Goal: Information Seeking & Learning: Learn about a topic

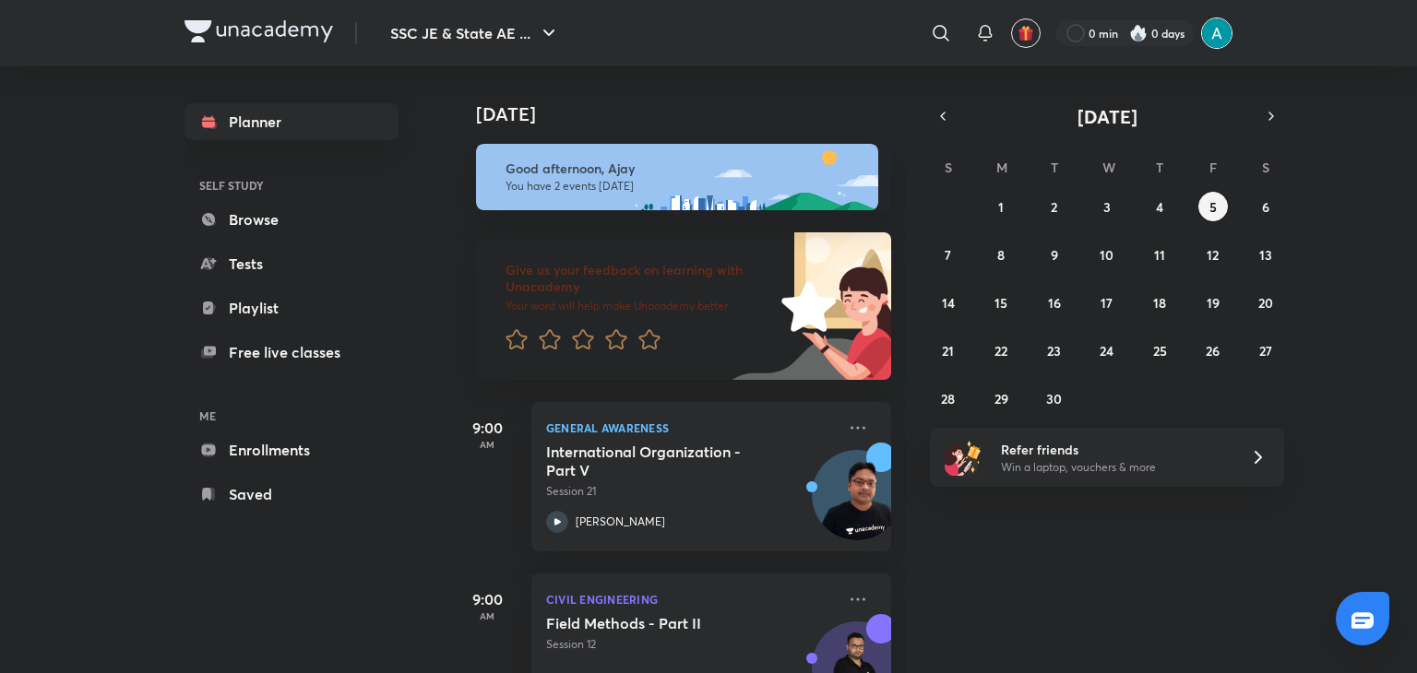
click at [1221, 38] on img at bounding box center [1216, 33] width 31 height 31
drag, startPoint x: 0, startPoint y: 0, endPoint x: 1221, endPoint y: 30, distance: 1220.9
click at [1221, 30] on img at bounding box center [1216, 33] width 31 height 31
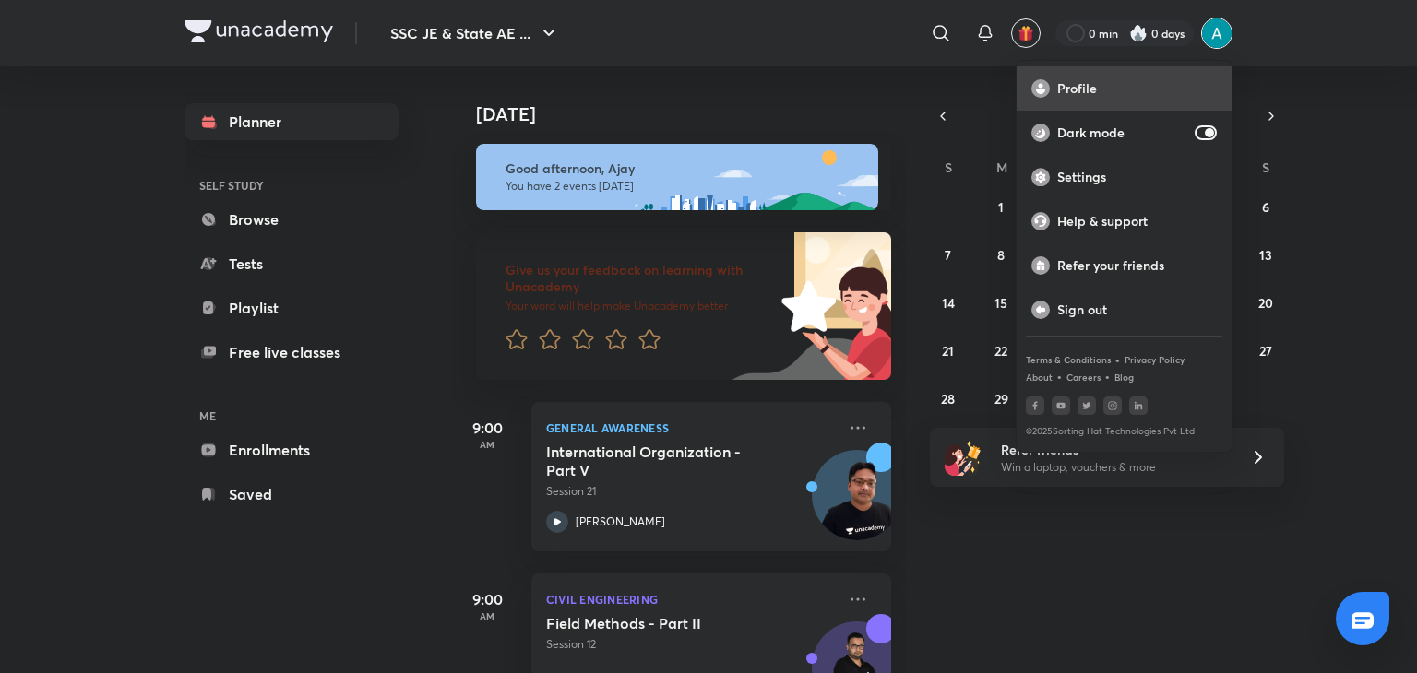
click at [1081, 86] on p "Profile" at bounding box center [1137, 88] width 160 height 17
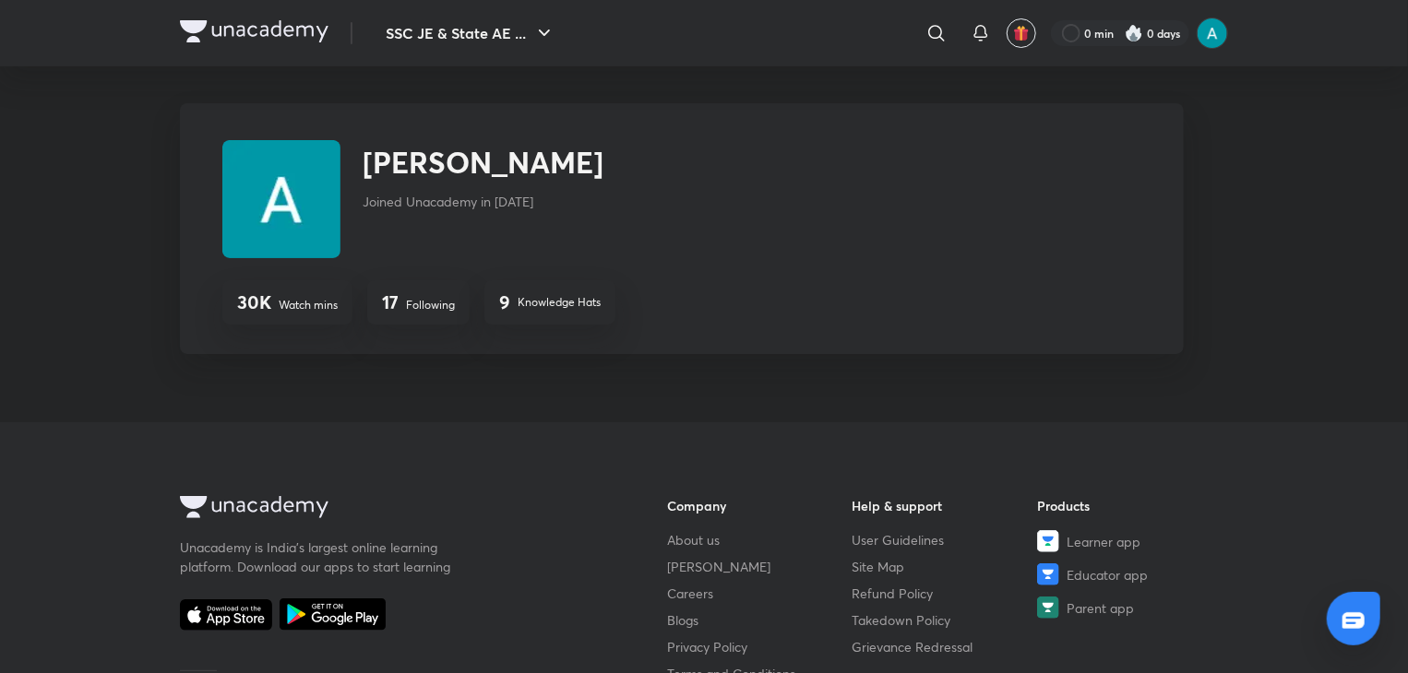
click at [420, 307] on p "Following" at bounding box center [430, 305] width 49 height 17
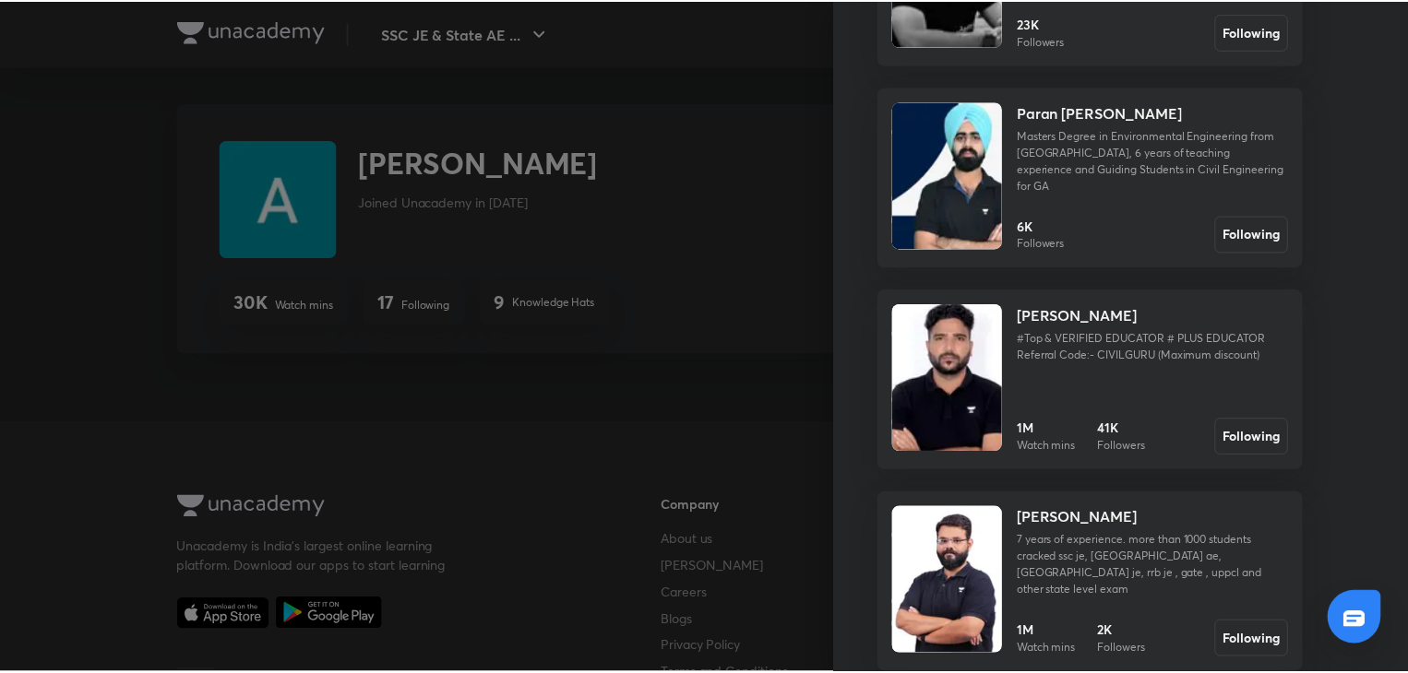
scroll to position [1256, 0]
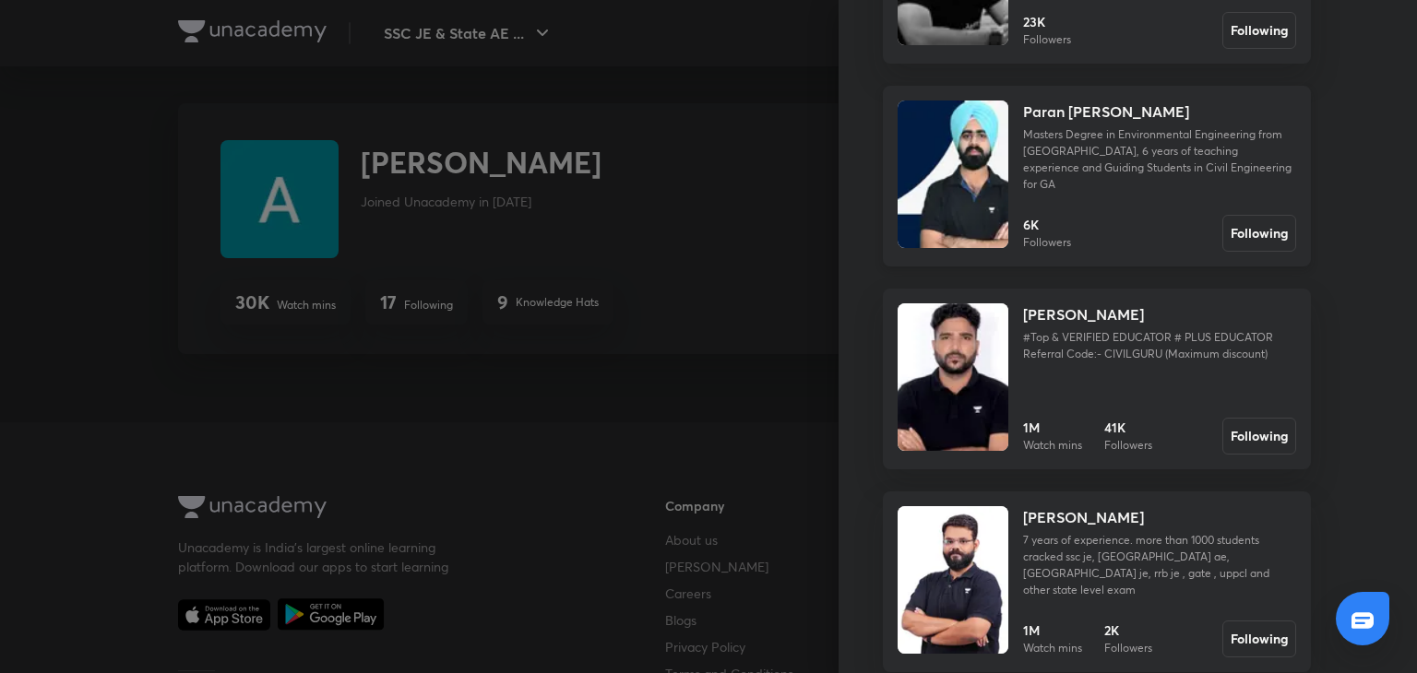
click at [1054, 134] on p "Masters Degree in Environmental Engineering from [GEOGRAPHIC_DATA], 6 years of …" at bounding box center [1159, 159] width 273 height 66
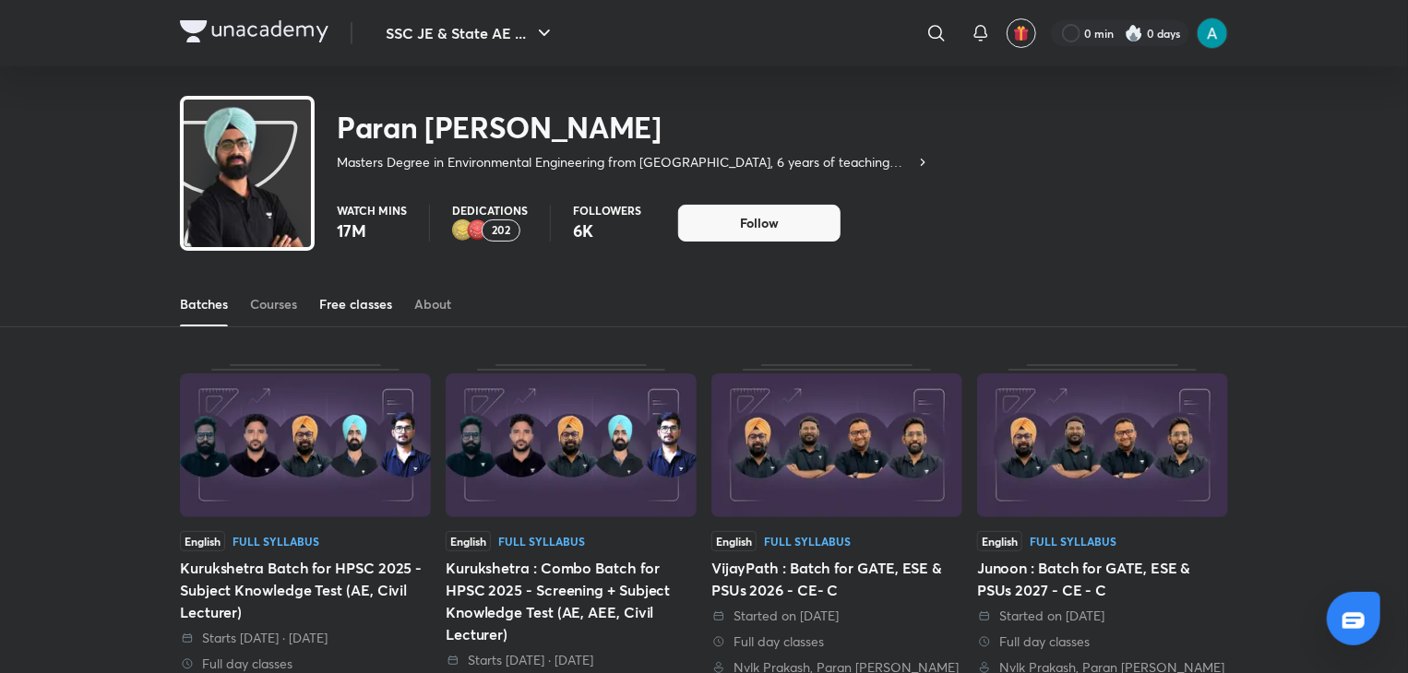
click at [370, 293] on link "Free classes" at bounding box center [355, 304] width 73 height 44
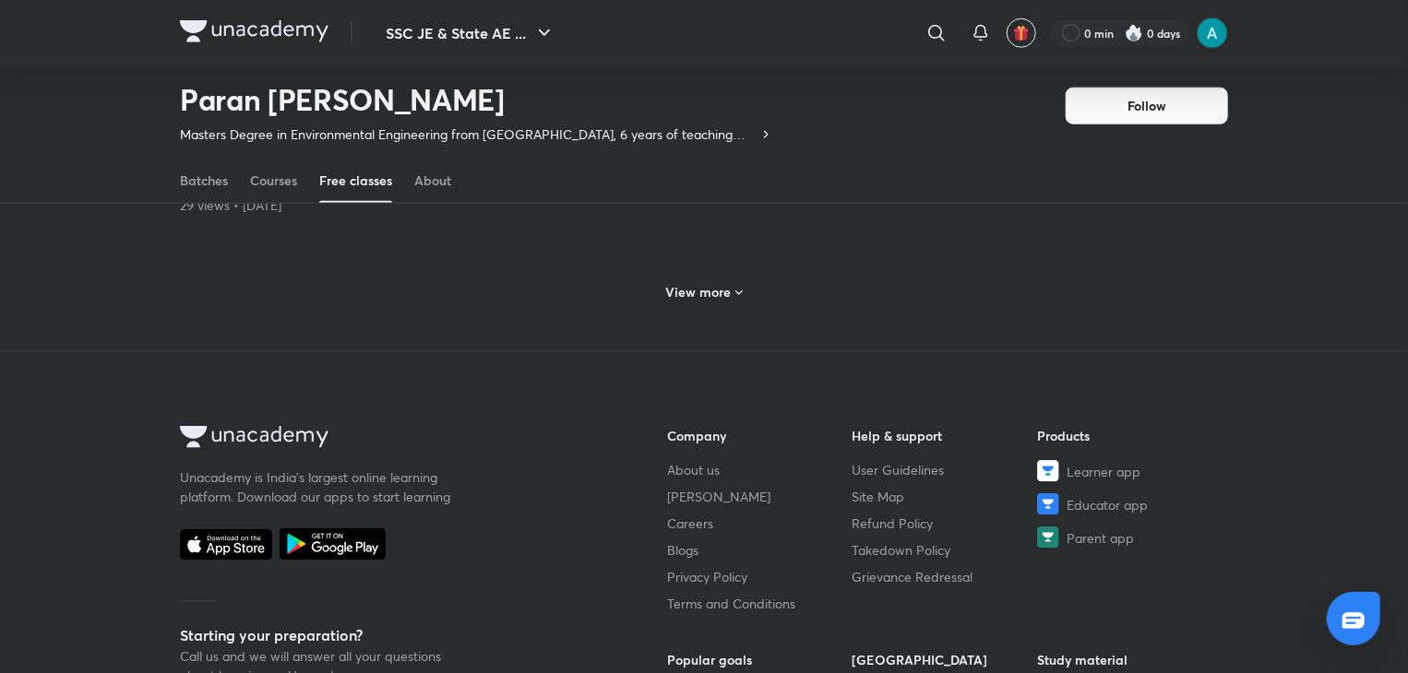
scroll to position [1026, 0]
click at [704, 278] on div "View more" at bounding box center [704, 293] width 91 height 30
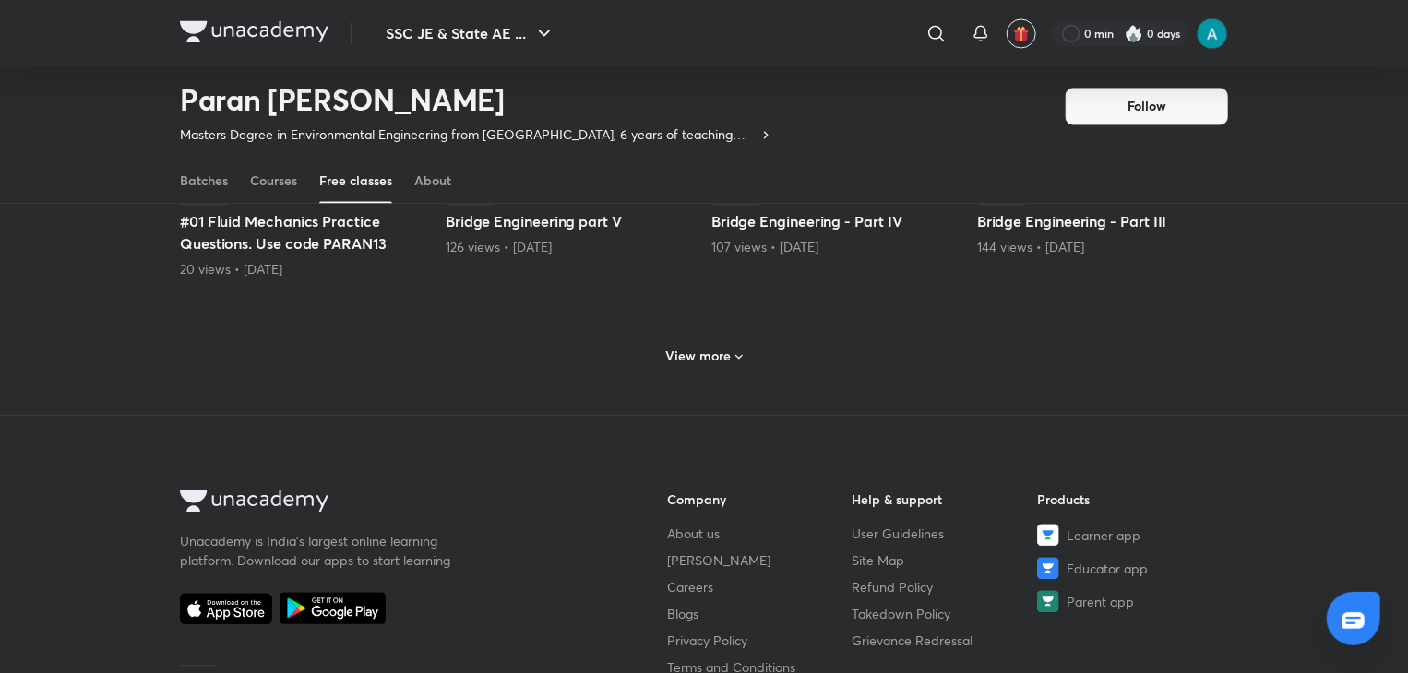
scroll to position [1864, 0]
click at [708, 342] on div "View more" at bounding box center [704, 357] width 91 height 30
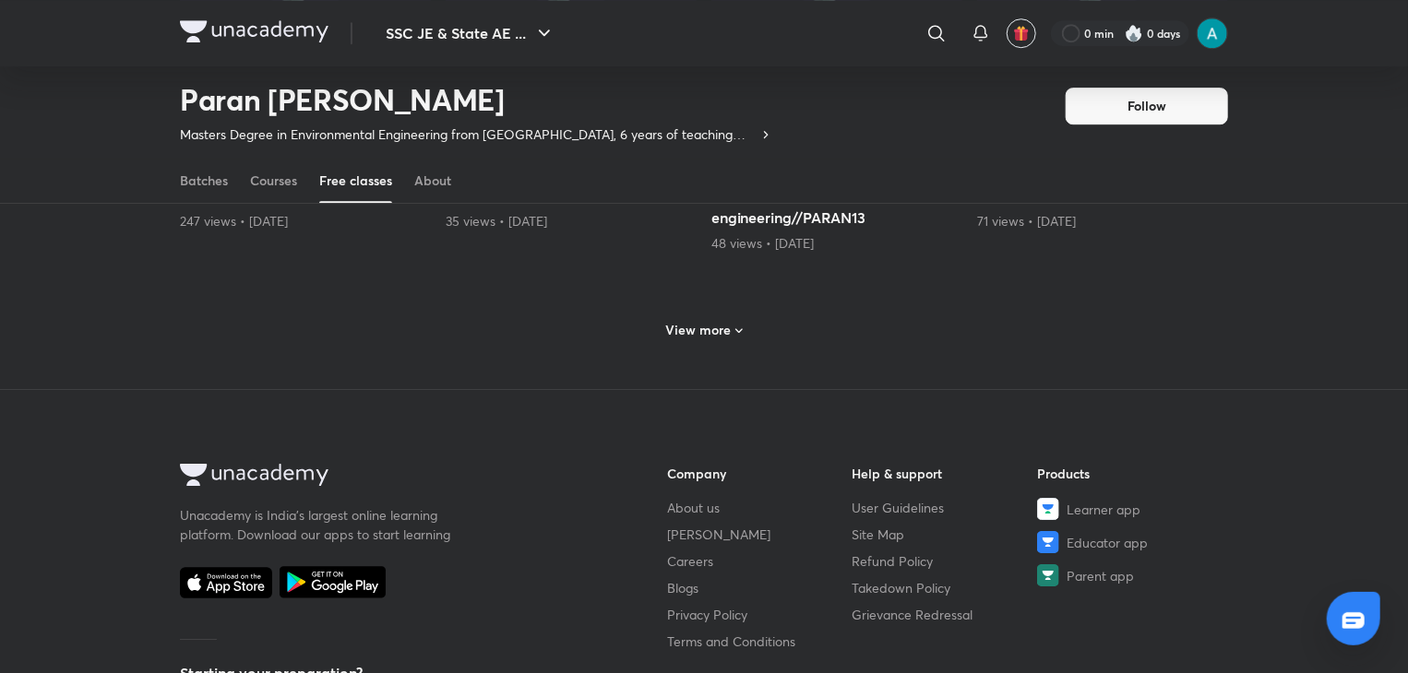
scroll to position [2762, 0]
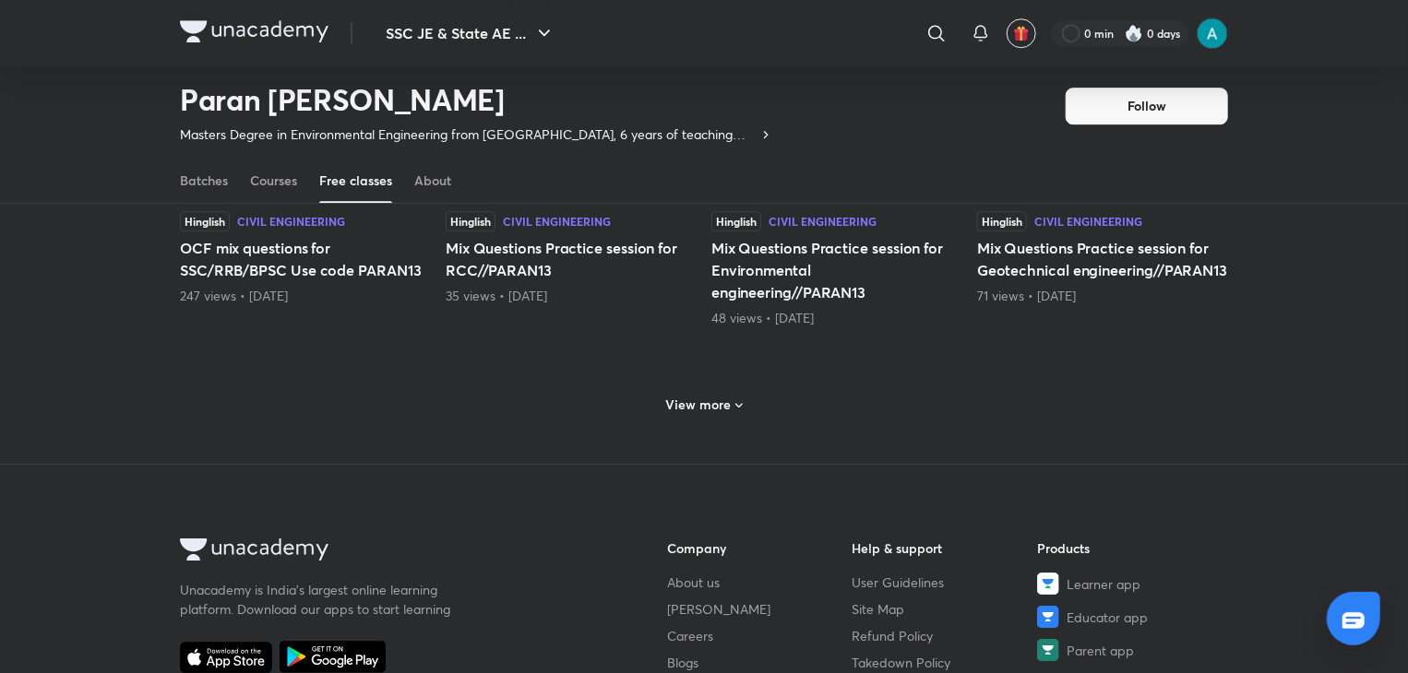
click at [708, 397] on h6 "View more" at bounding box center [698, 405] width 65 height 18
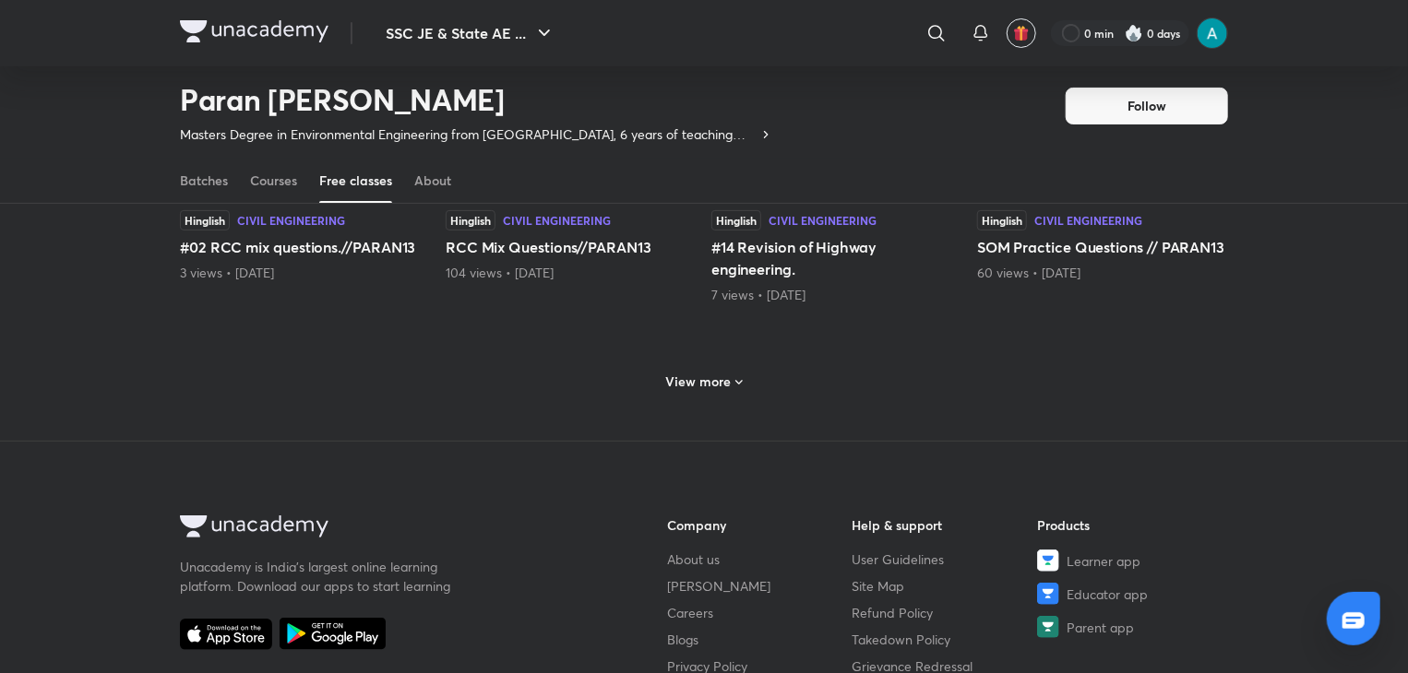
scroll to position [3672, 0]
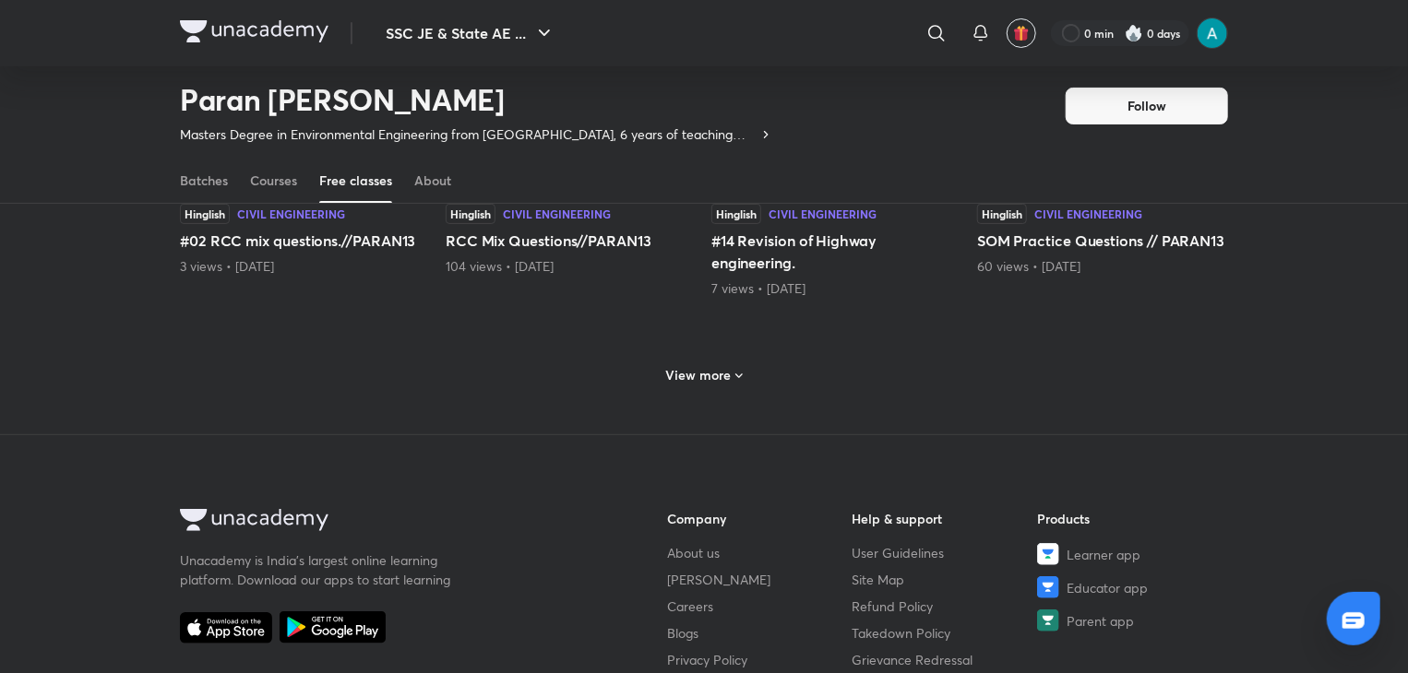
click at [708, 372] on h6 "View more" at bounding box center [698, 375] width 65 height 18
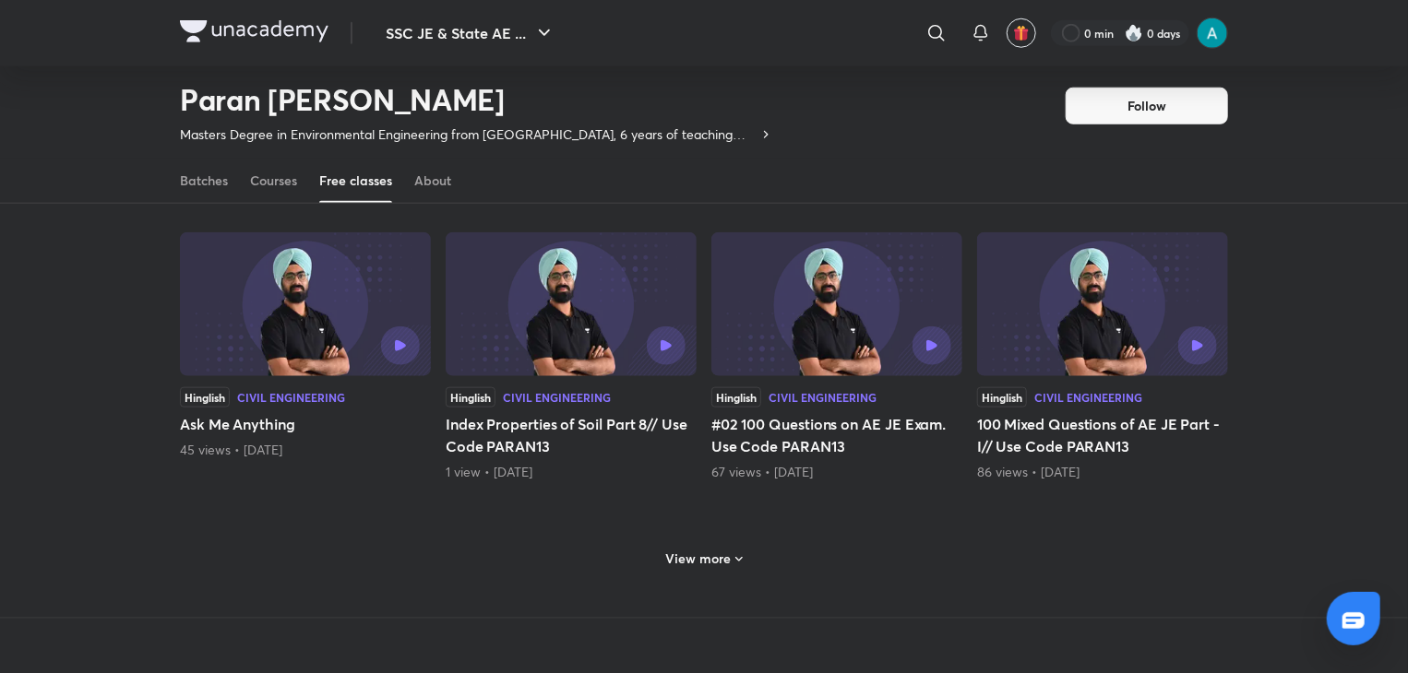
scroll to position [4396, 0]
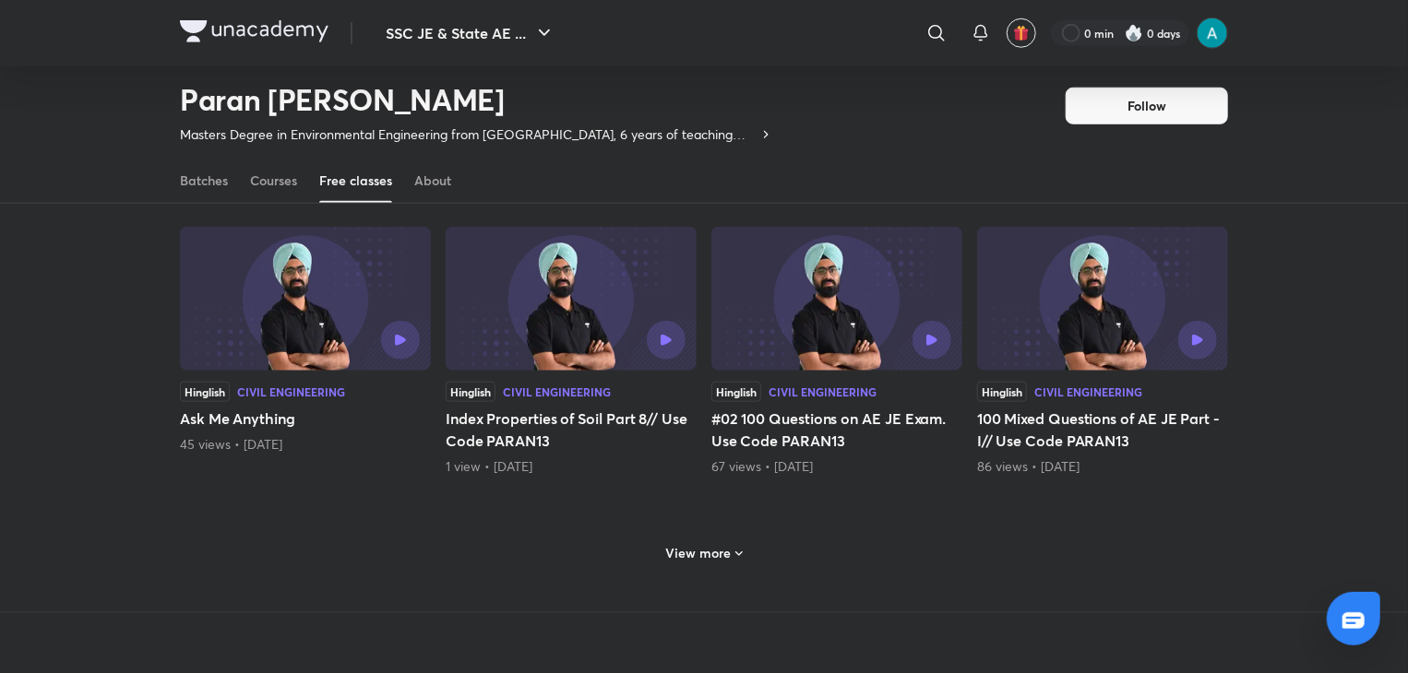
click at [706, 544] on h6 "View more" at bounding box center [698, 553] width 65 height 18
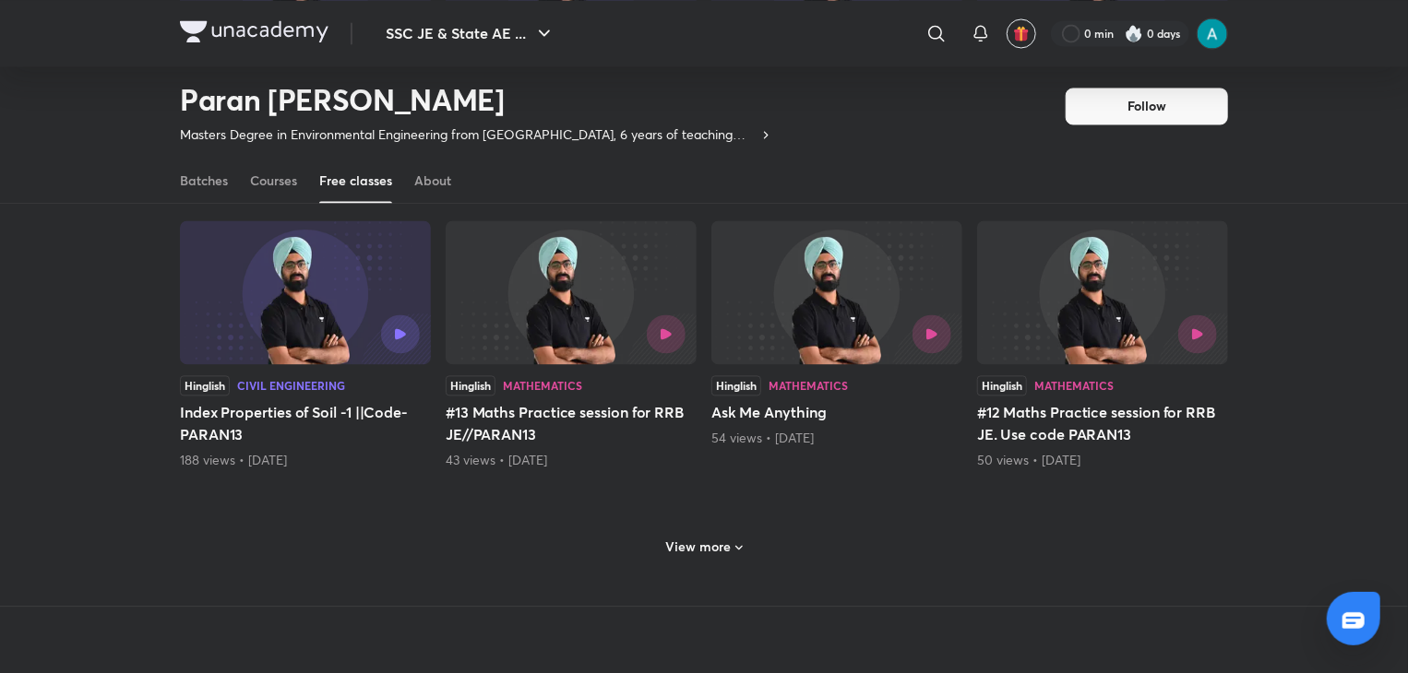
scroll to position [5303, 0]
click at [706, 544] on h6 "View more" at bounding box center [698, 549] width 65 height 18
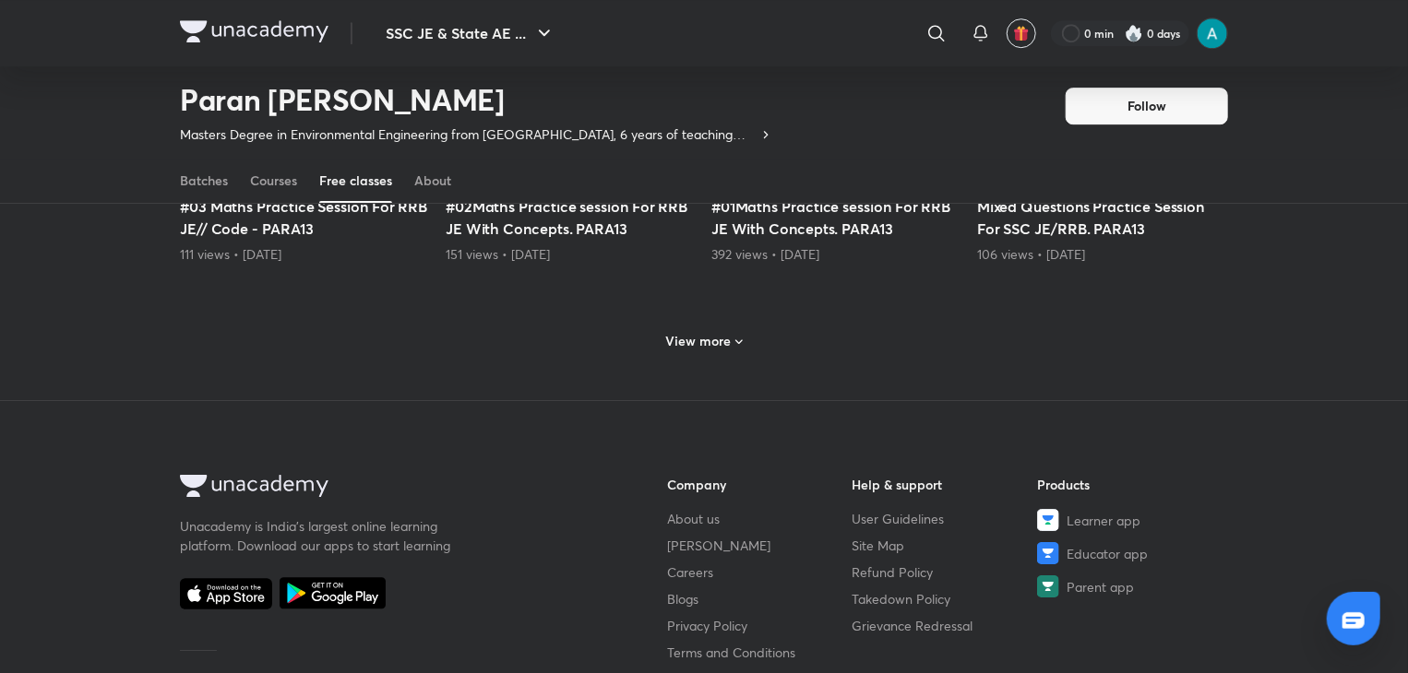
scroll to position [6174, 0]
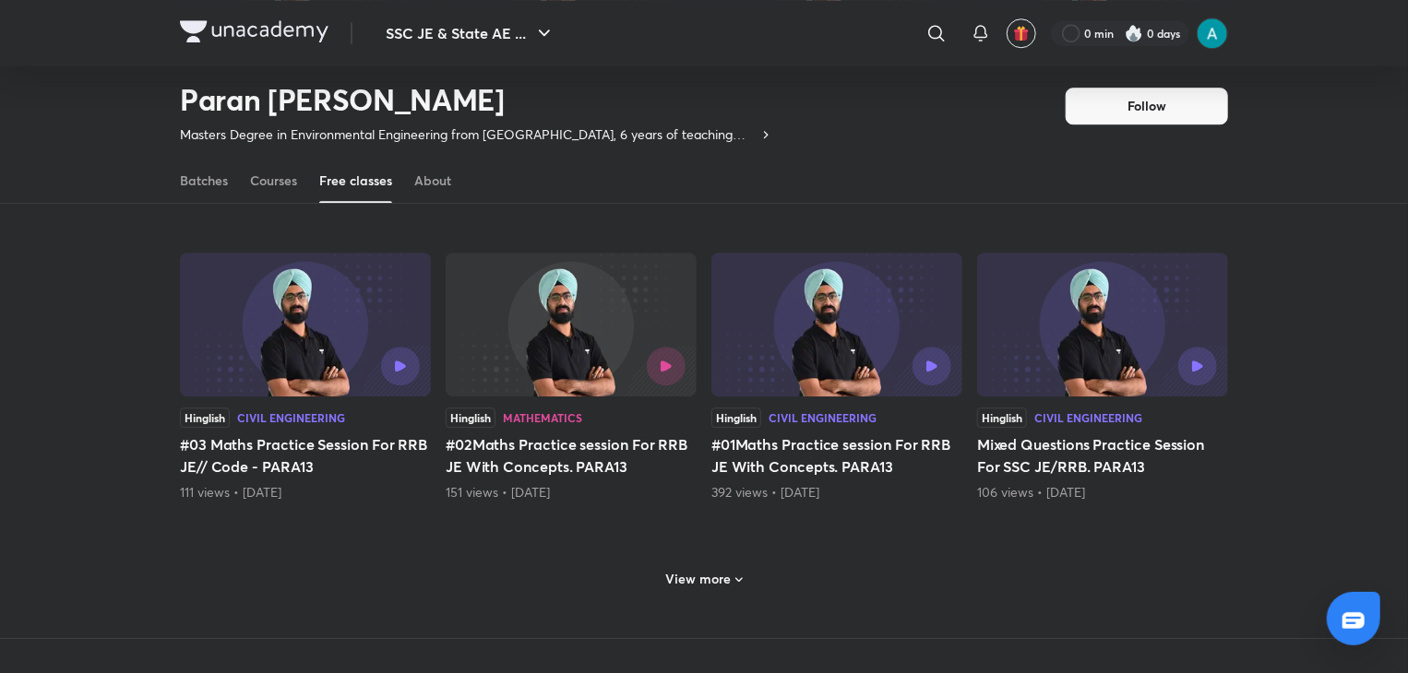
click at [693, 570] on h6 "View more" at bounding box center [698, 579] width 65 height 18
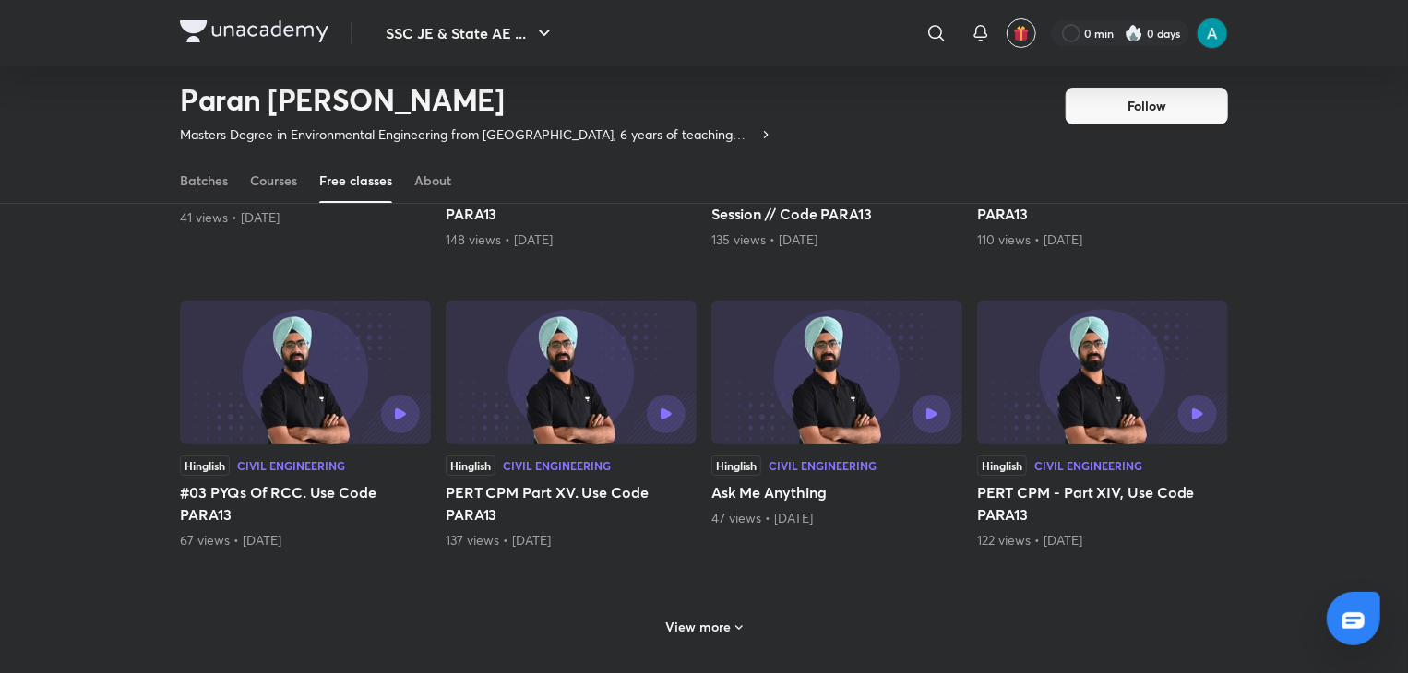
scroll to position [7127, 0]
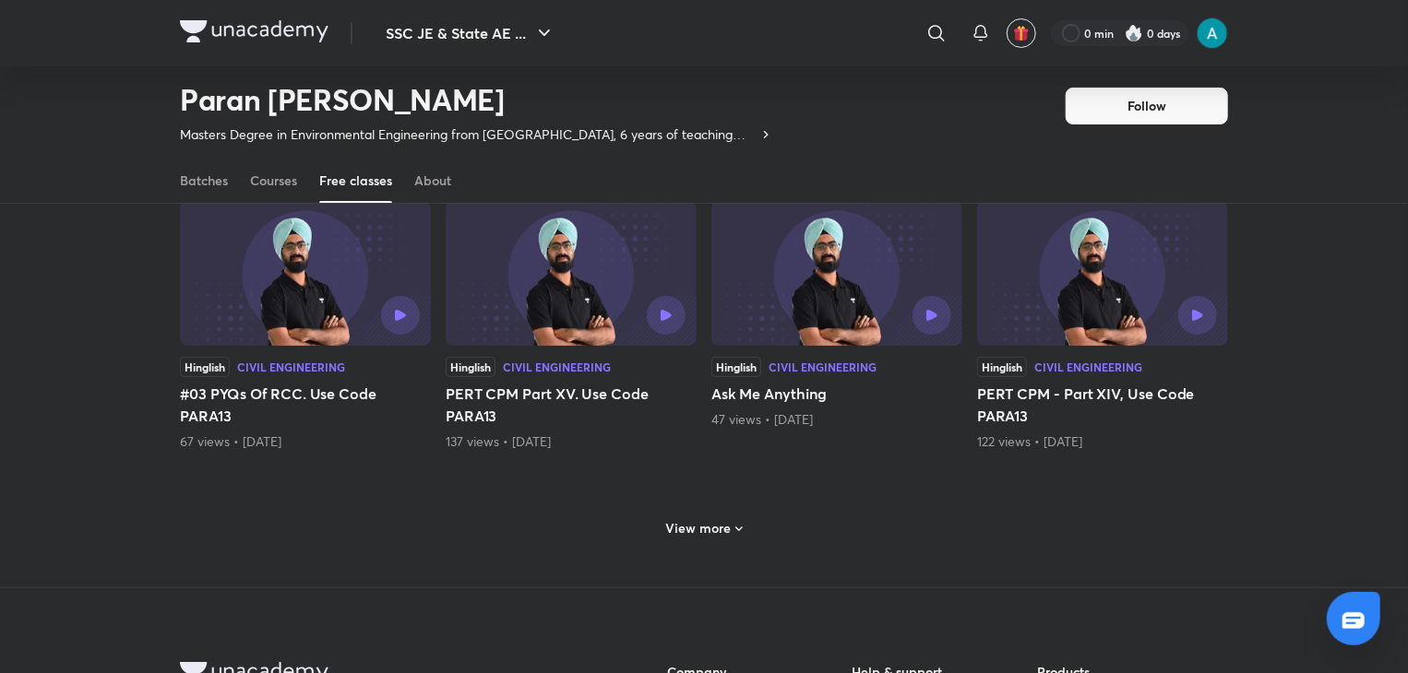
click at [697, 535] on div "View more" at bounding box center [704, 527] width 1048 height 48
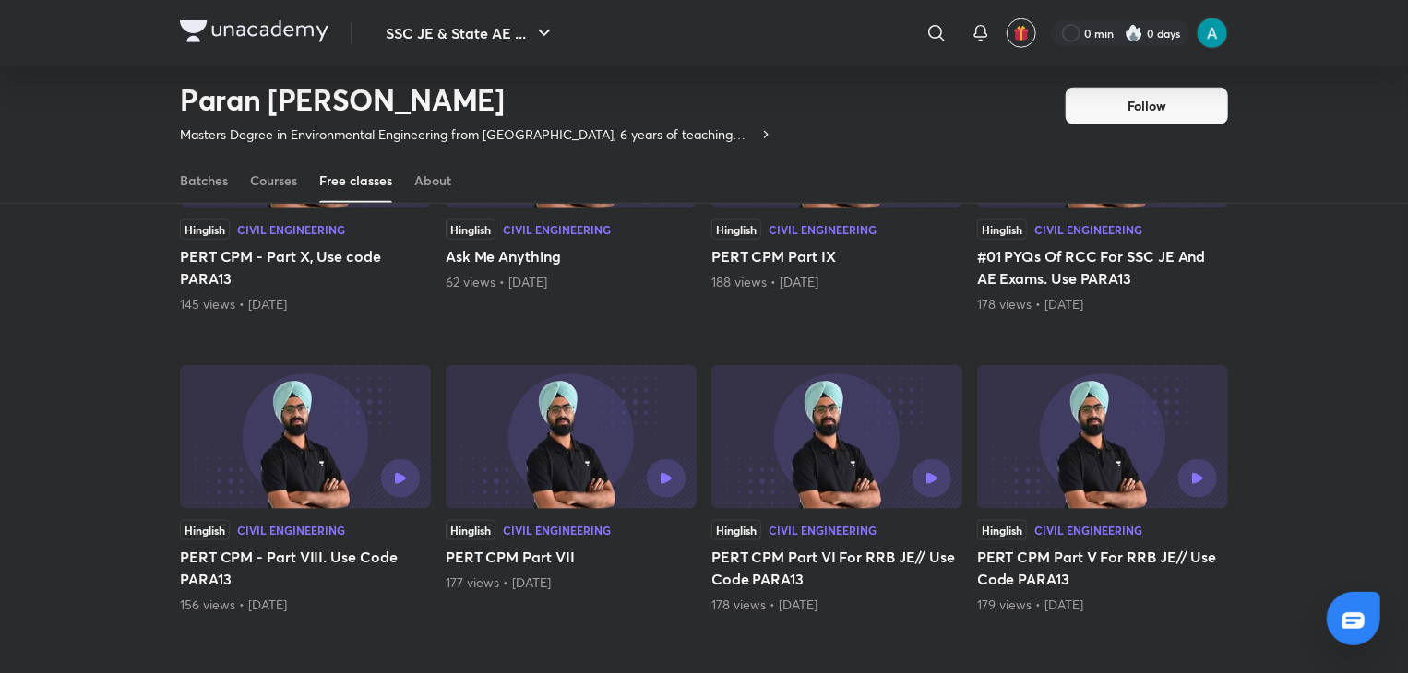
scroll to position [8020, 0]
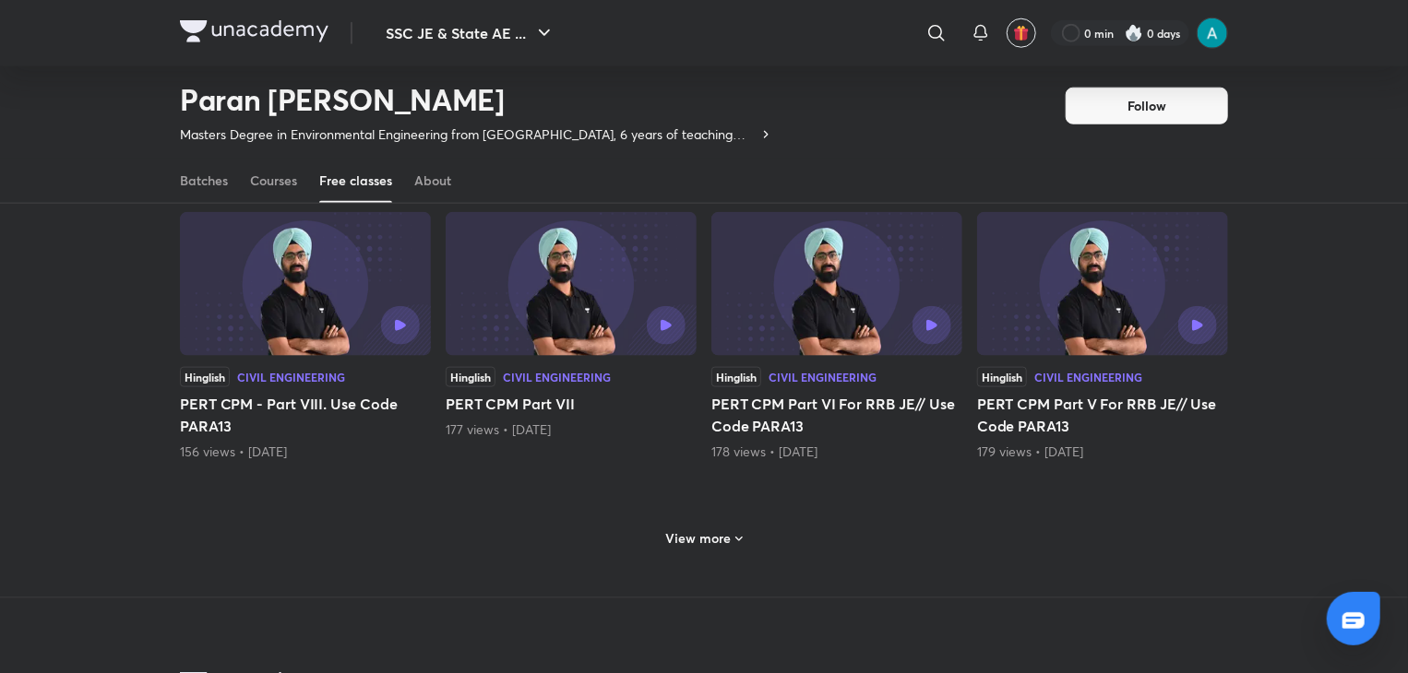
click at [704, 530] on h6 "View more" at bounding box center [698, 539] width 65 height 18
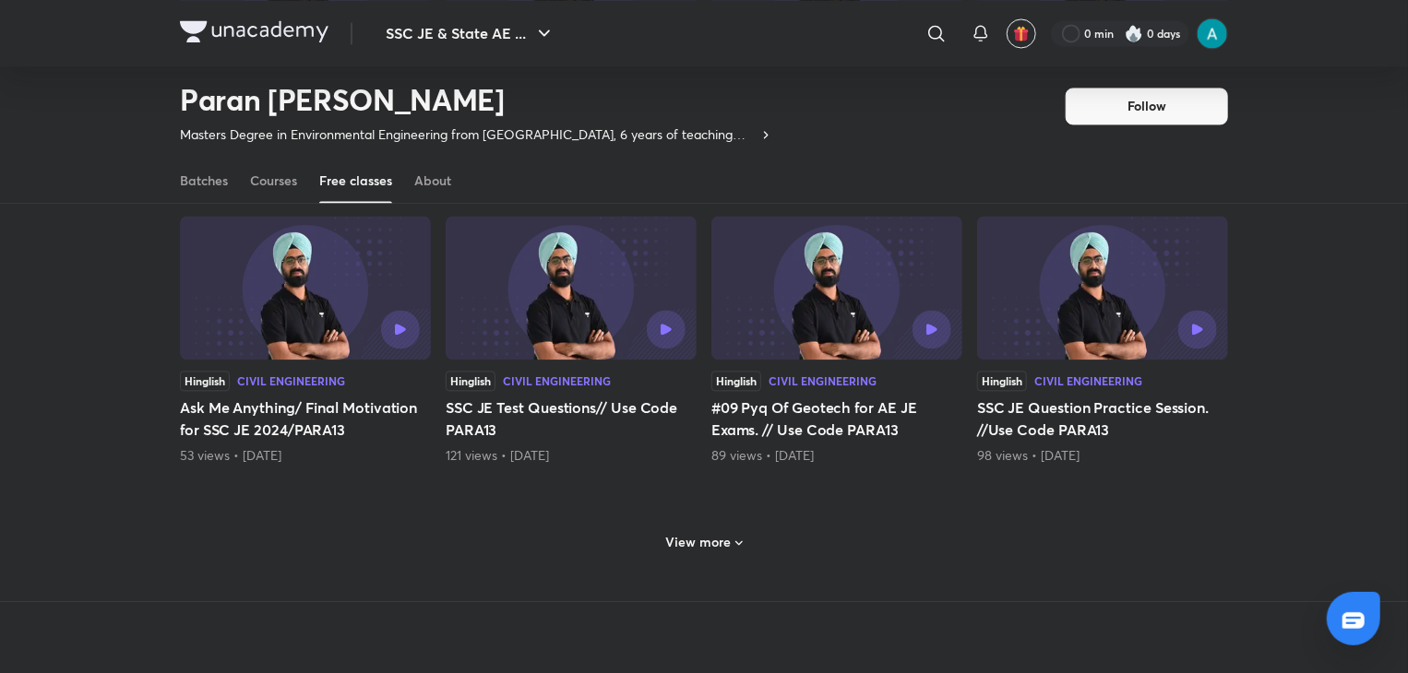
scroll to position [8919, 0]
click at [704, 532] on h6 "View more" at bounding box center [698, 541] width 65 height 18
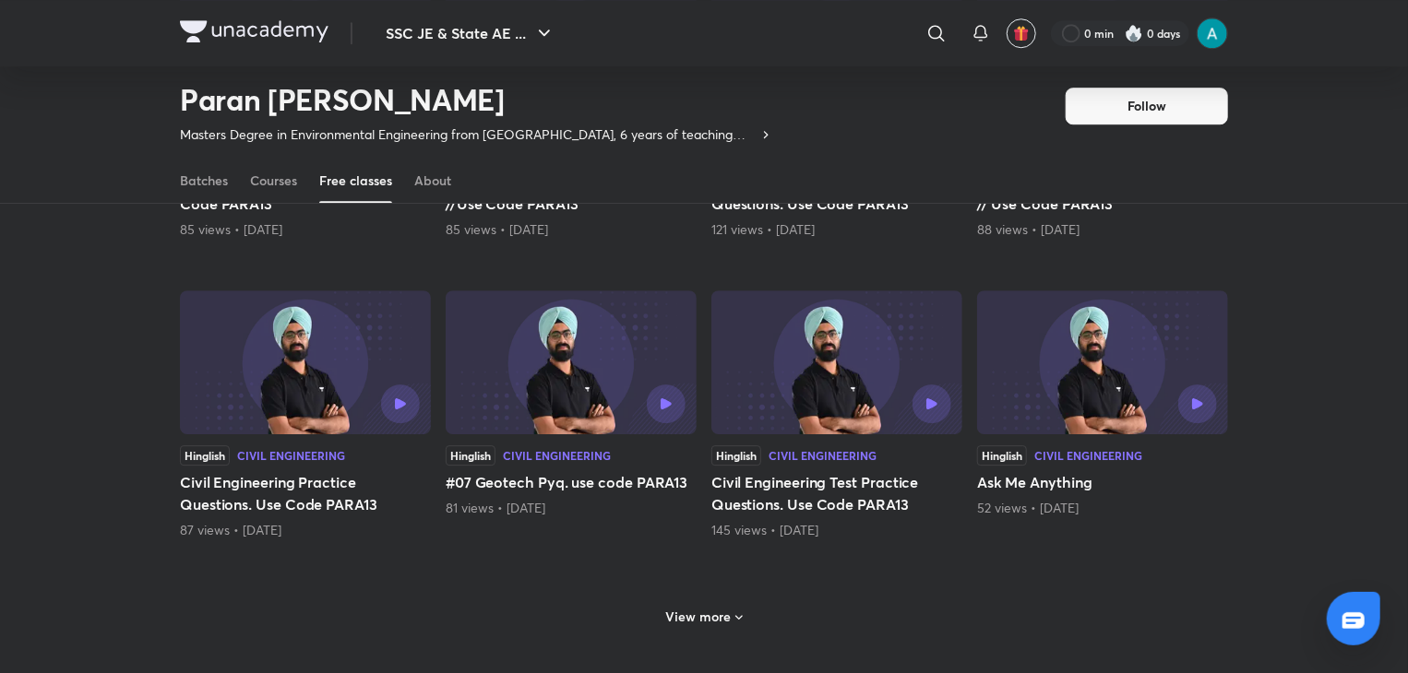
scroll to position [9747, 0]
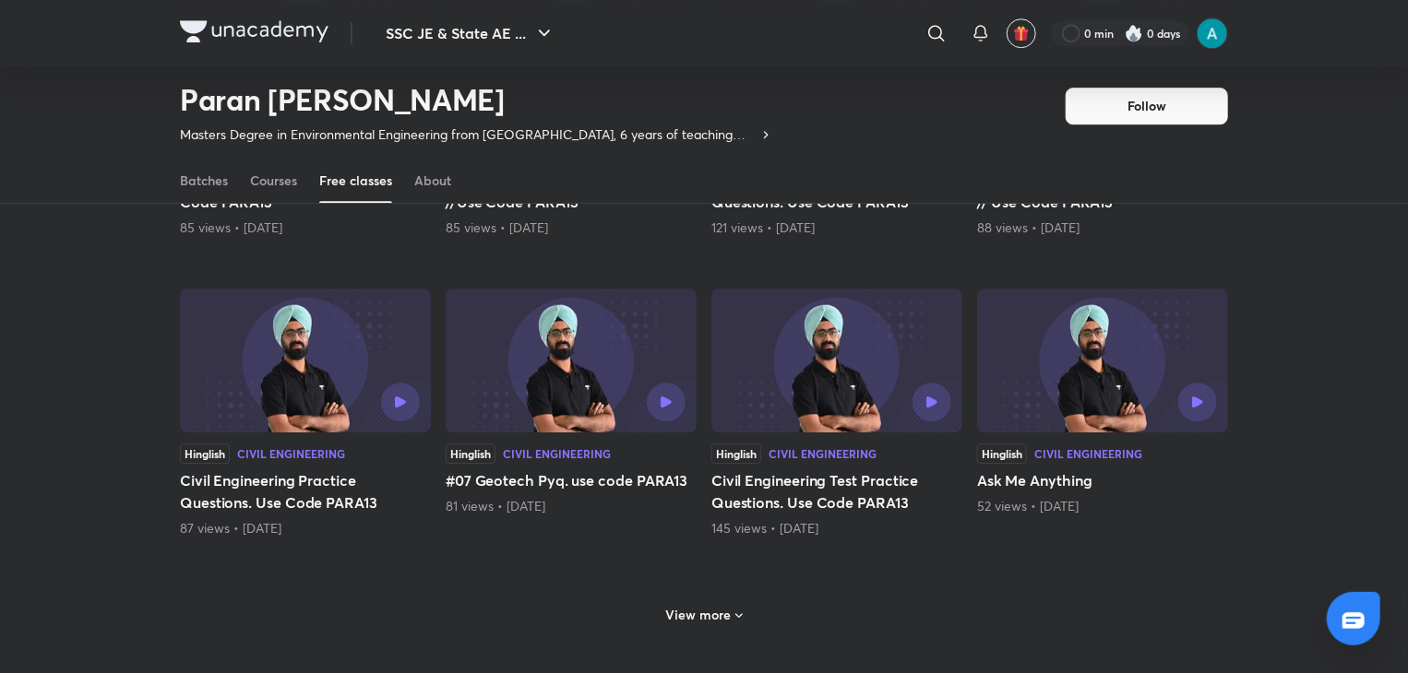
click at [690, 606] on h6 "View more" at bounding box center [698, 615] width 65 height 18
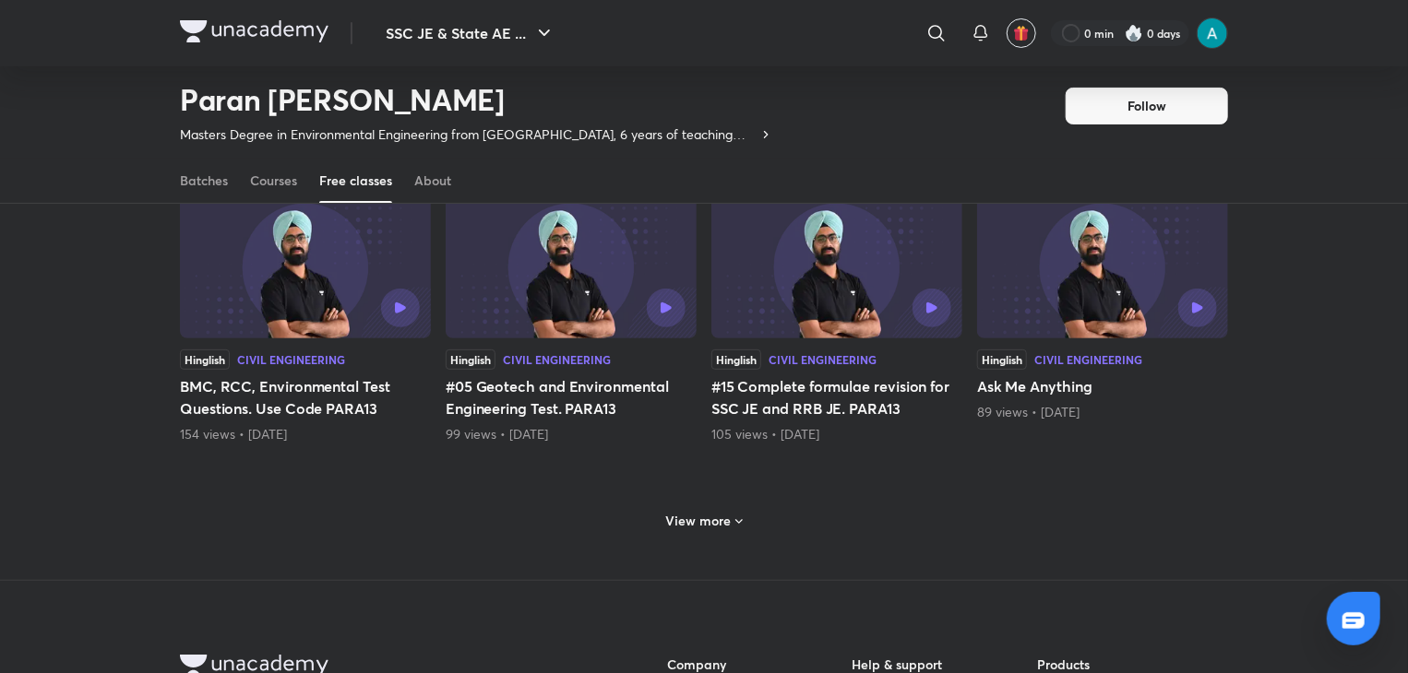
scroll to position [10760, 0]
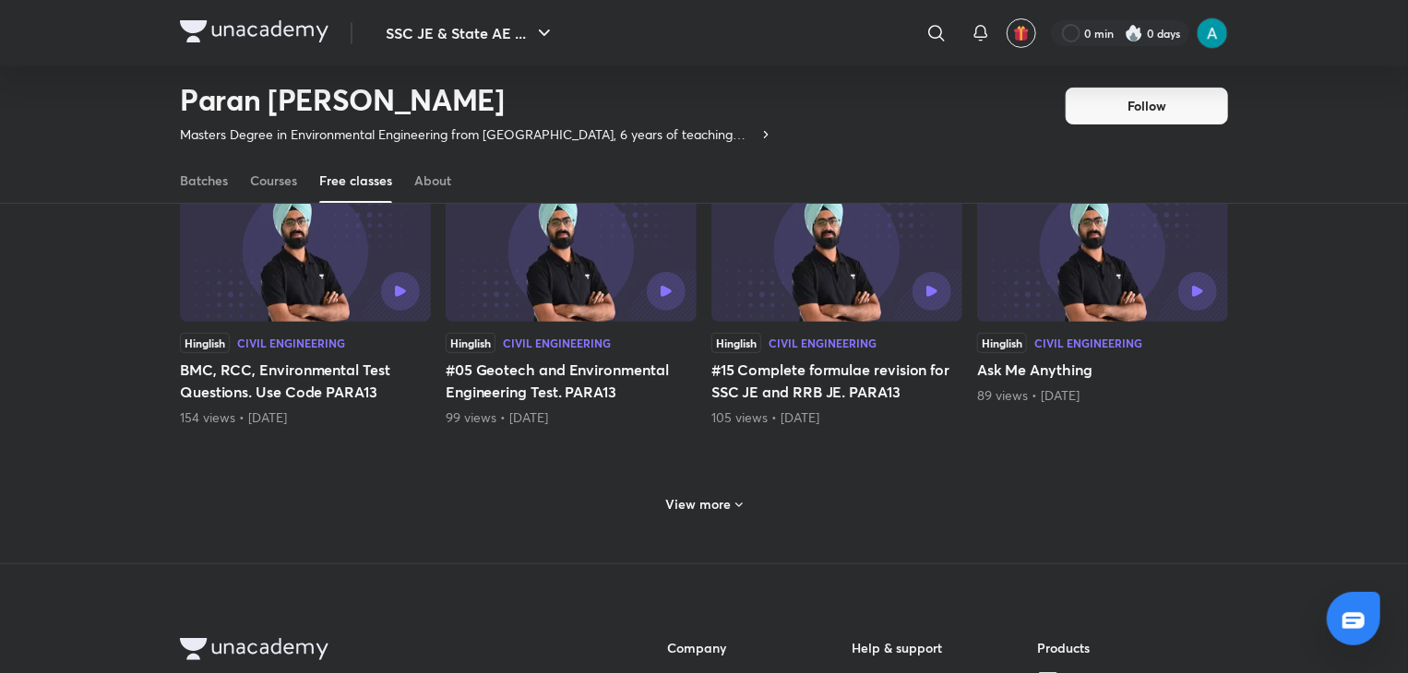
click at [707, 479] on div "View more" at bounding box center [704, 503] width 1048 height 48
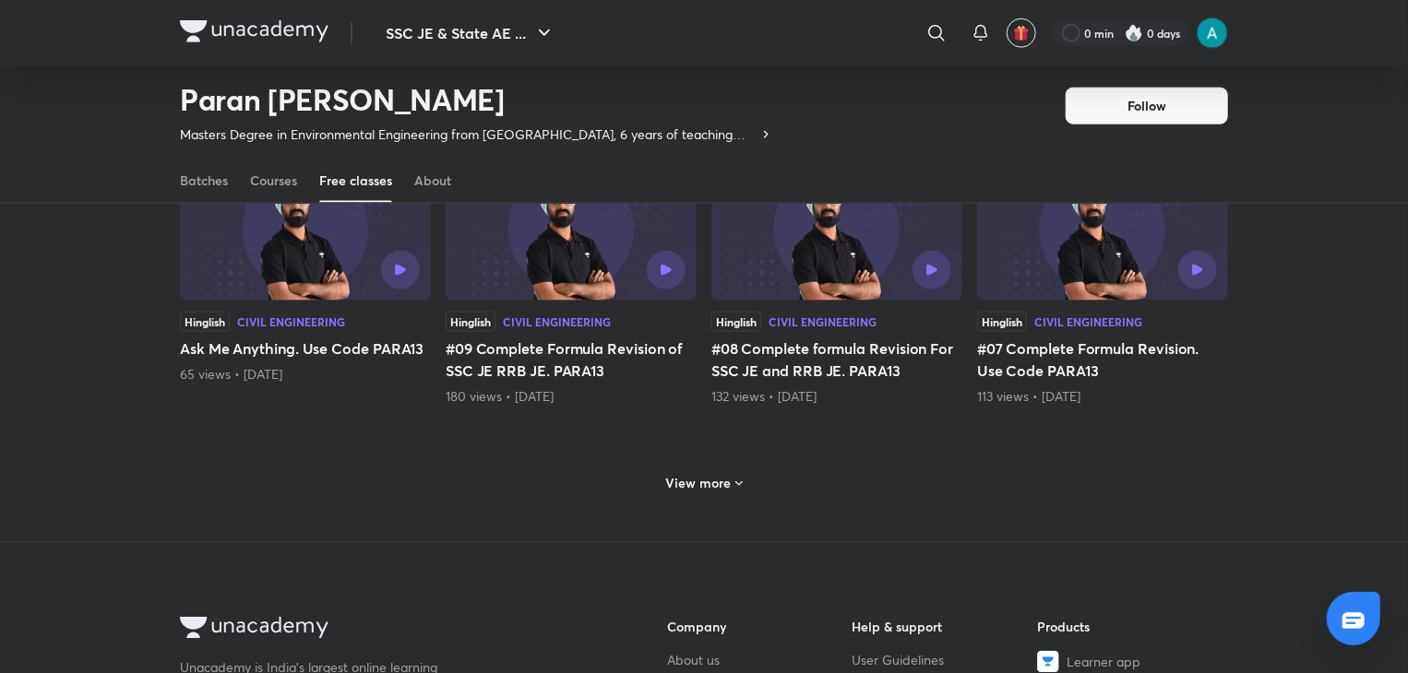
scroll to position [11682, 0]
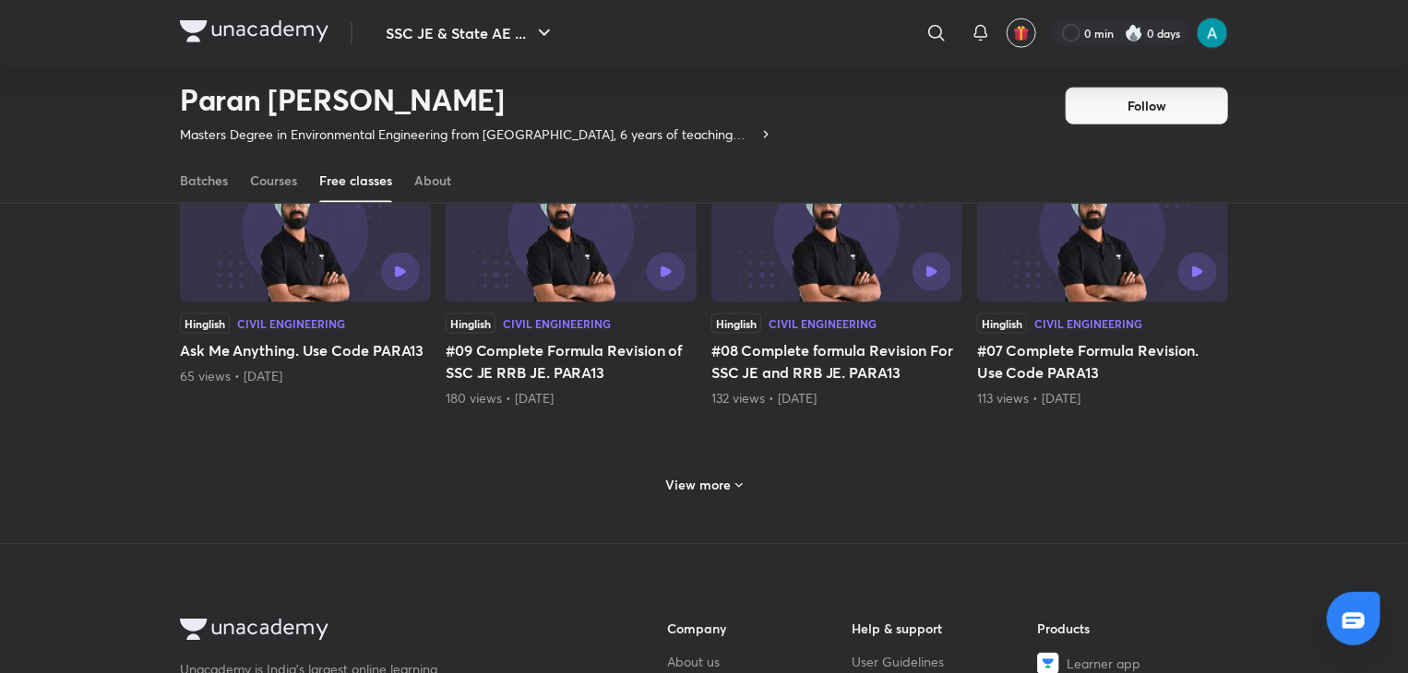
click at [707, 476] on h6 "View more" at bounding box center [698, 485] width 65 height 18
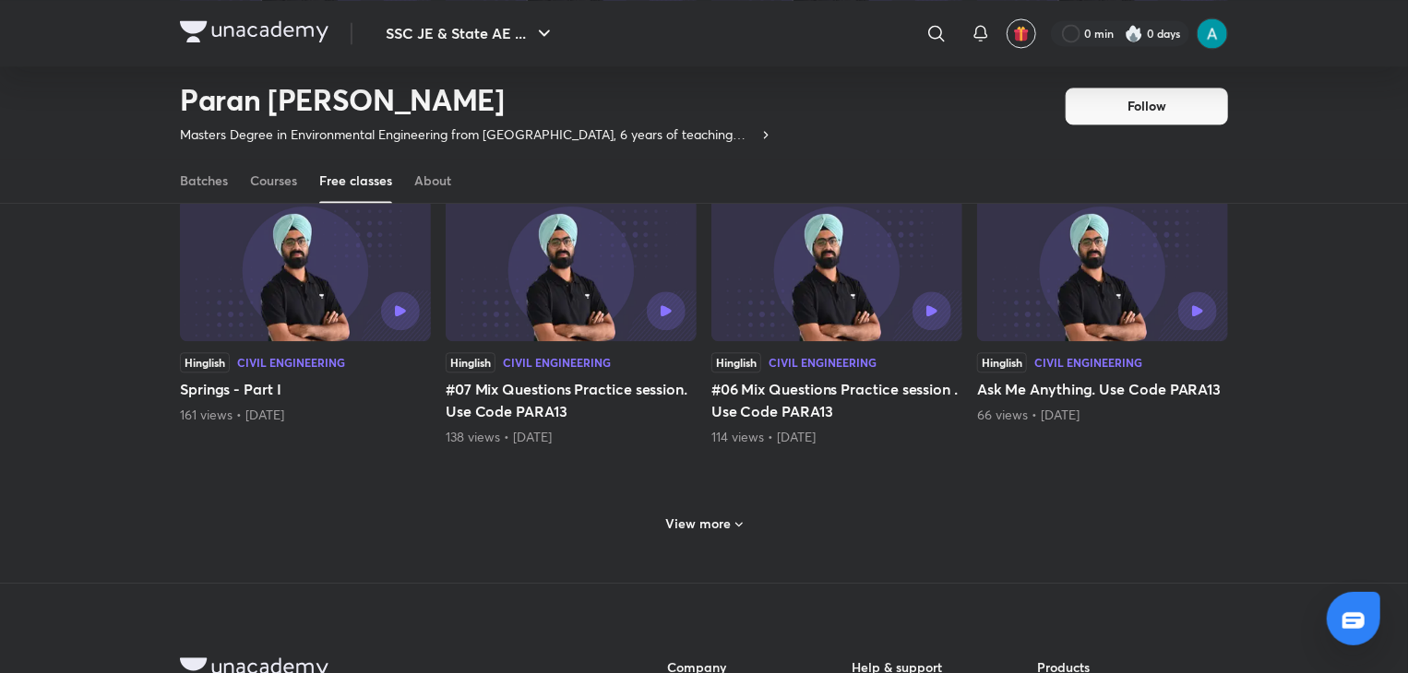
scroll to position [12546, 0]
click at [716, 521] on div "View more" at bounding box center [704, 523] width 91 height 30
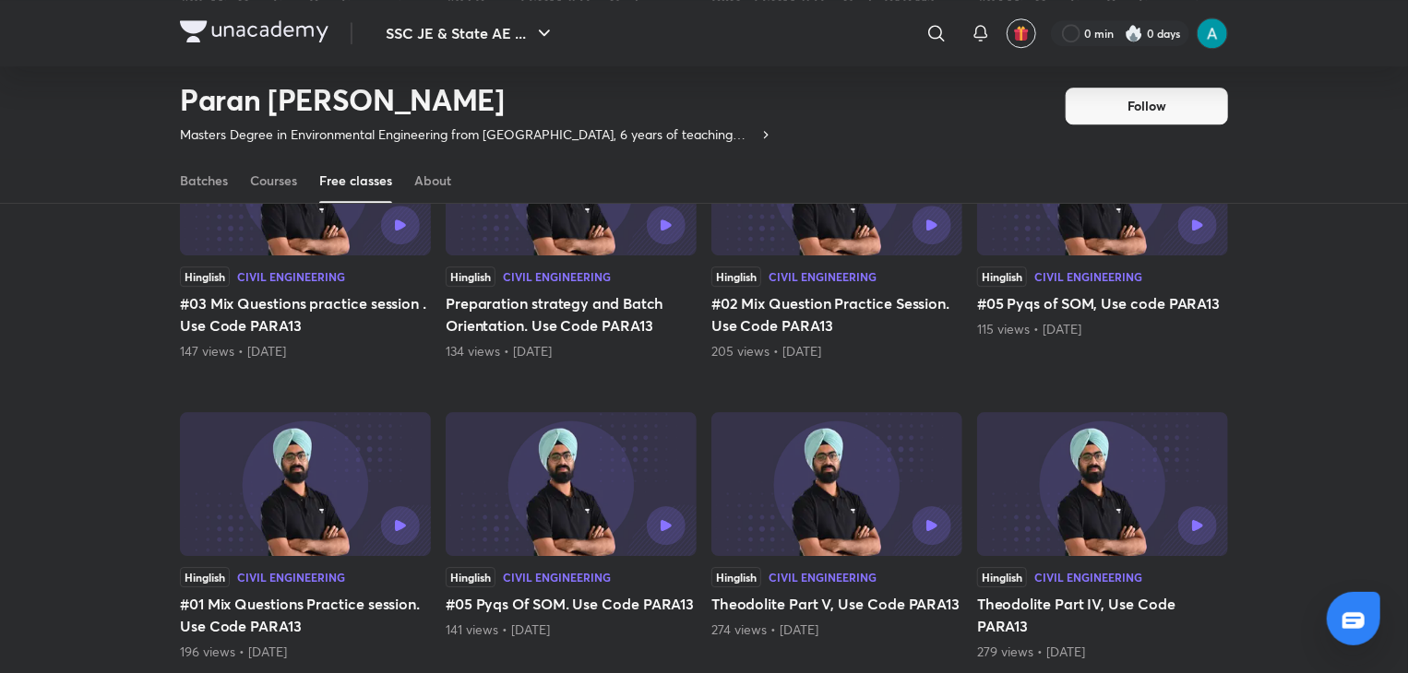
scroll to position [13379, 0]
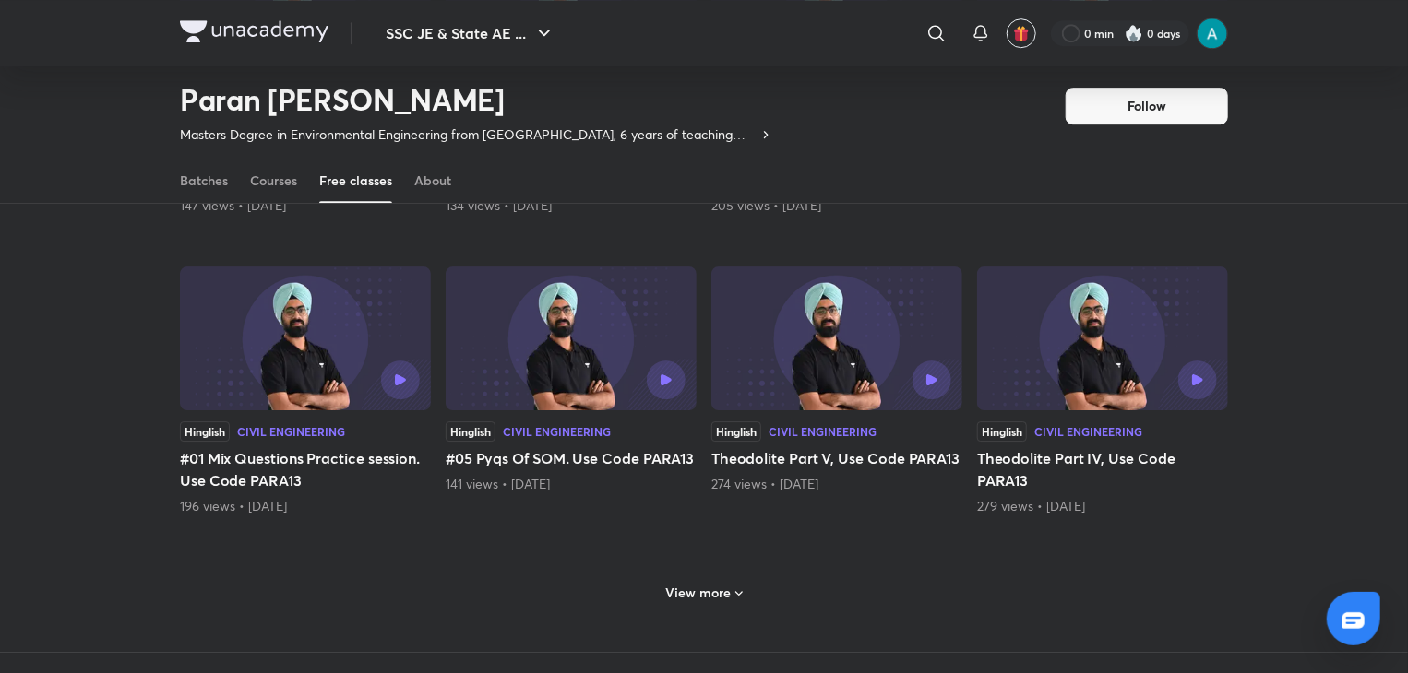
click at [720, 584] on h6 "View more" at bounding box center [698, 593] width 65 height 18
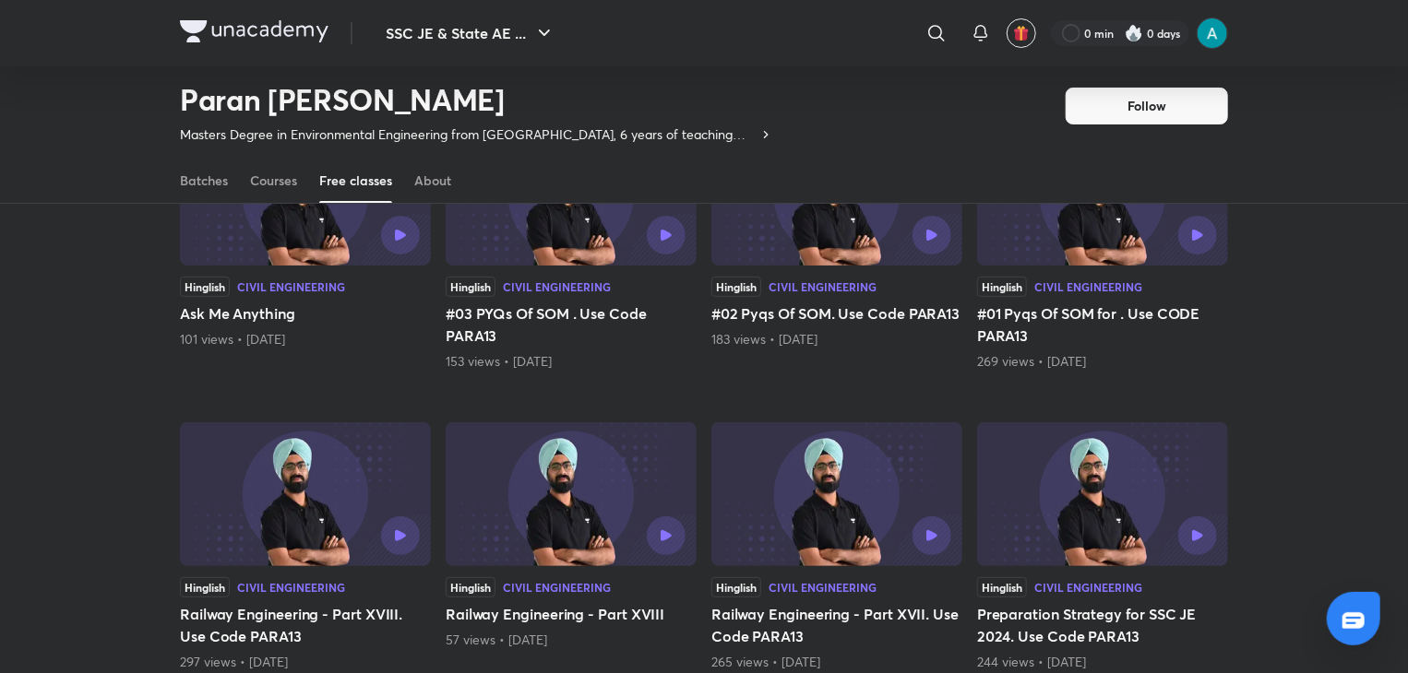
scroll to position [14295, 0]
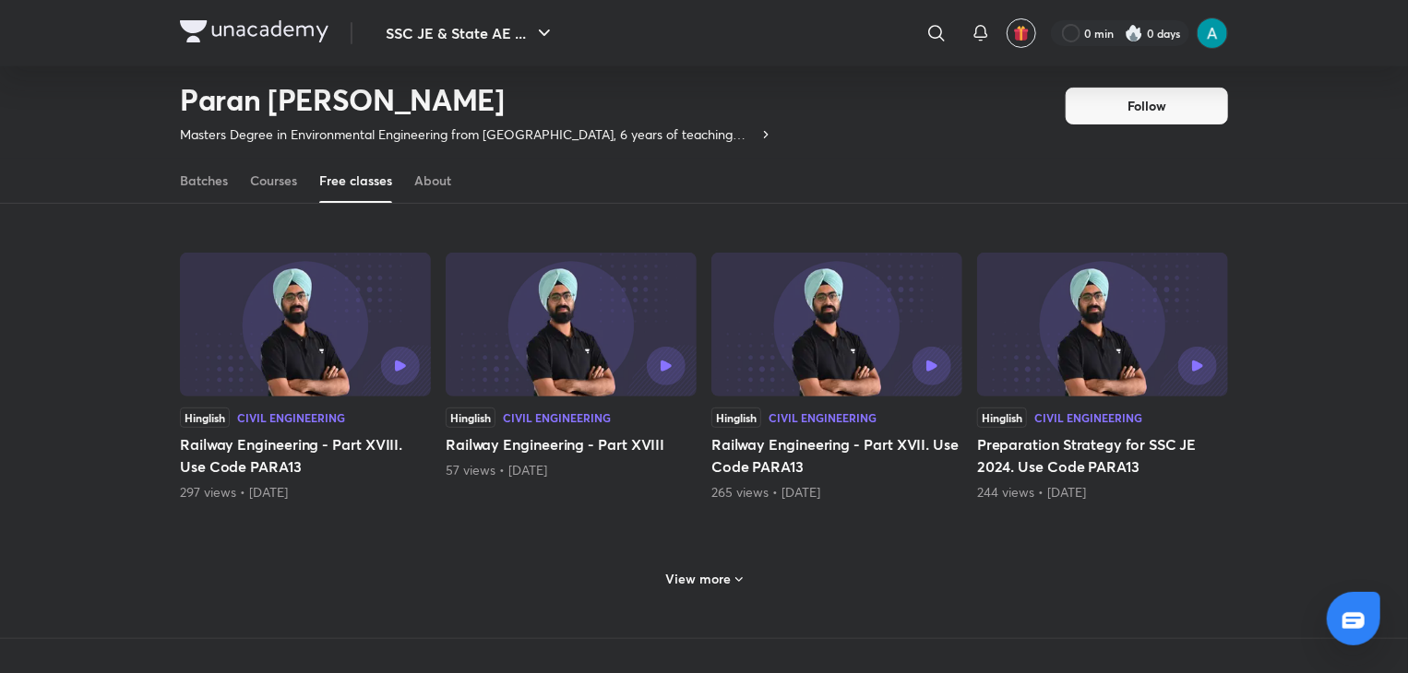
click at [705, 570] on h6 "View more" at bounding box center [698, 579] width 65 height 18
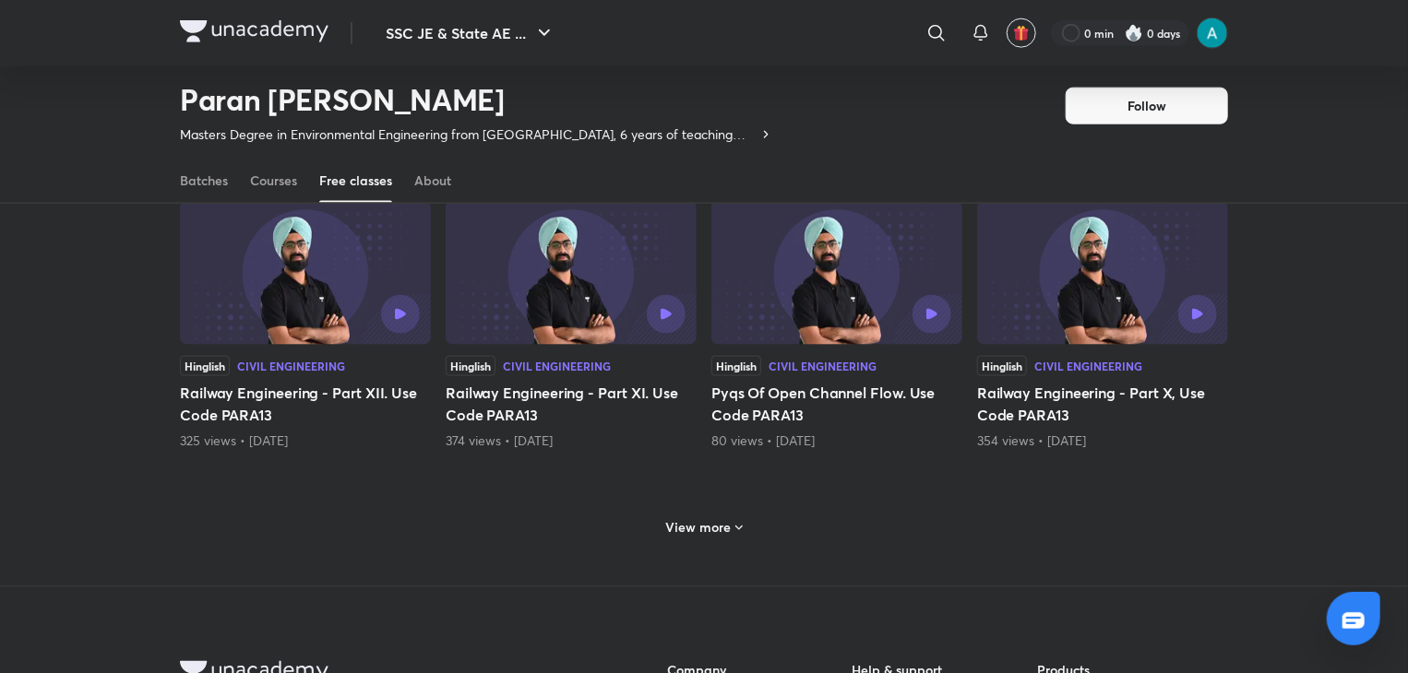
scroll to position [15250, 0]
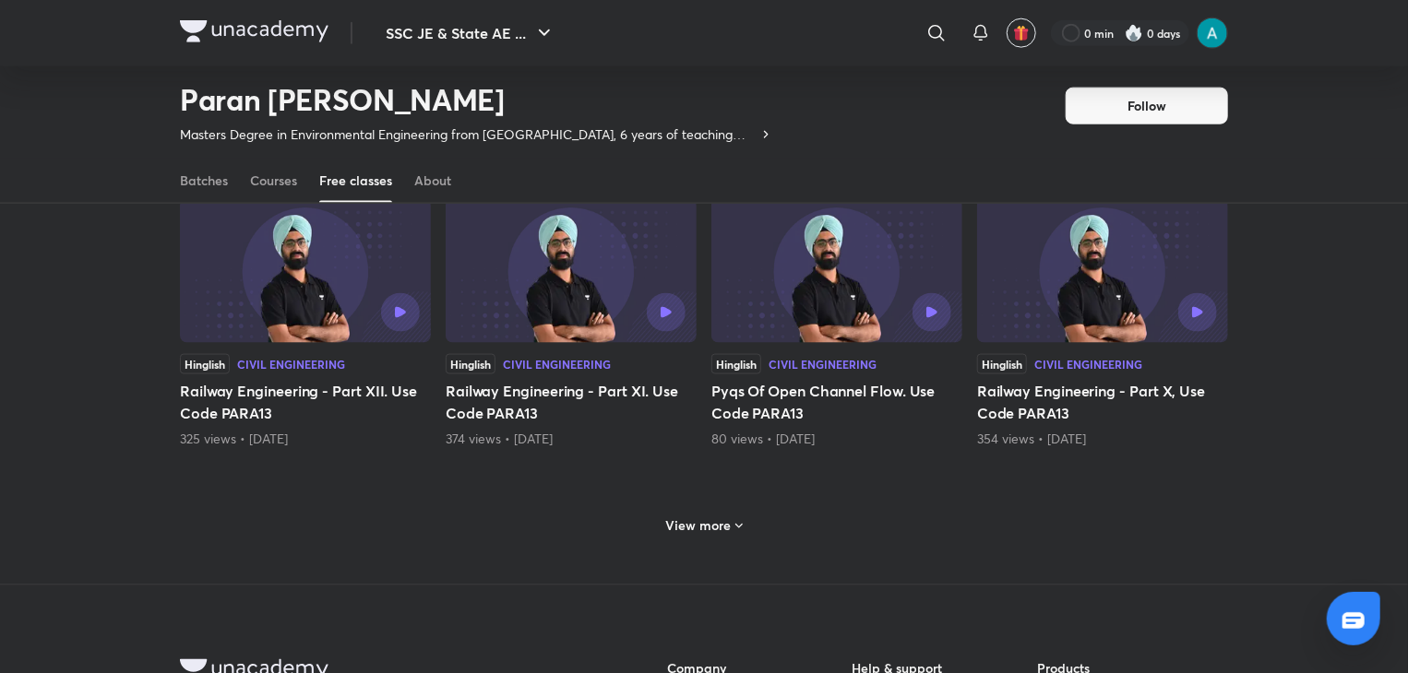
click at [709, 500] on div "View more" at bounding box center [704, 524] width 1048 height 48
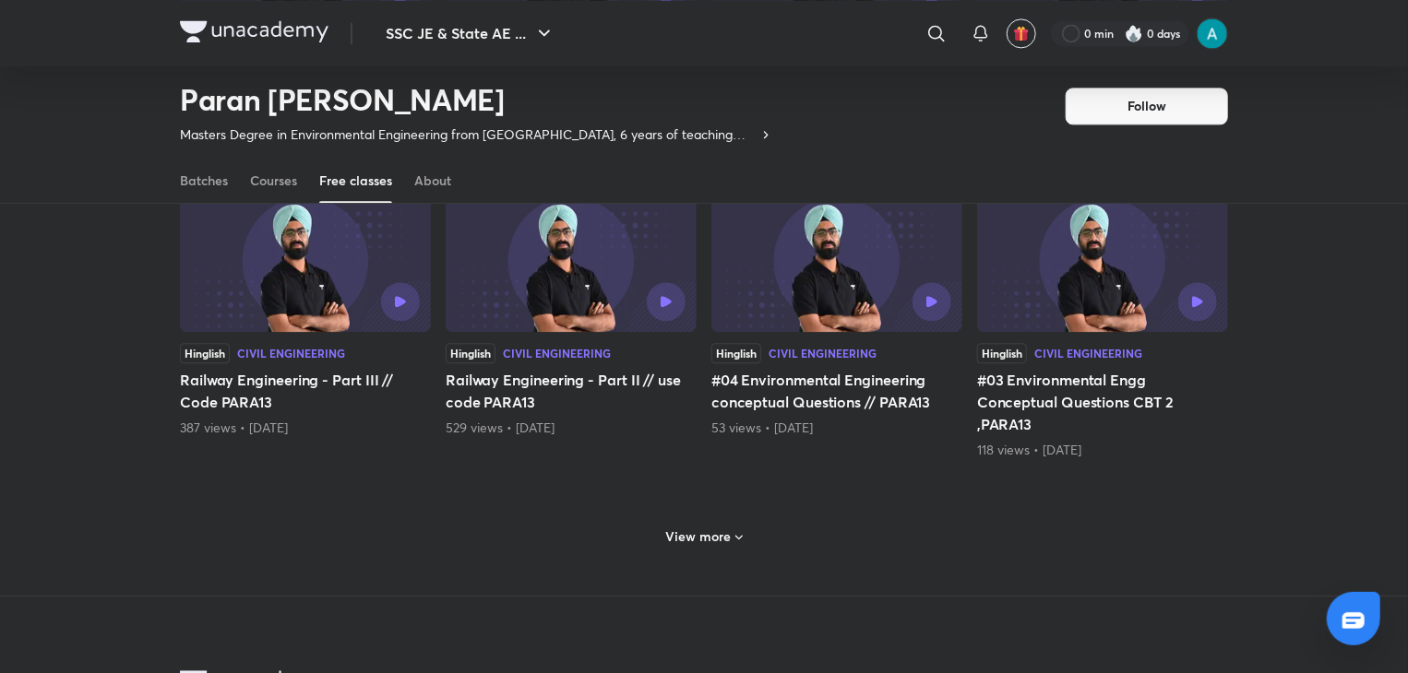
scroll to position [16166, 0]
click at [709, 526] on h6 "View more" at bounding box center [698, 535] width 65 height 18
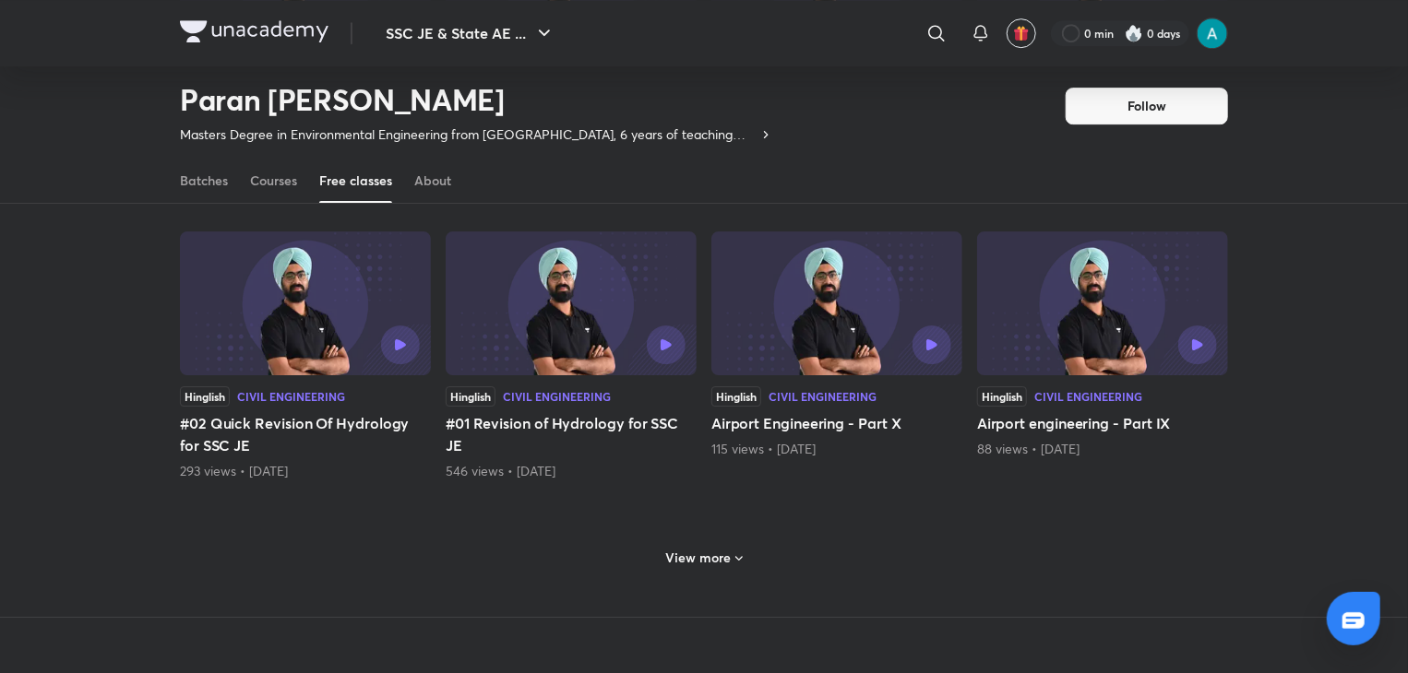
scroll to position [17047, 0]
click at [710, 547] on h6 "View more" at bounding box center [698, 556] width 65 height 18
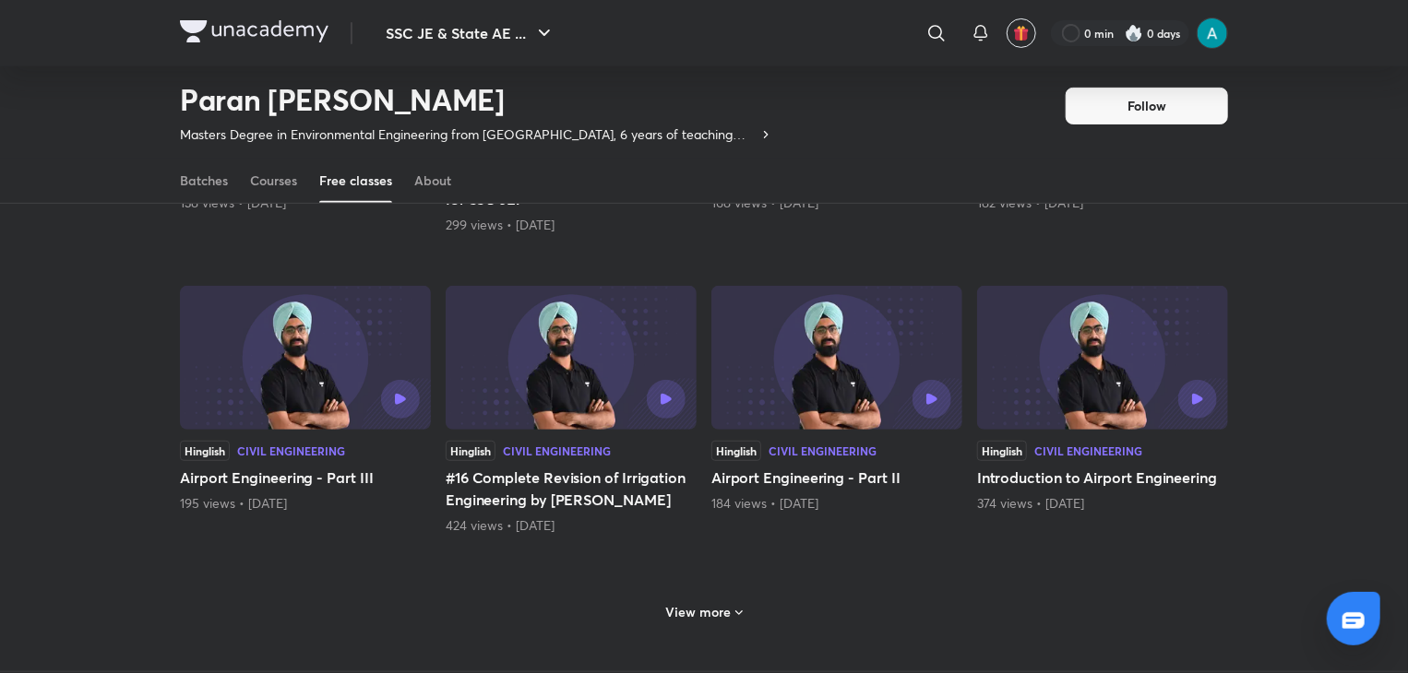
scroll to position [17893, 0]
click at [705, 602] on h6 "View more" at bounding box center [698, 611] width 65 height 18
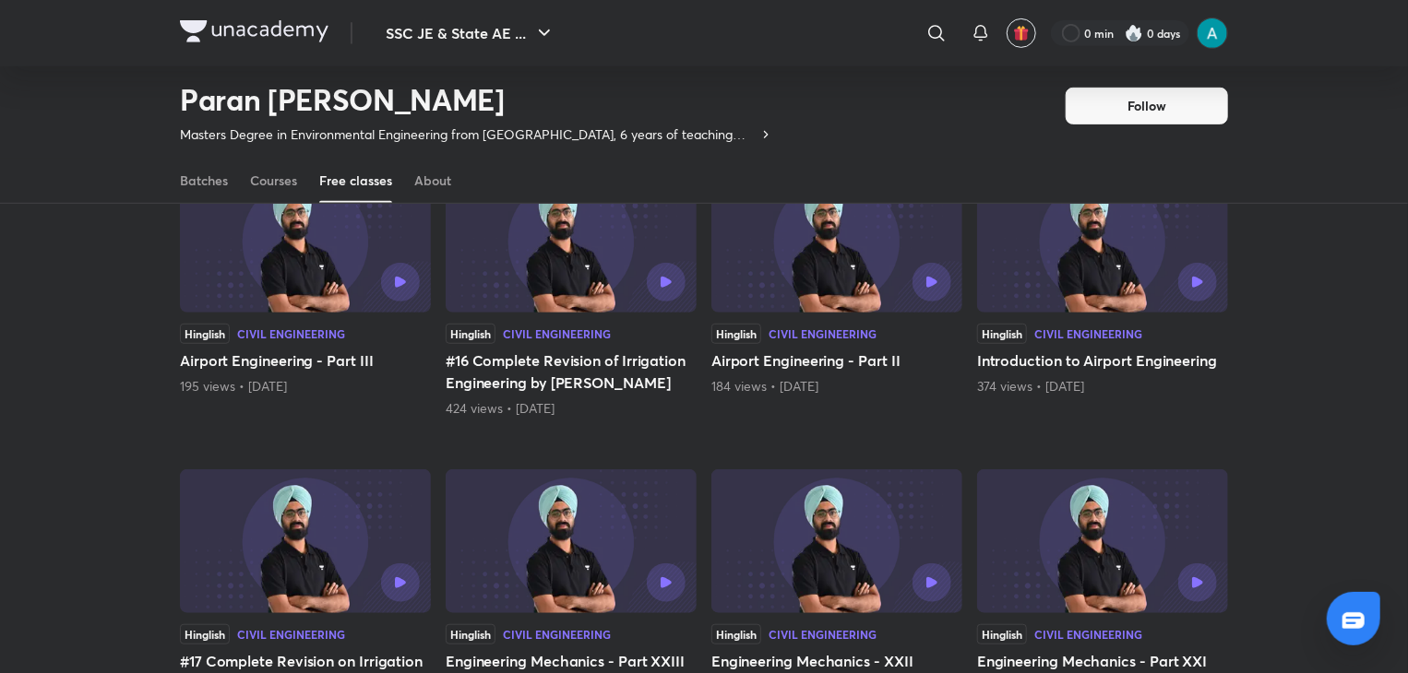
scroll to position [18008, 0]
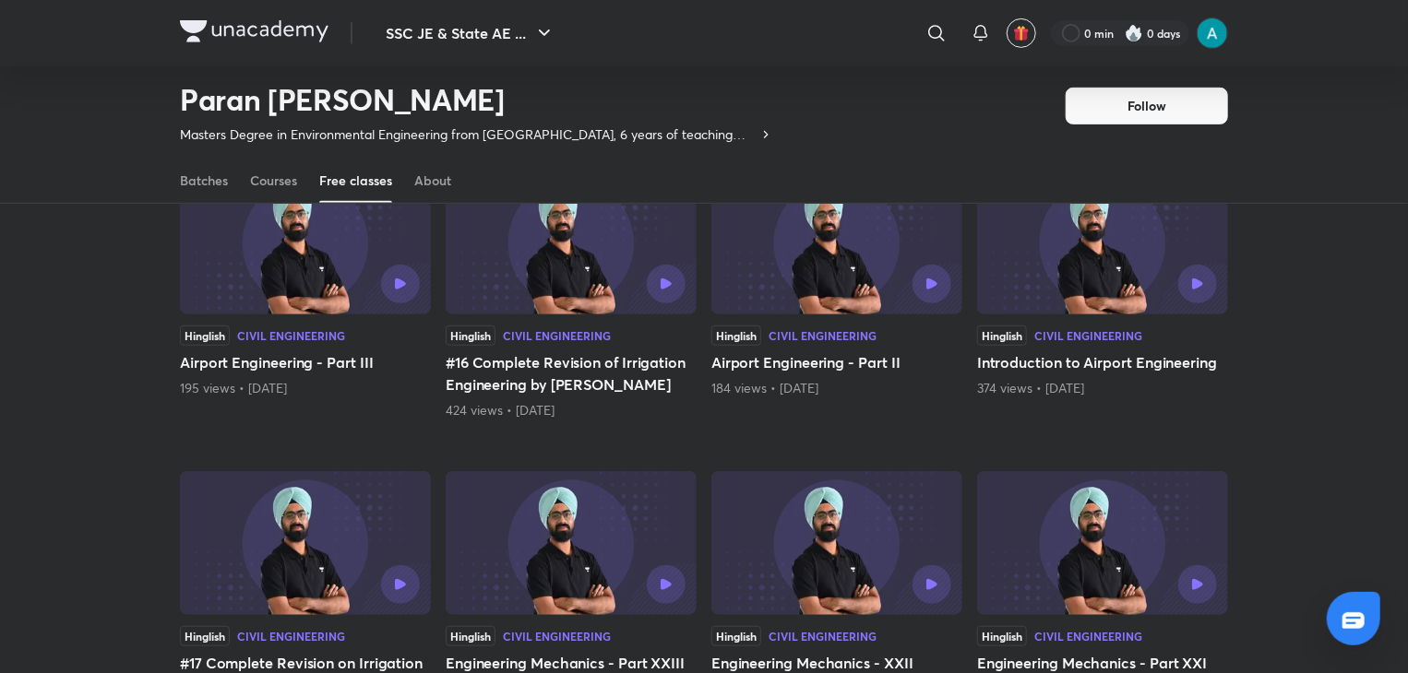
click at [639, 351] on h5 "#16 Complete Revision of Irrigation Engineering by [PERSON_NAME]" at bounding box center [571, 373] width 251 height 44
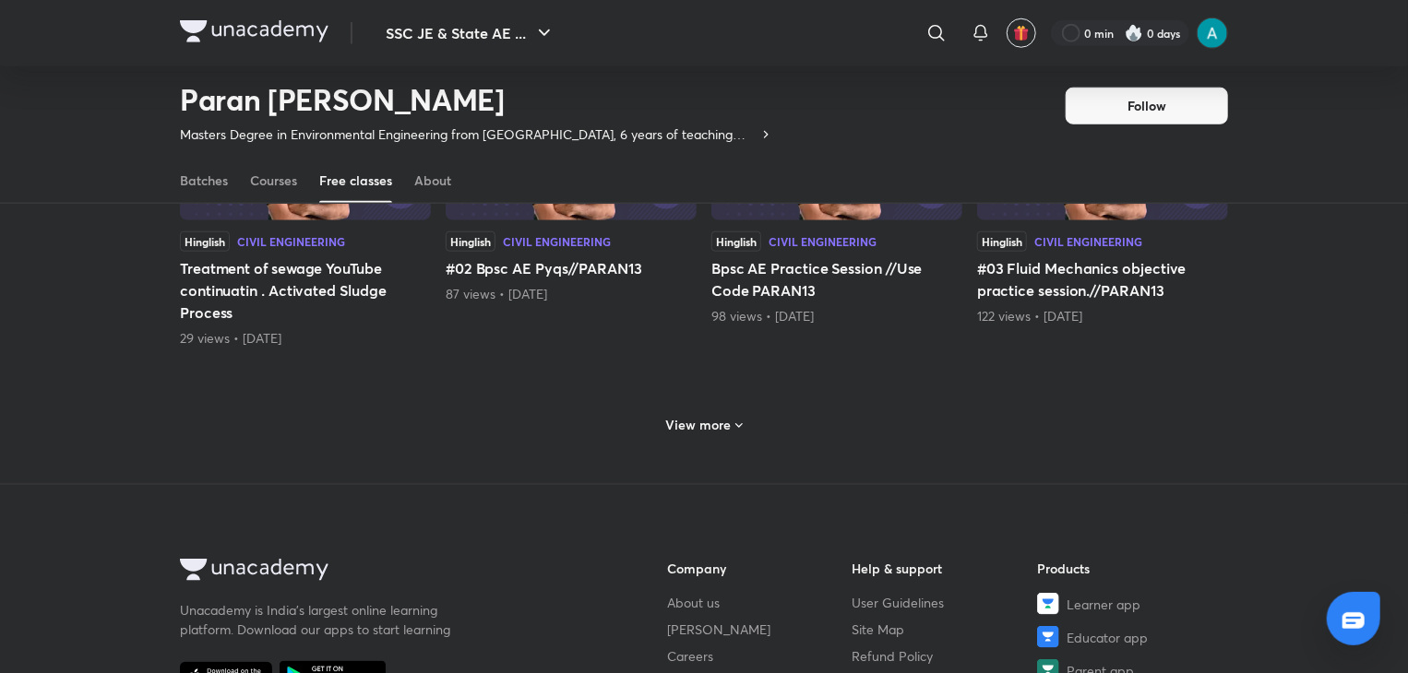
scroll to position [889, 0]
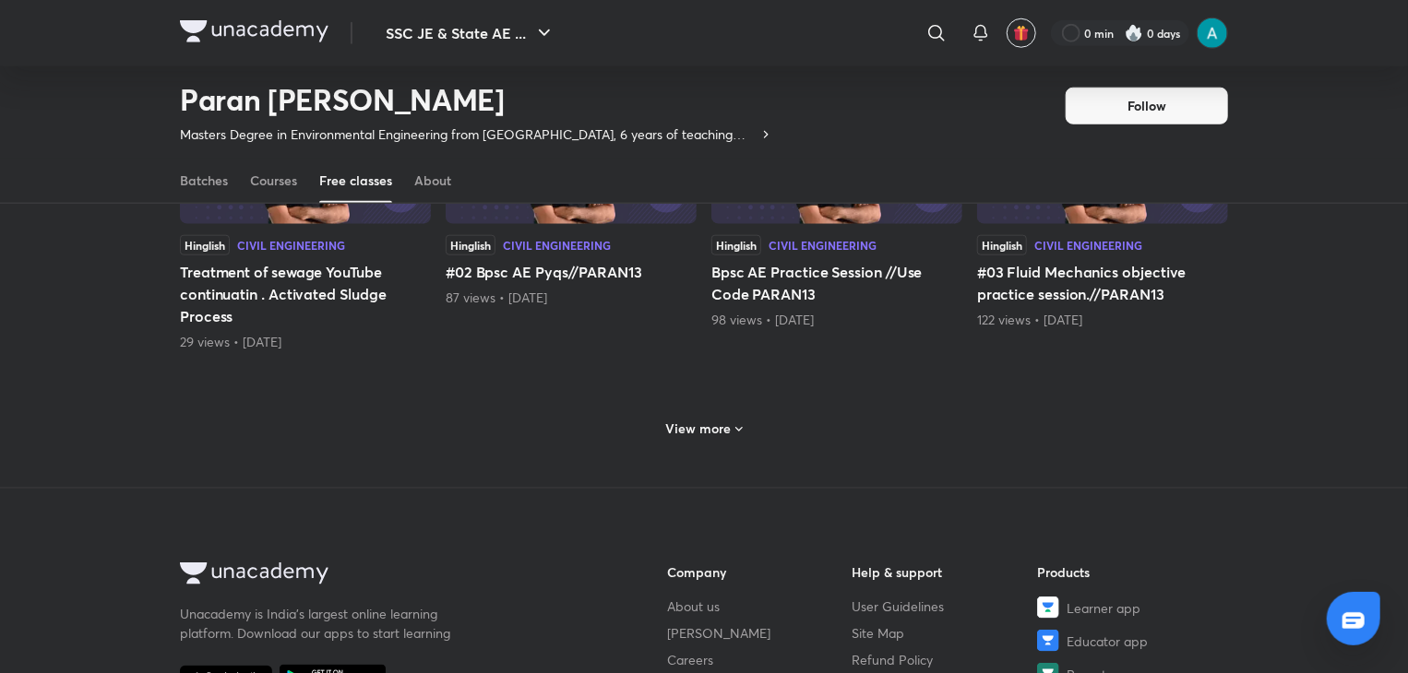
click at [695, 415] on div "View more" at bounding box center [704, 429] width 91 height 30
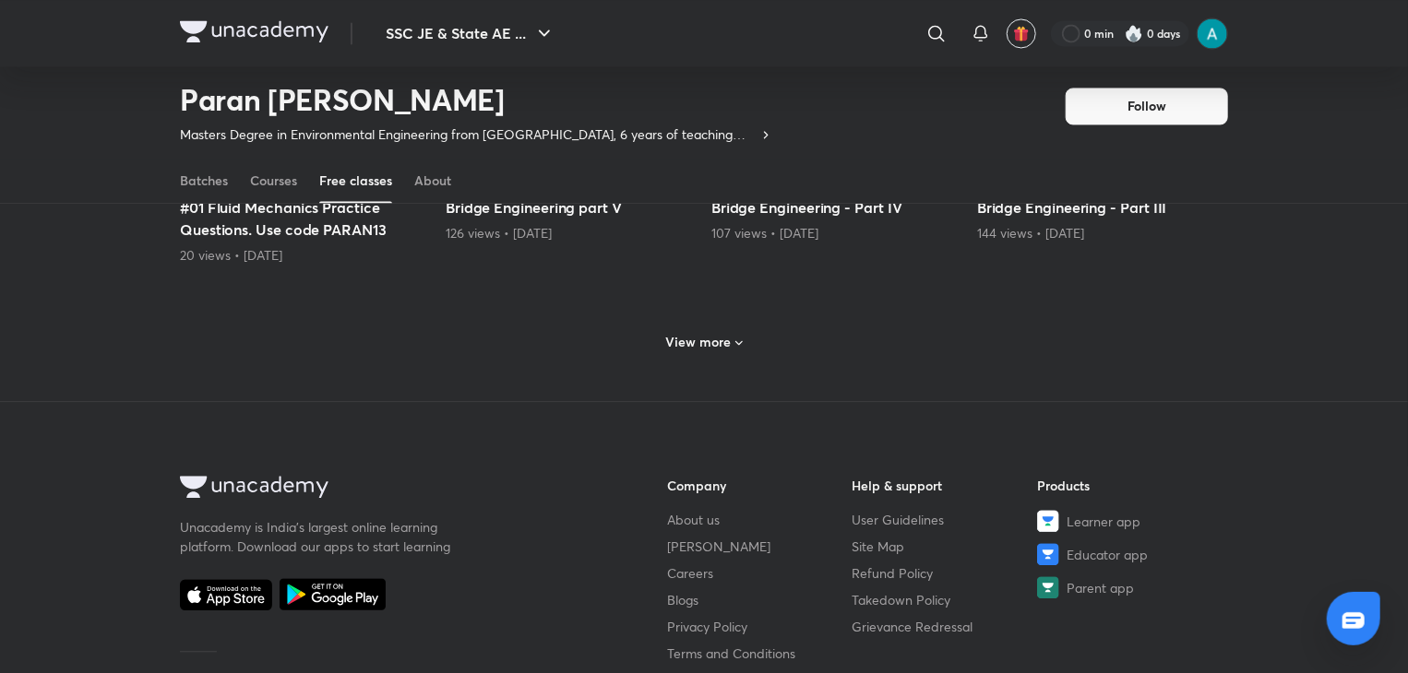
scroll to position [1876, 0]
click at [677, 346] on h6 "View more" at bounding box center [698, 344] width 65 height 18
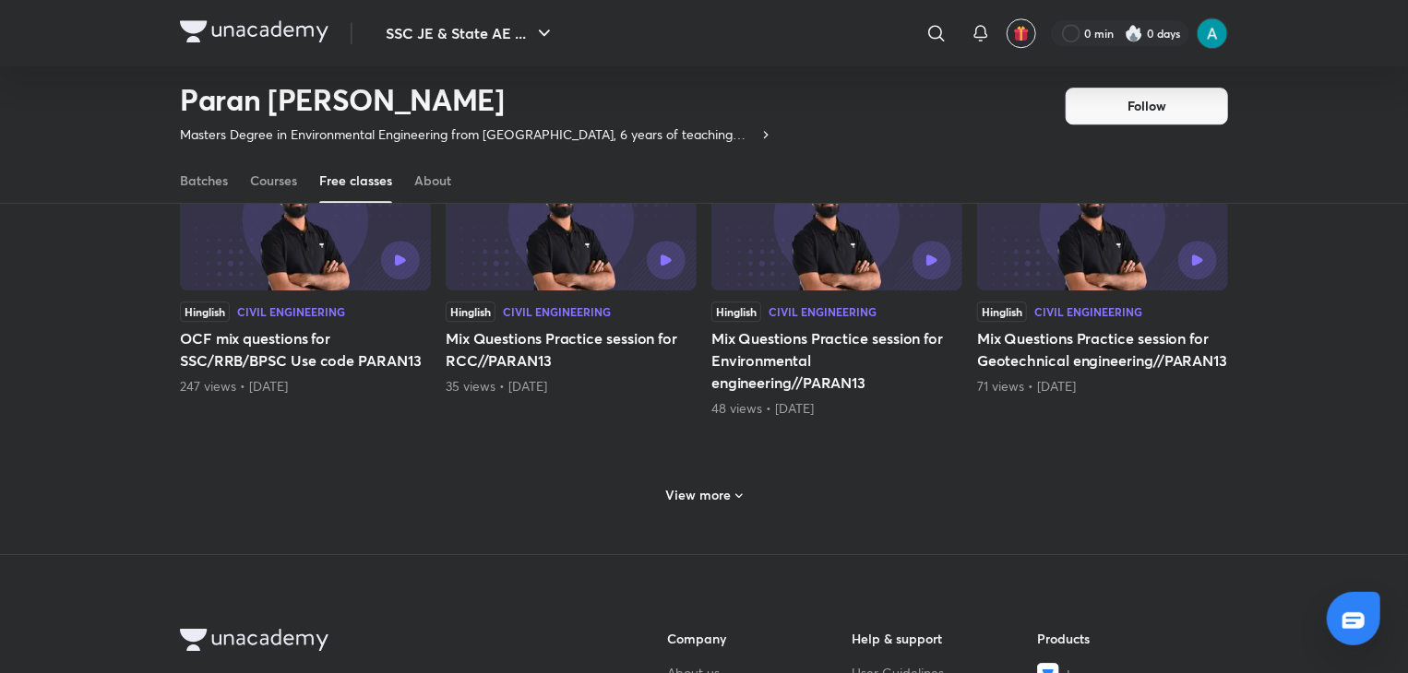
scroll to position [2725, 0]
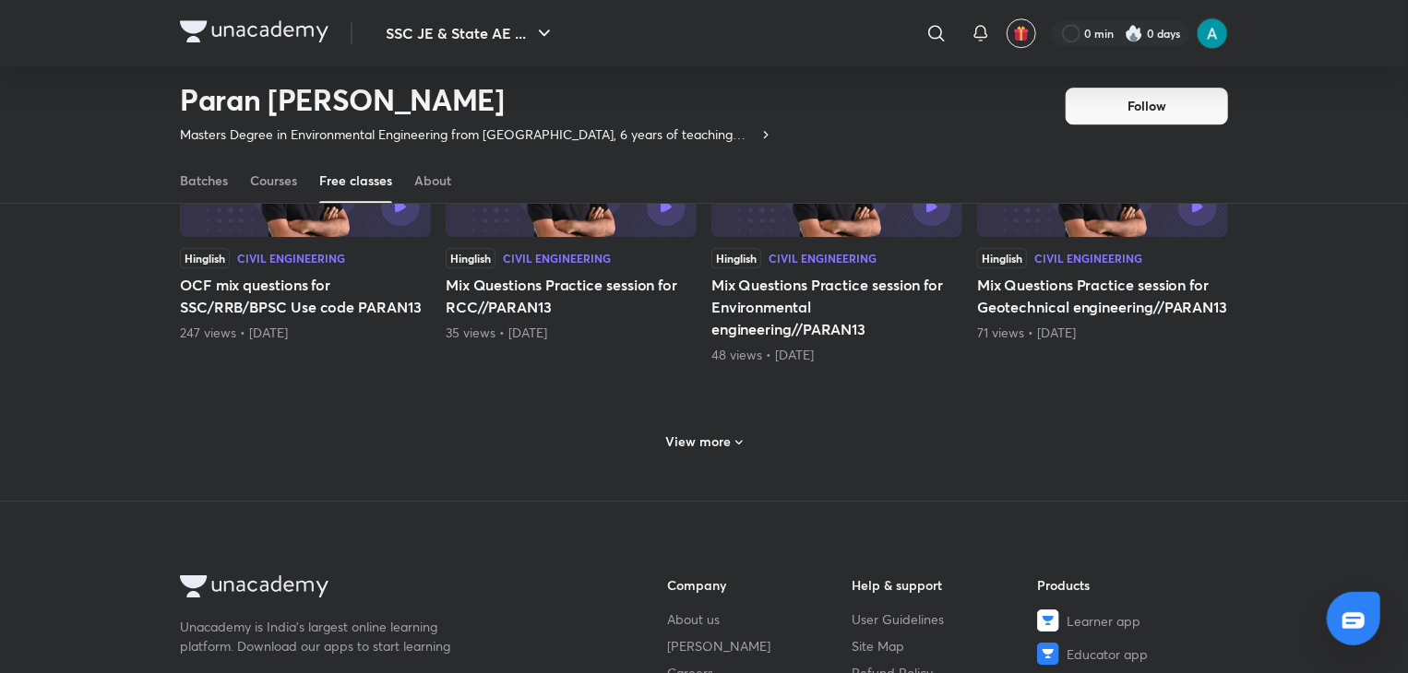
click at [695, 433] on h6 "View more" at bounding box center [698, 442] width 65 height 18
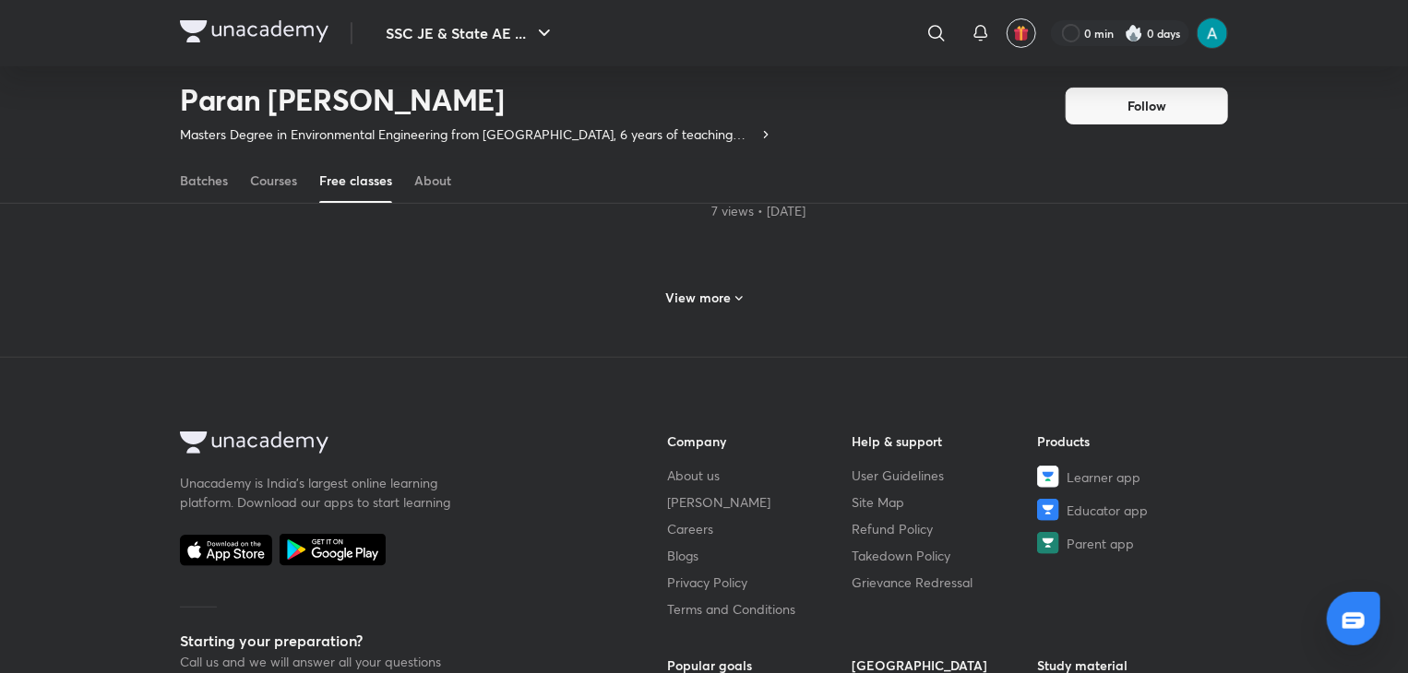
scroll to position [3543, 0]
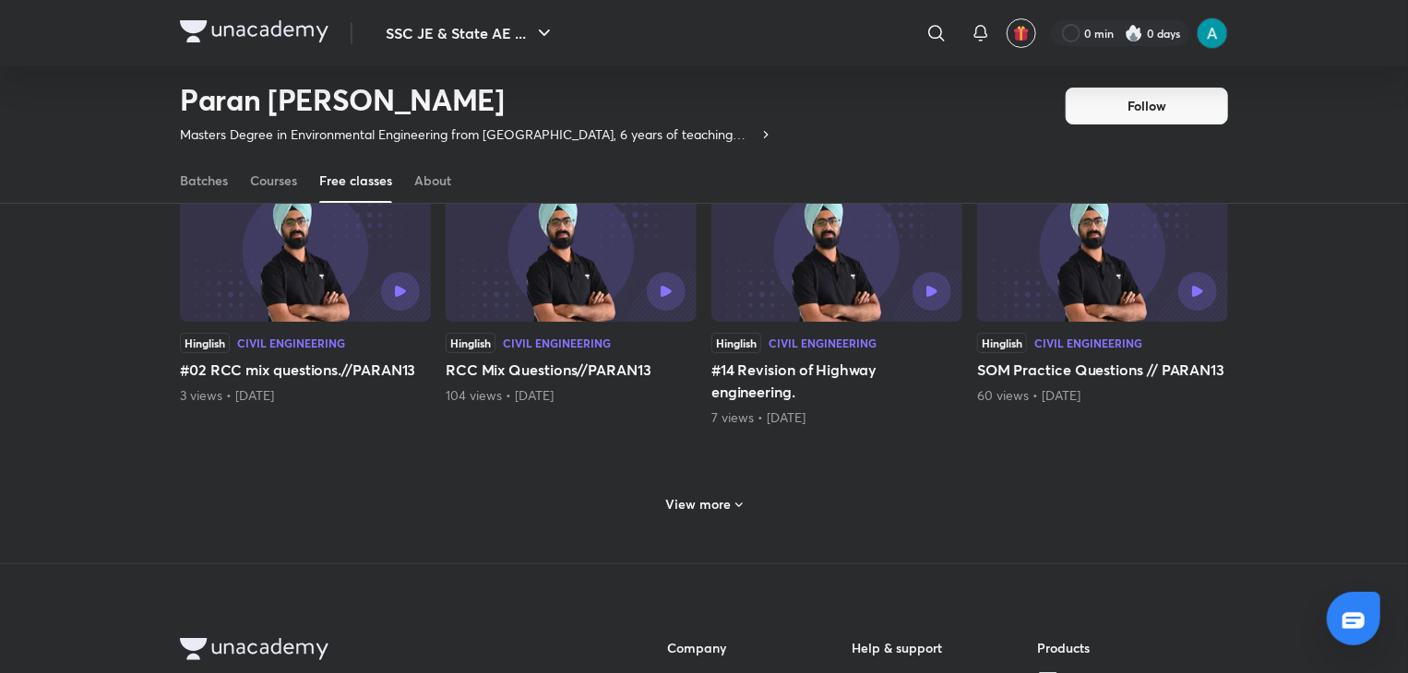
click at [704, 484] on div "View more" at bounding box center [704, 503] width 1048 height 48
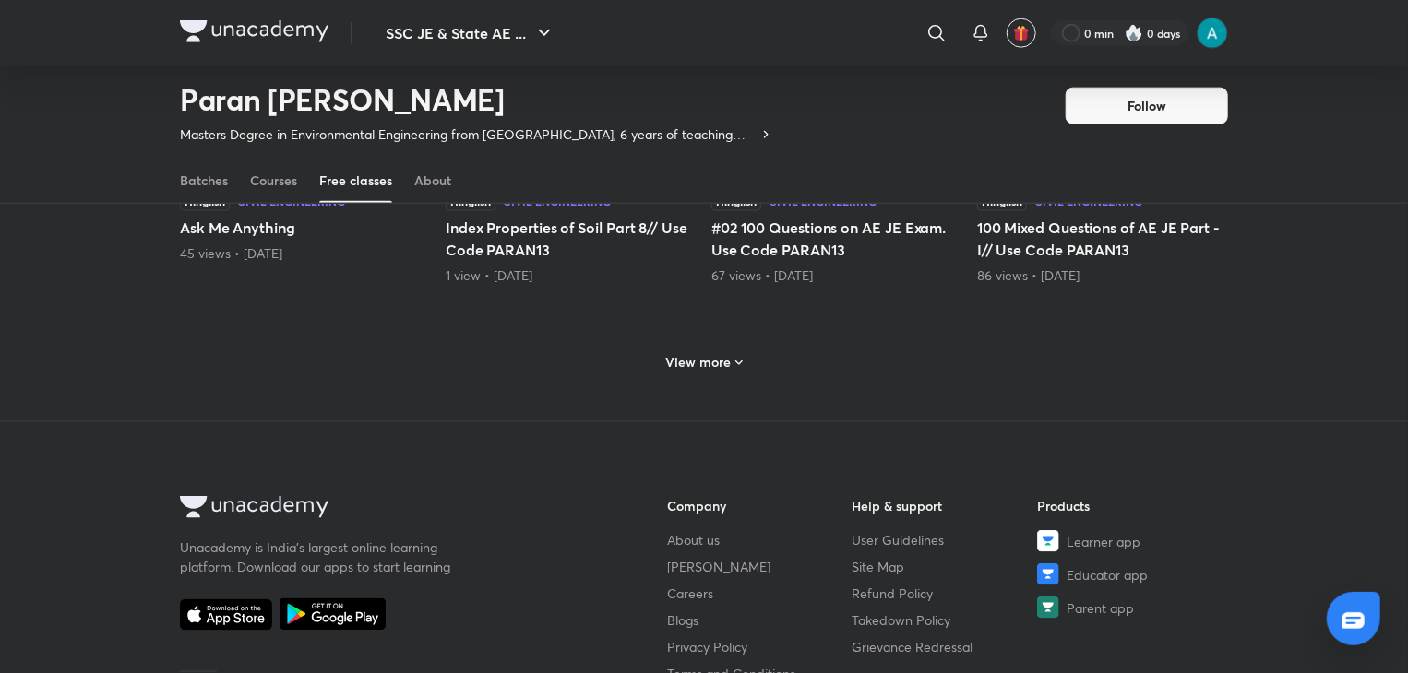
scroll to position [4380, 0]
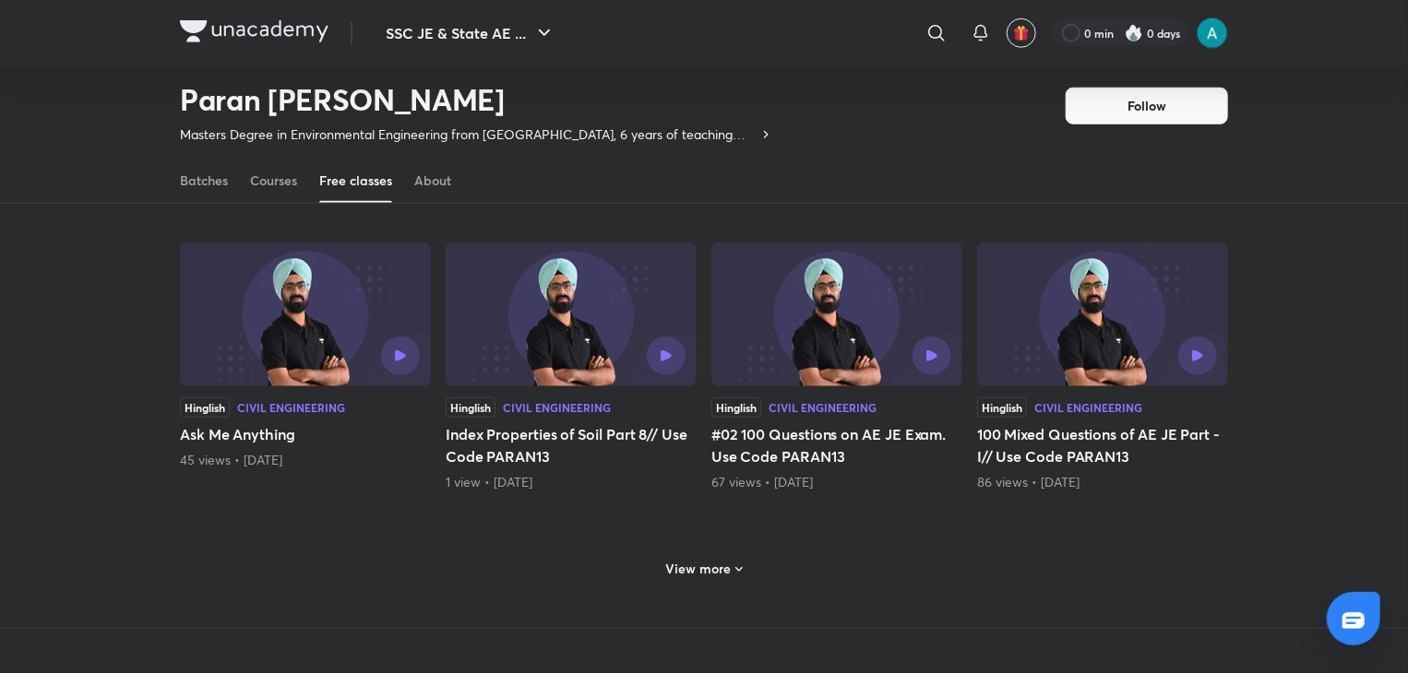
click at [706, 560] on h6 "View more" at bounding box center [698, 569] width 65 height 18
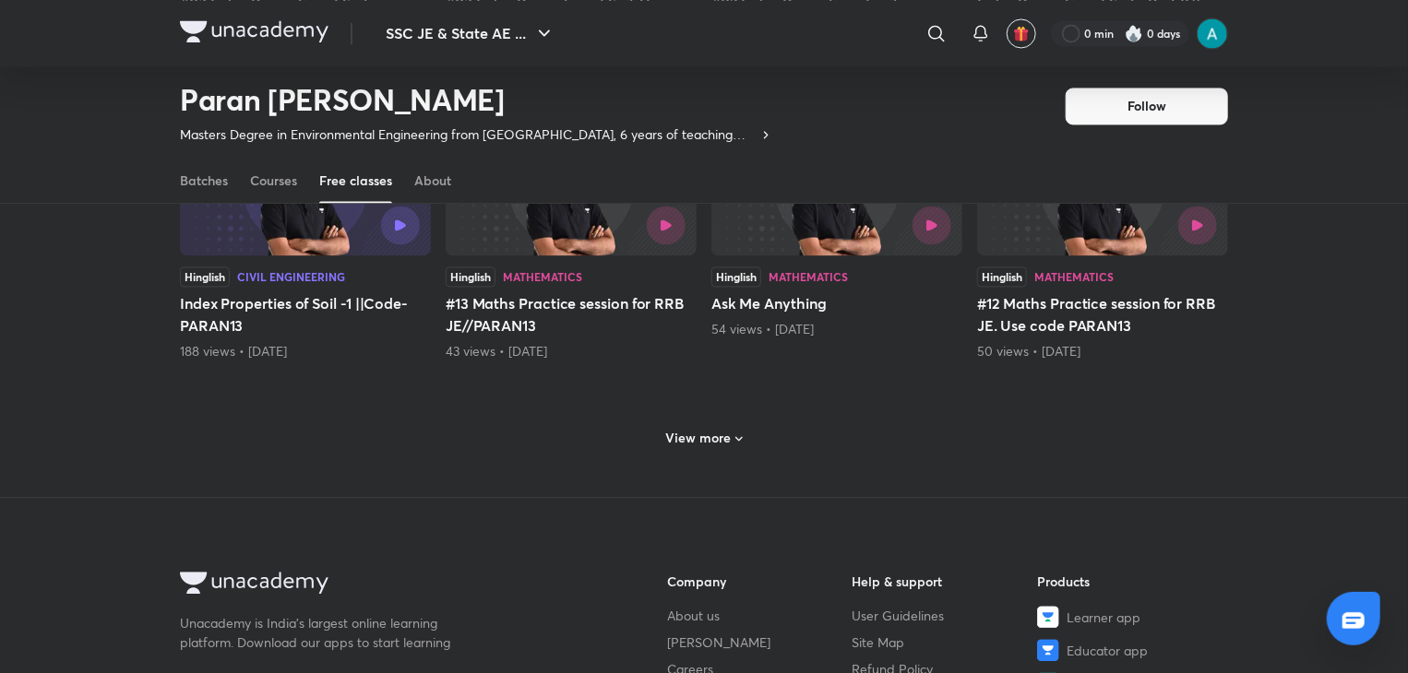
scroll to position [5452, 0]
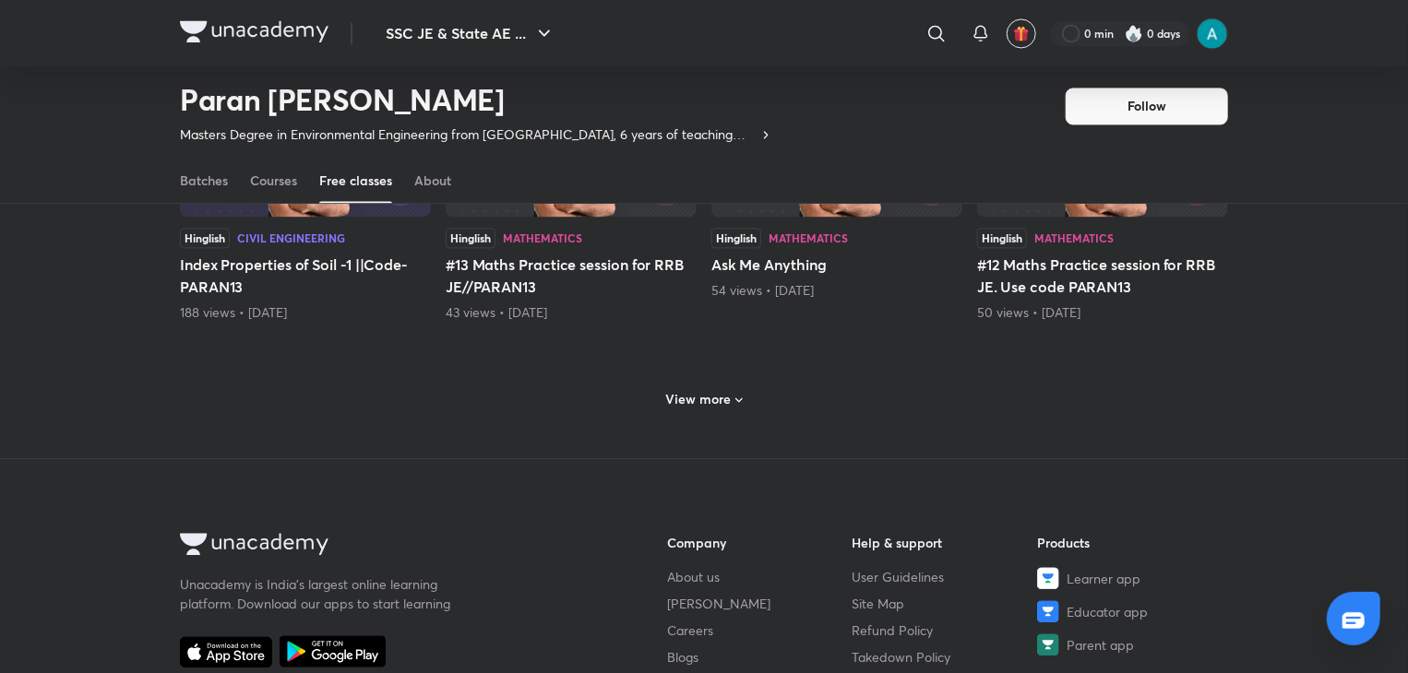
click at [697, 390] on h6 "View more" at bounding box center [698, 399] width 65 height 18
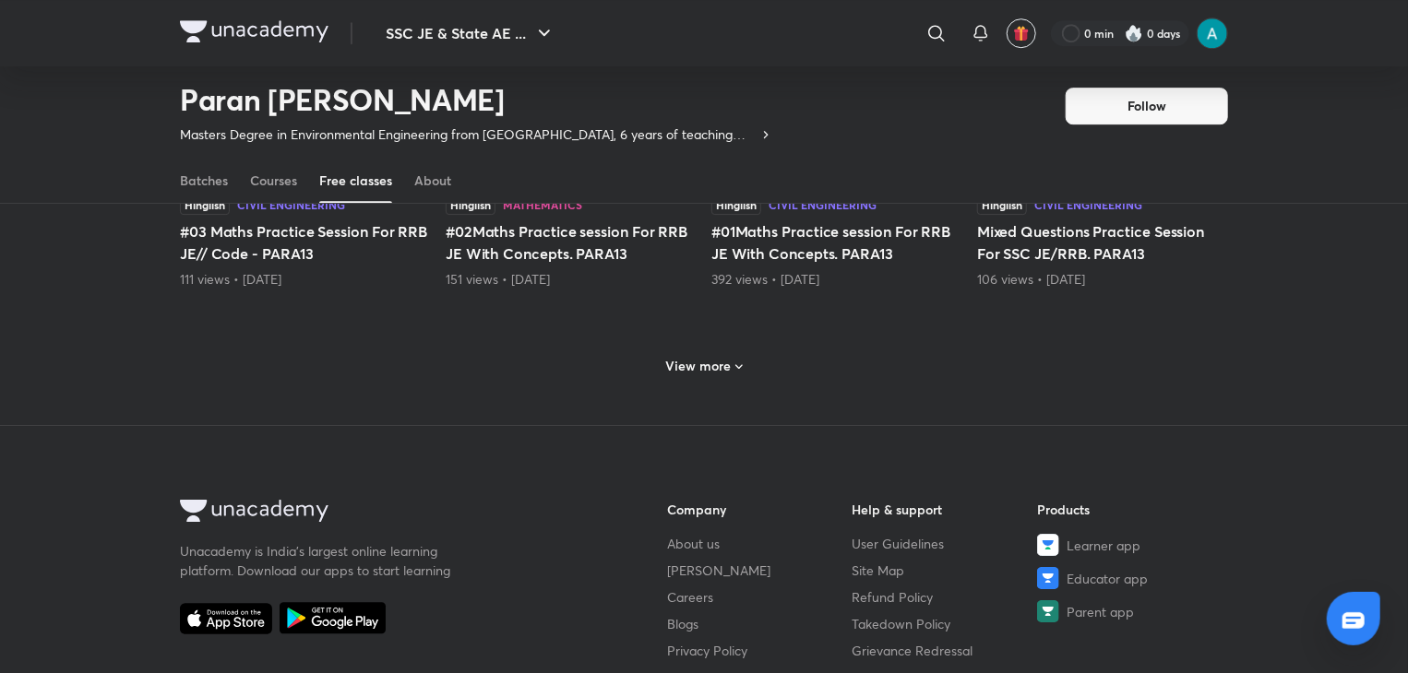
scroll to position [6319, 0]
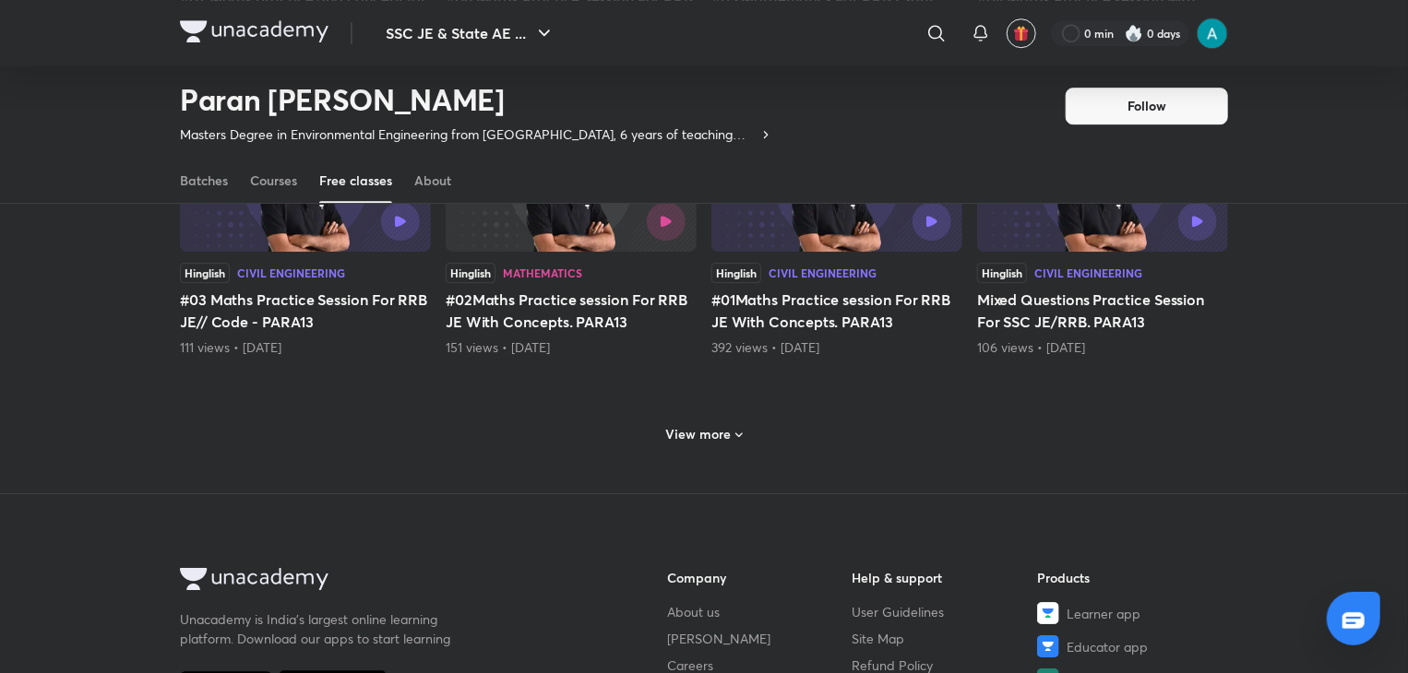
click at [700, 425] on h6 "View more" at bounding box center [698, 434] width 65 height 18
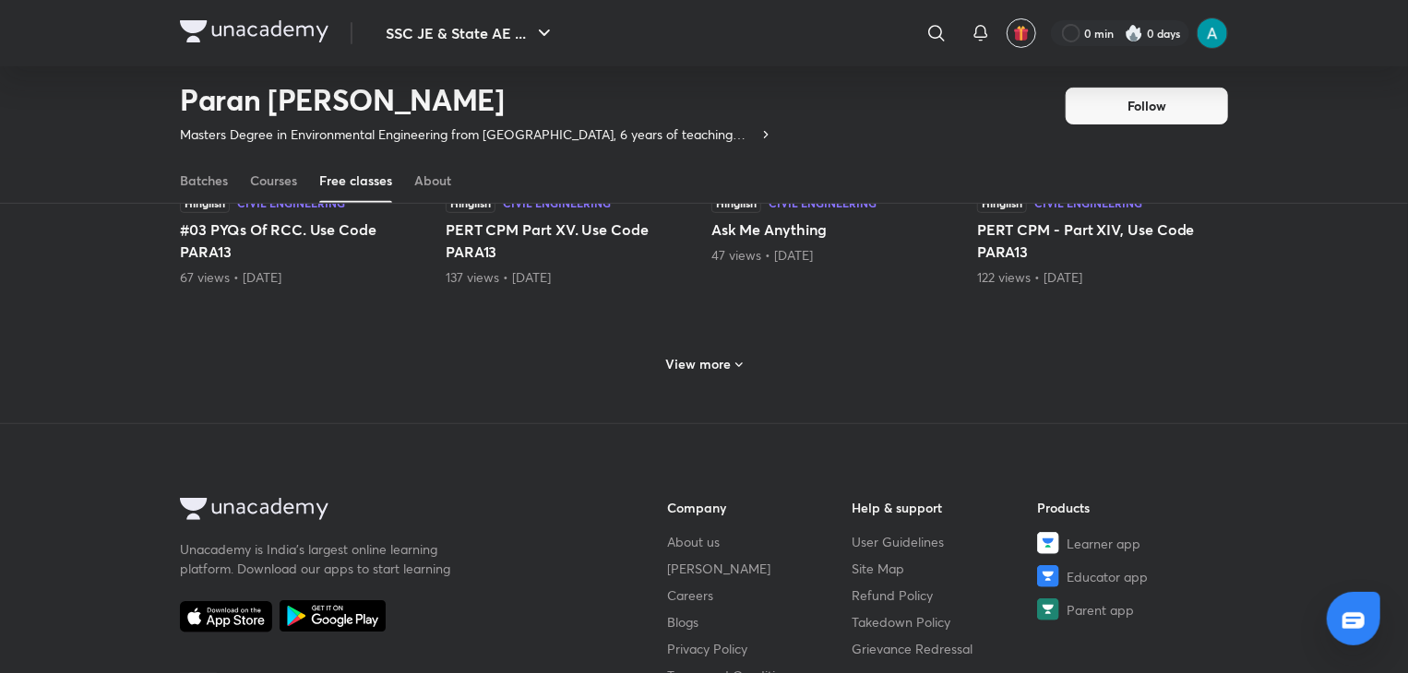
scroll to position [7292, 0]
click at [699, 355] on h6 "View more" at bounding box center [698, 364] width 65 height 18
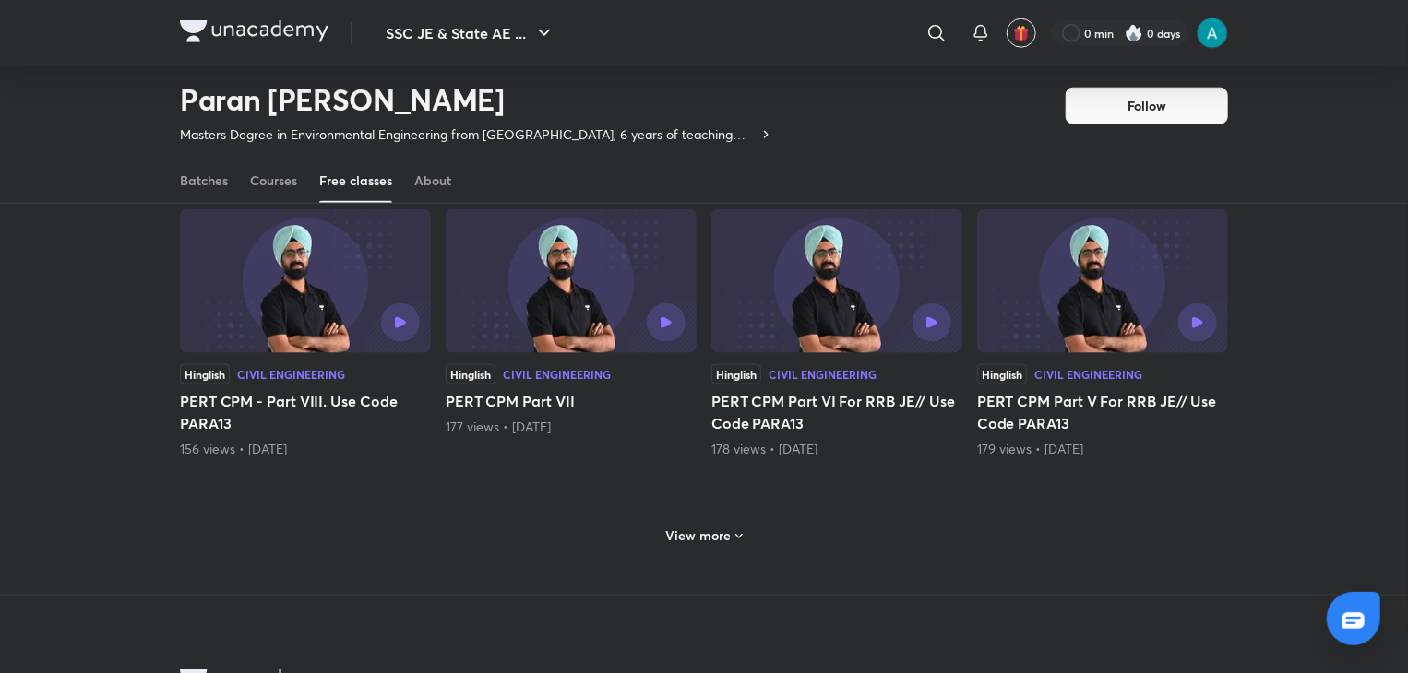
scroll to position [8177, 0]
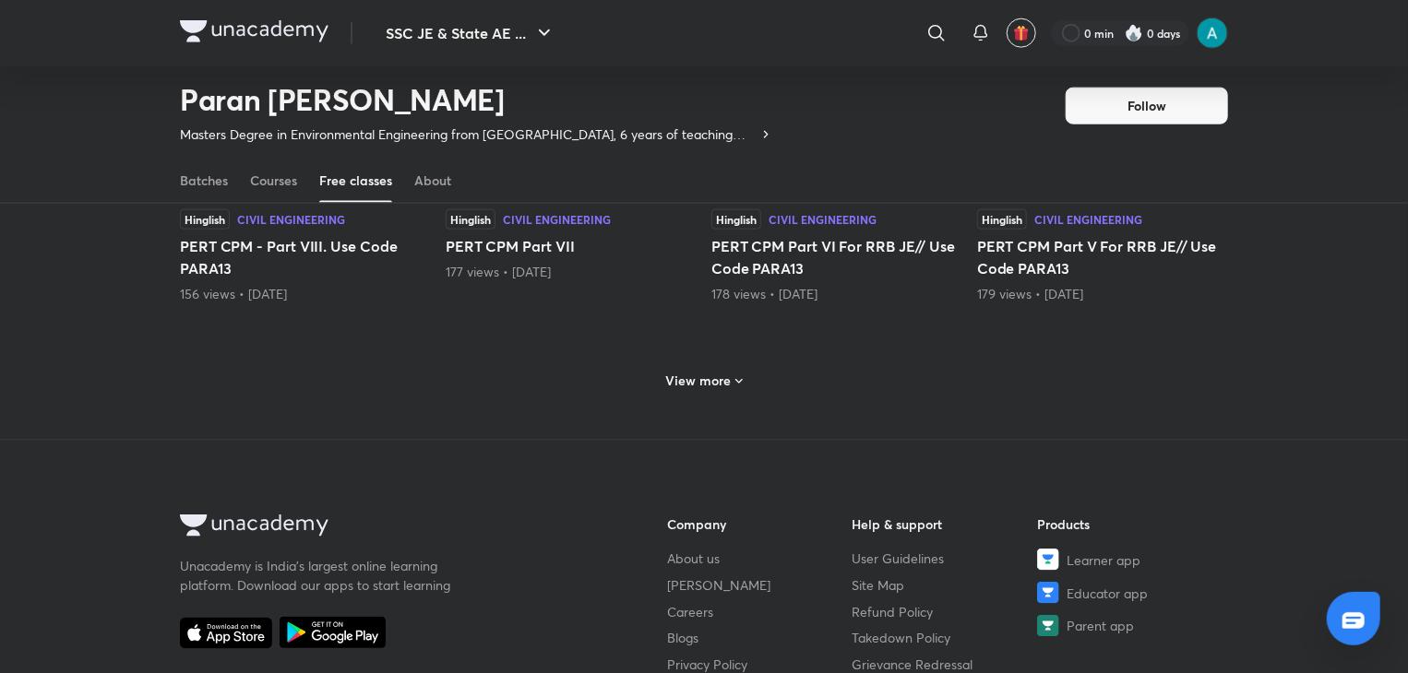
click at [705, 386] on div "View more" at bounding box center [704, 379] width 1048 height 48
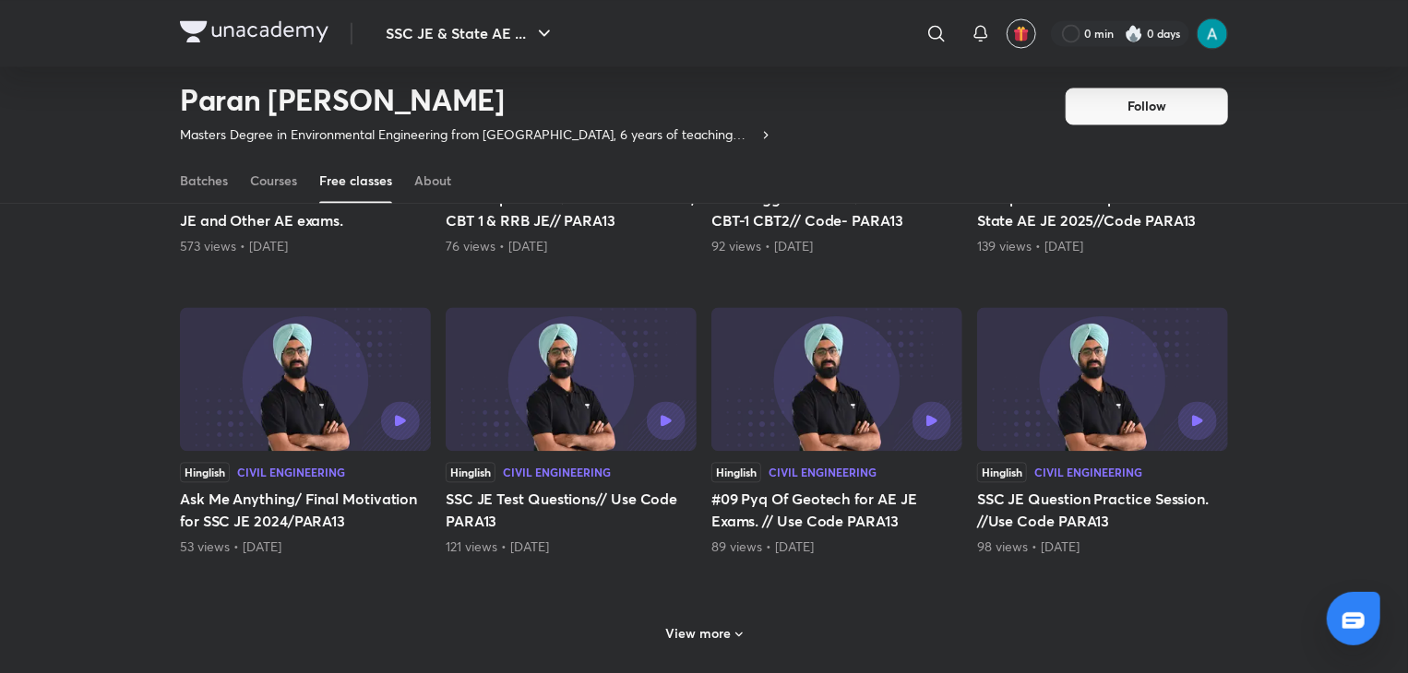
scroll to position [8974, 0]
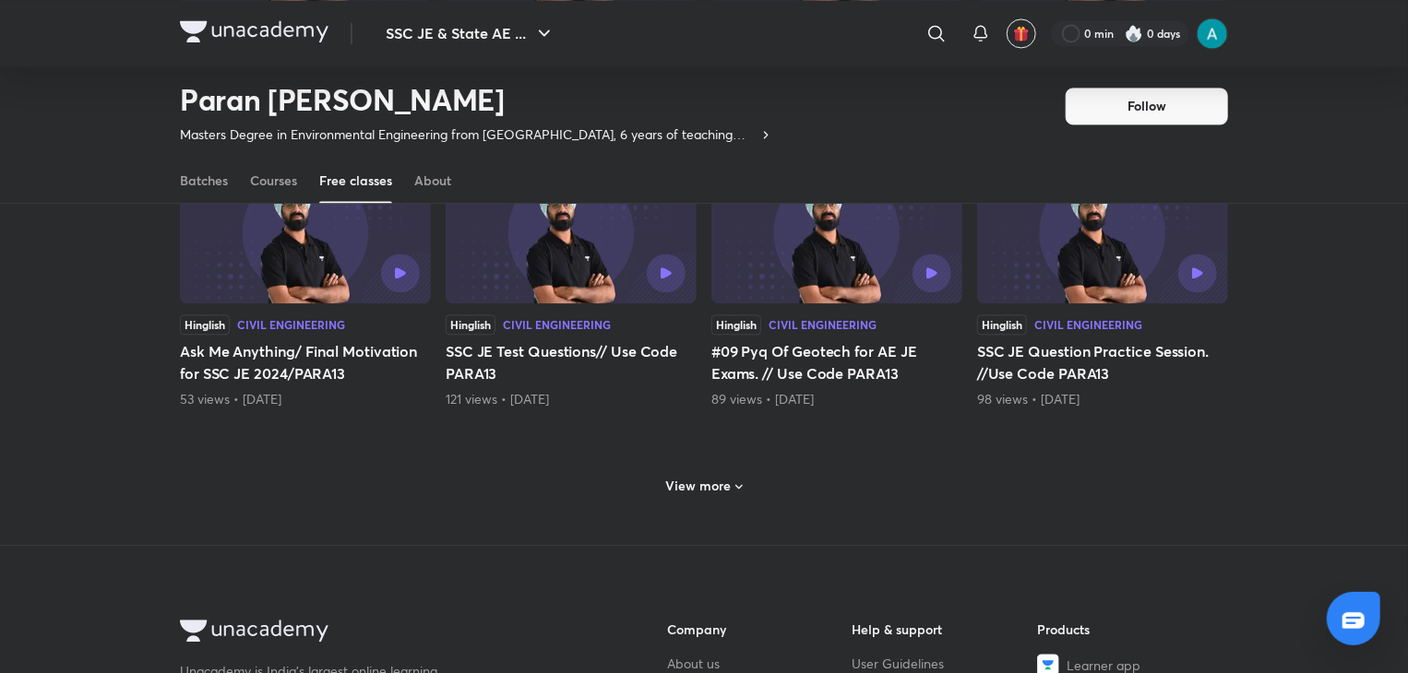
click at [711, 477] on h6 "View more" at bounding box center [698, 486] width 65 height 18
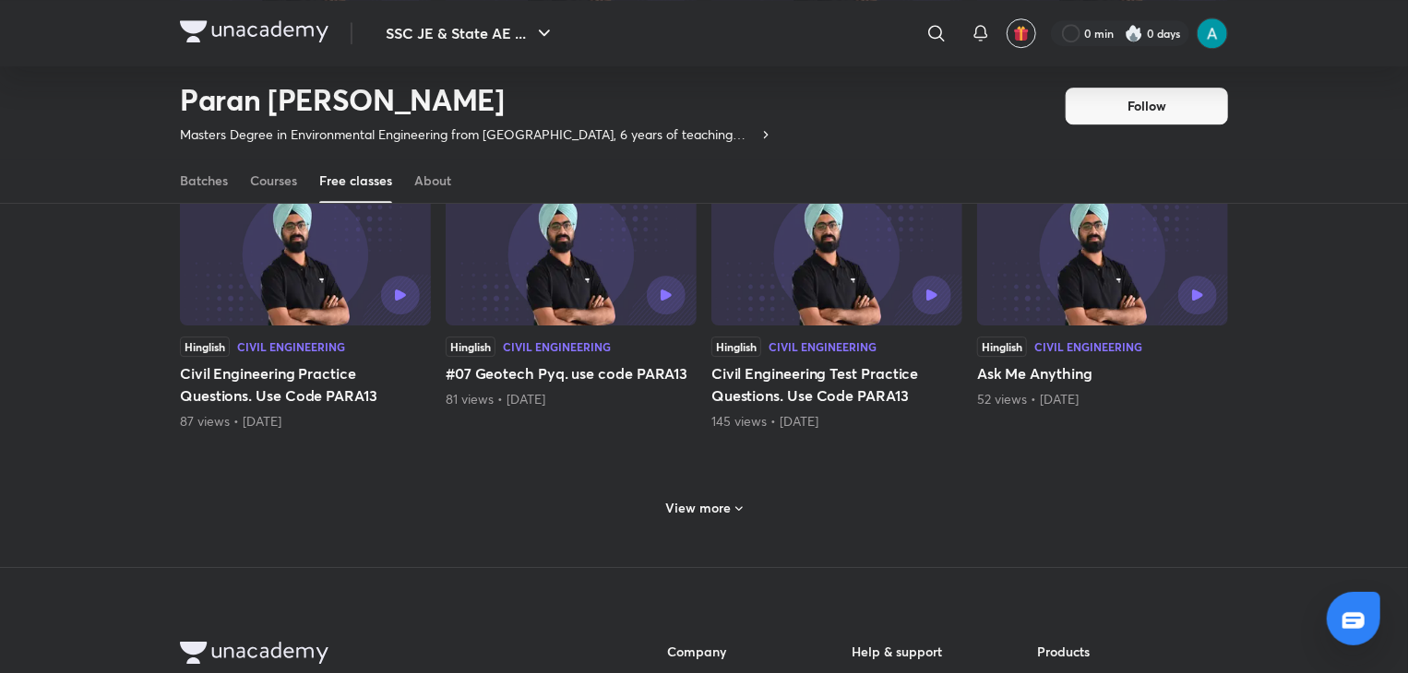
click at [711, 482] on div "View more" at bounding box center [704, 506] width 1048 height 48
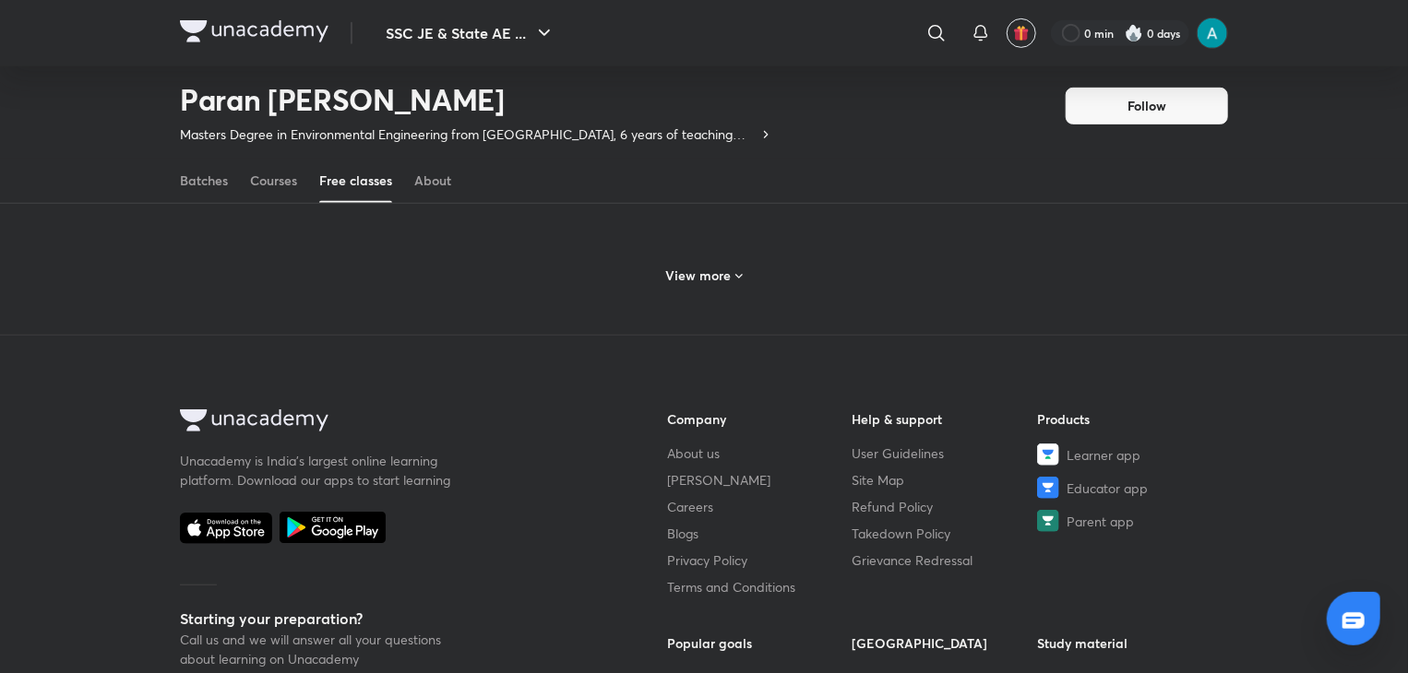
scroll to position [10842, 0]
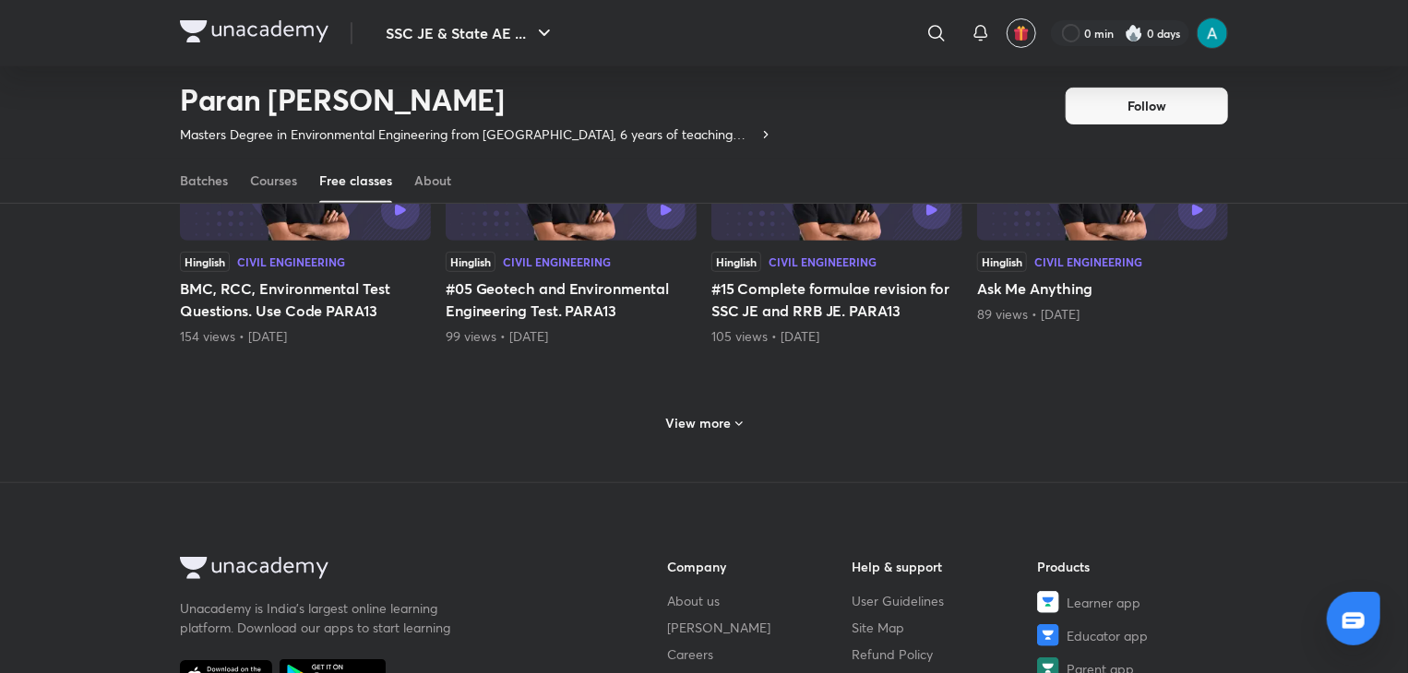
click at [700, 414] on h6 "View more" at bounding box center [698, 423] width 65 height 18
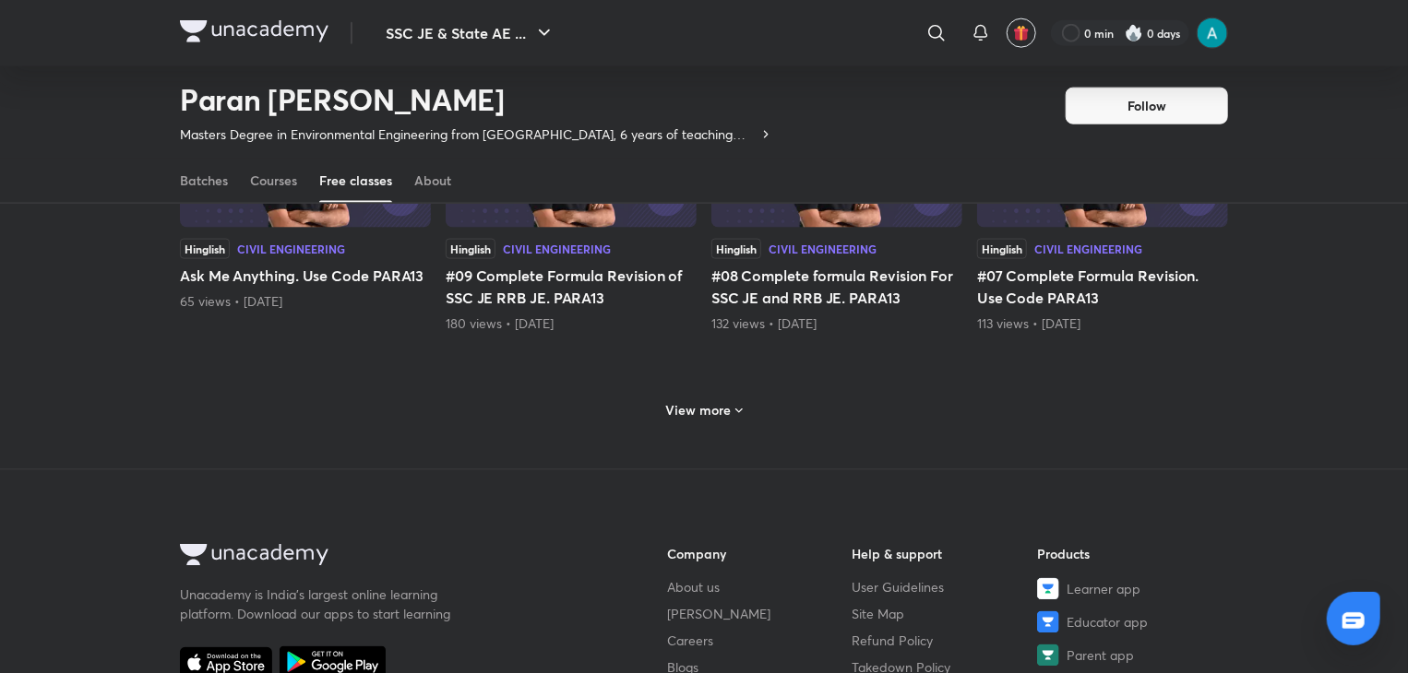
scroll to position [11764, 0]
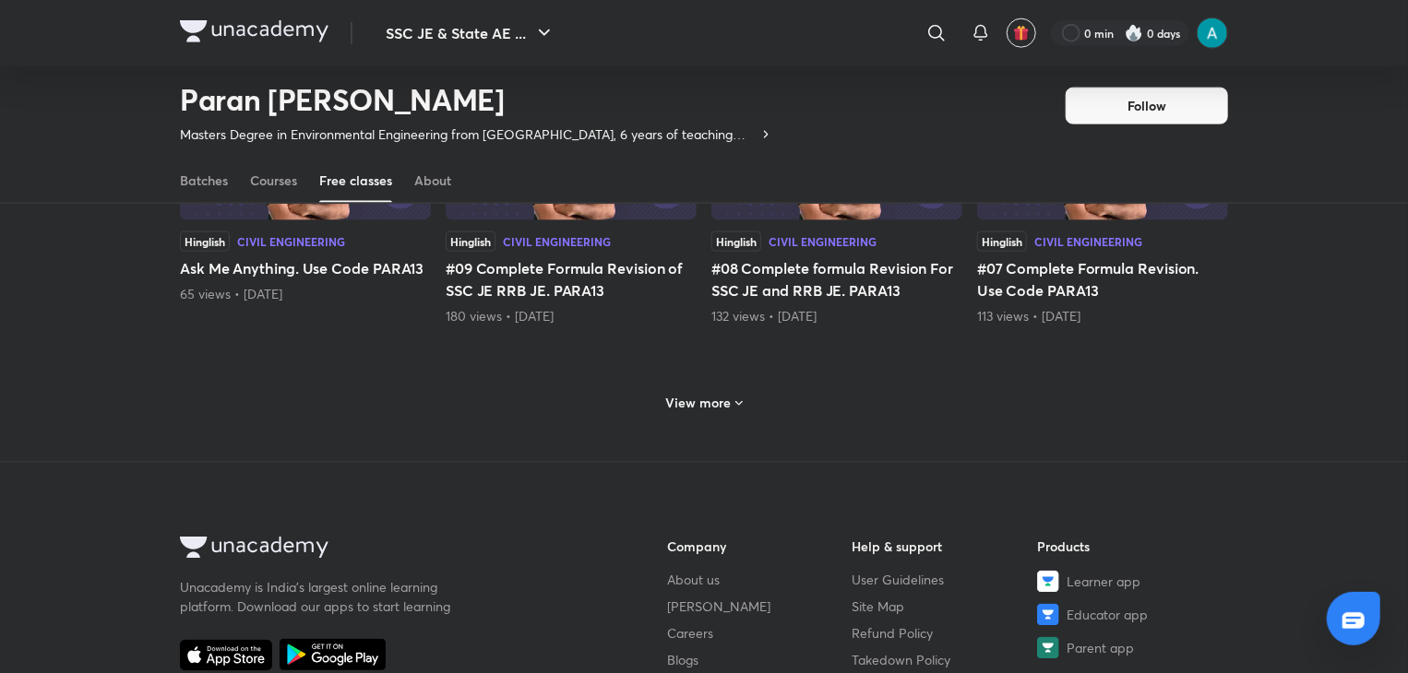
click at [710, 388] on div "View more" at bounding box center [704, 403] width 91 height 30
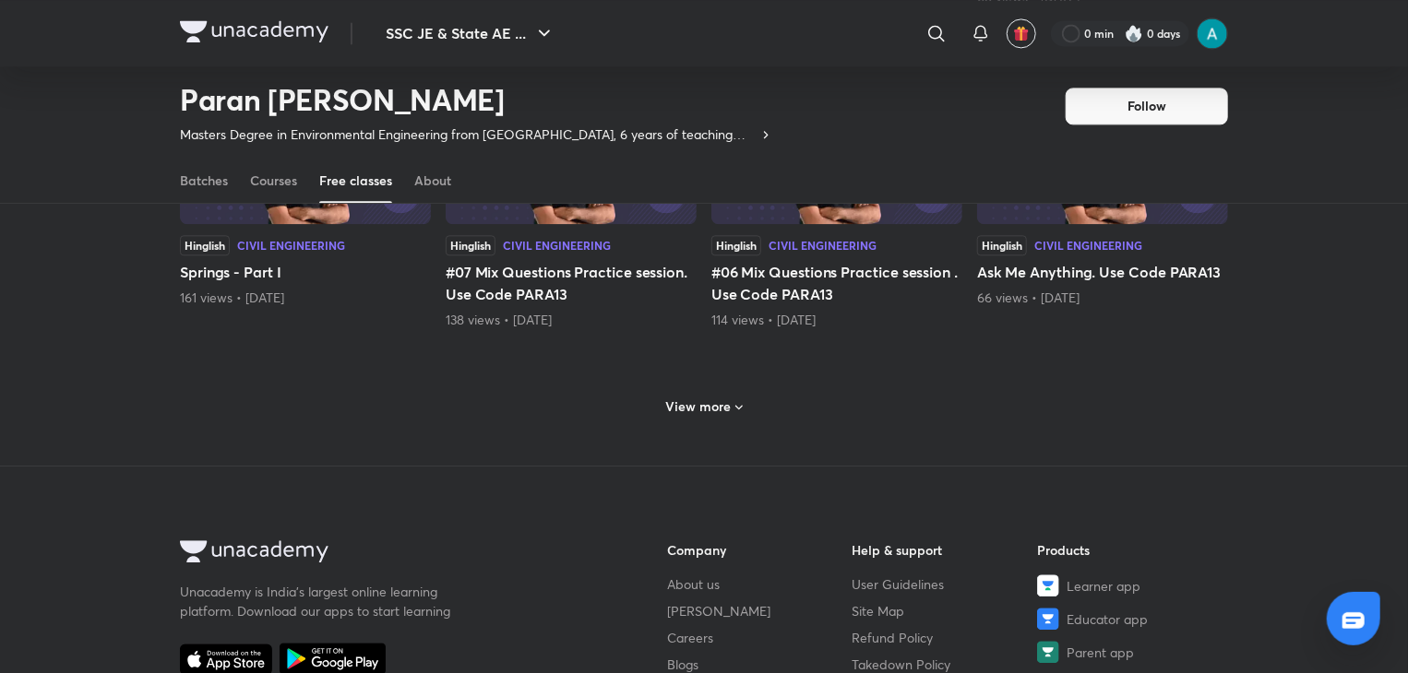
scroll to position [12666, 0]
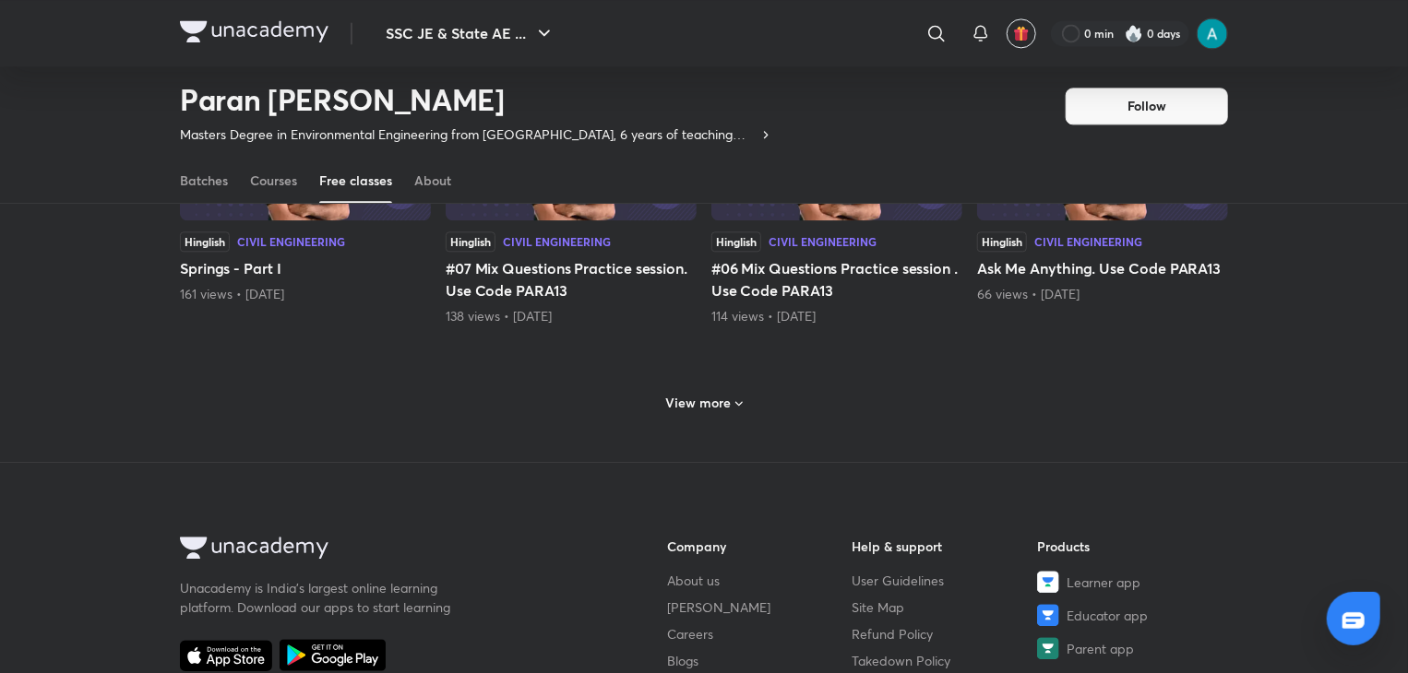
click at [712, 394] on h6 "View more" at bounding box center [698, 403] width 65 height 18
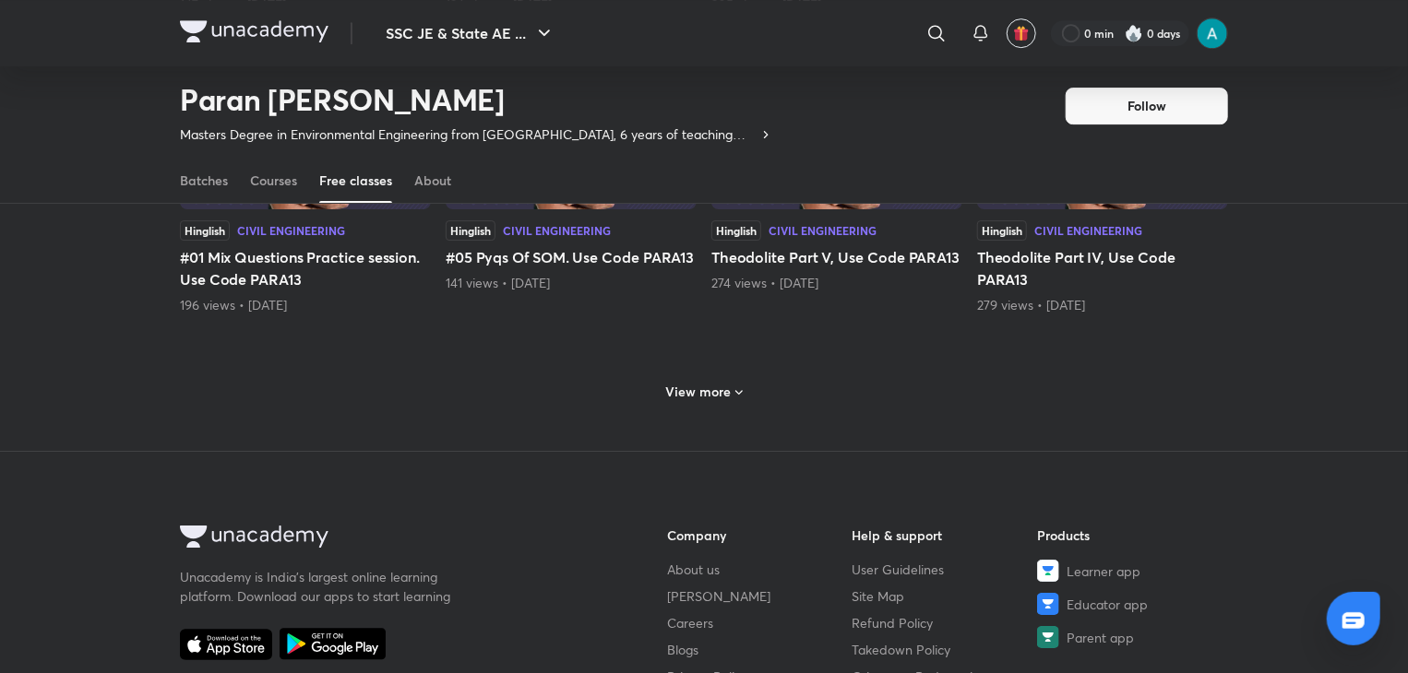
scroll to position [13581, 0]
click at [712, 387] on div "View more" at bounding box center [704, 391] width 91 height 30
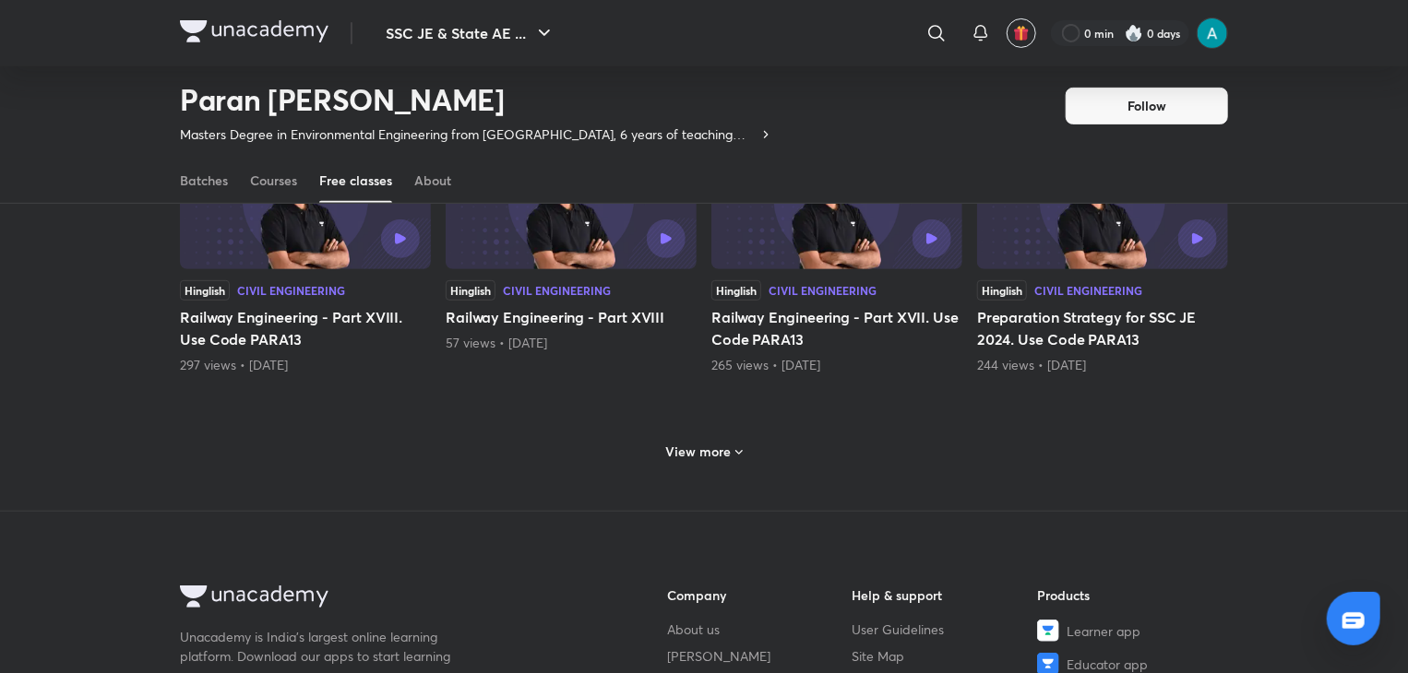
scroll to position [14423, 0]
click at [720, 442] on h6 "View more" at bounding box center [698, 451] width 65 height 18
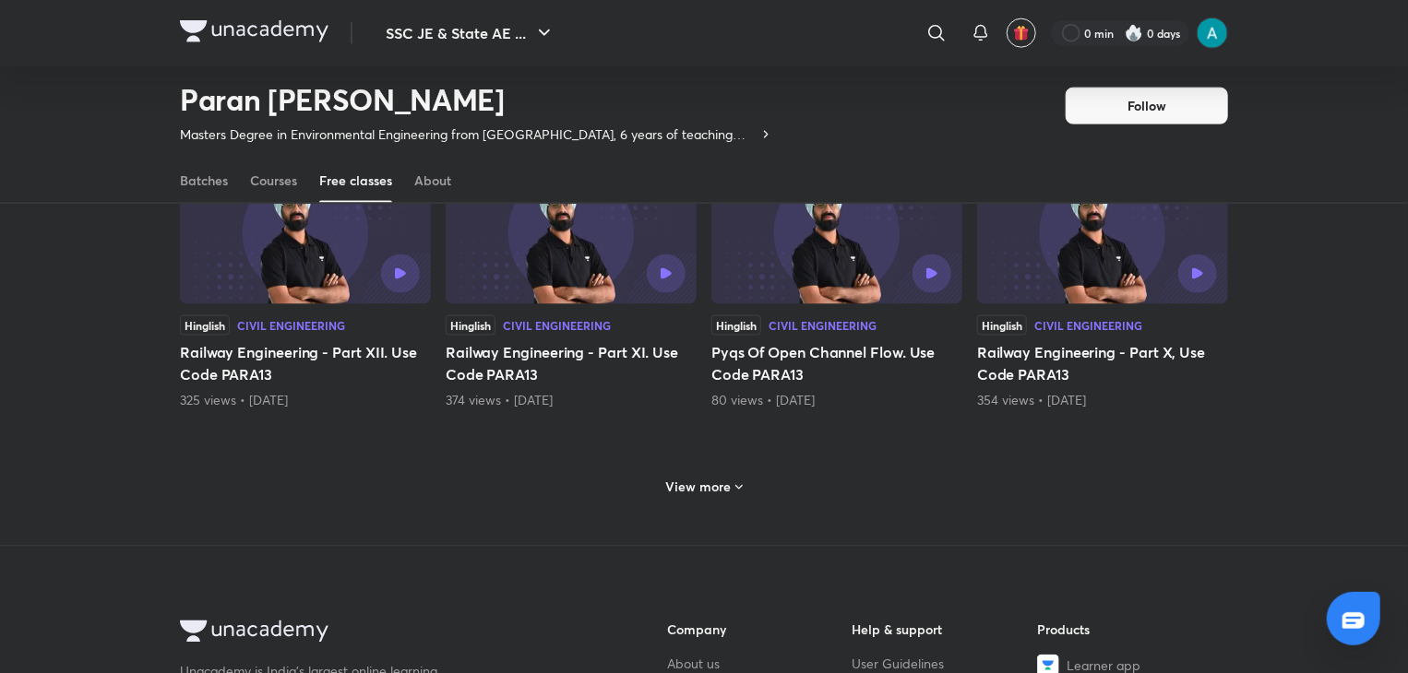
scroll to position [15307, 0]
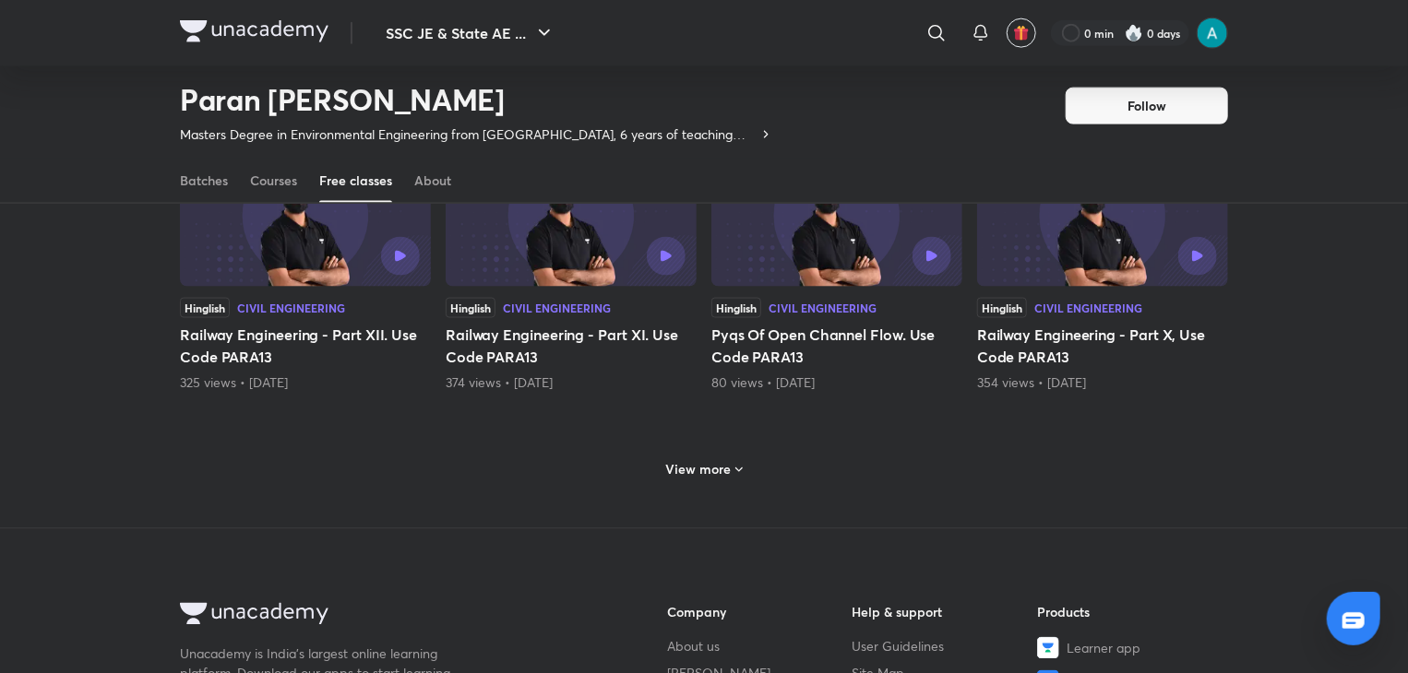
click at [709, 460] on h6 "View more" at bounding box center [698, 469] width 65 height 18
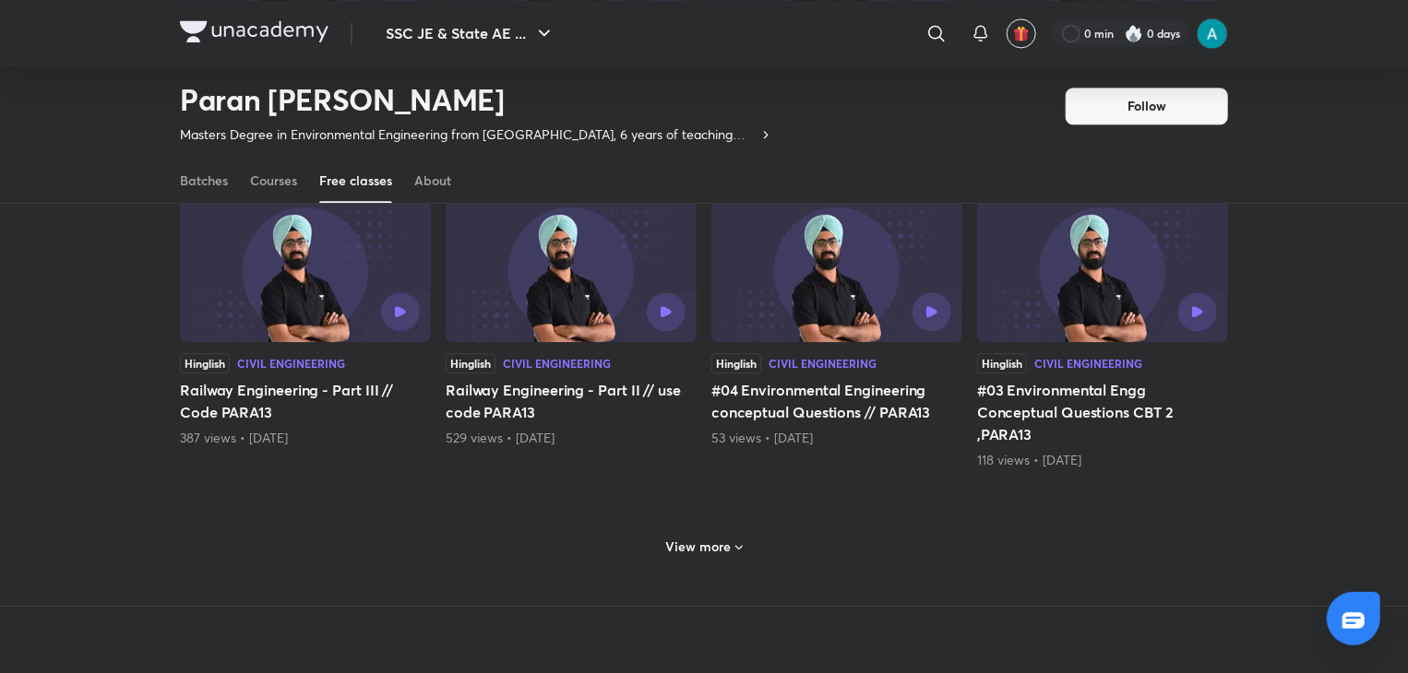
scroll to position [16159, 0]
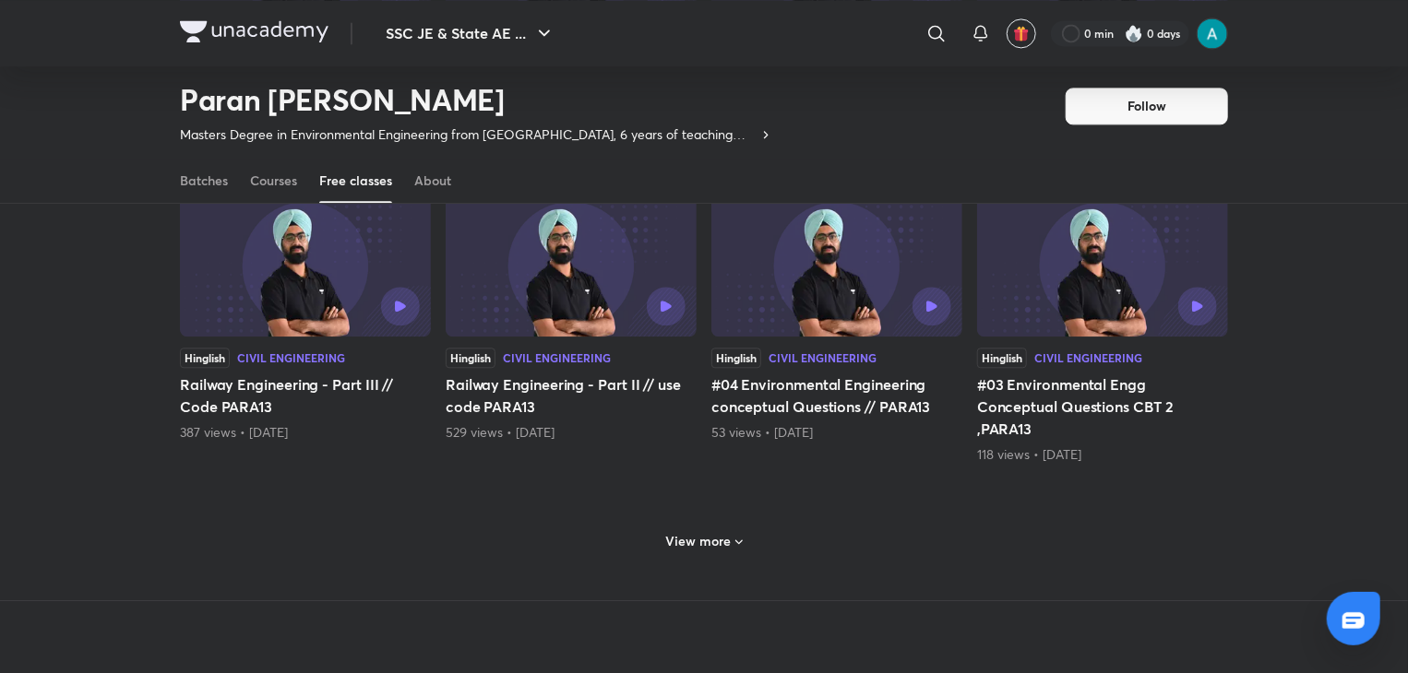
click at [704, 532] on h6 "View more" at bounding box center [698, 541] width 65 height 18
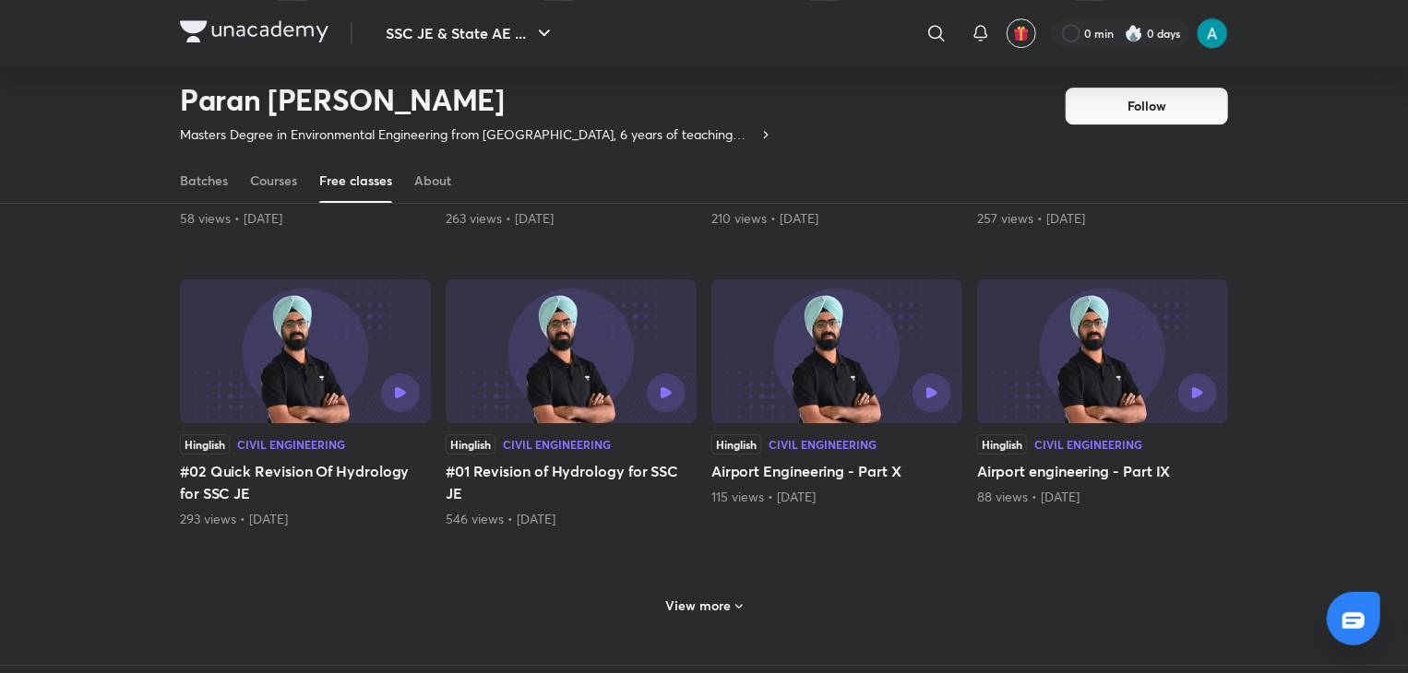
scroll to position [17008, 0]
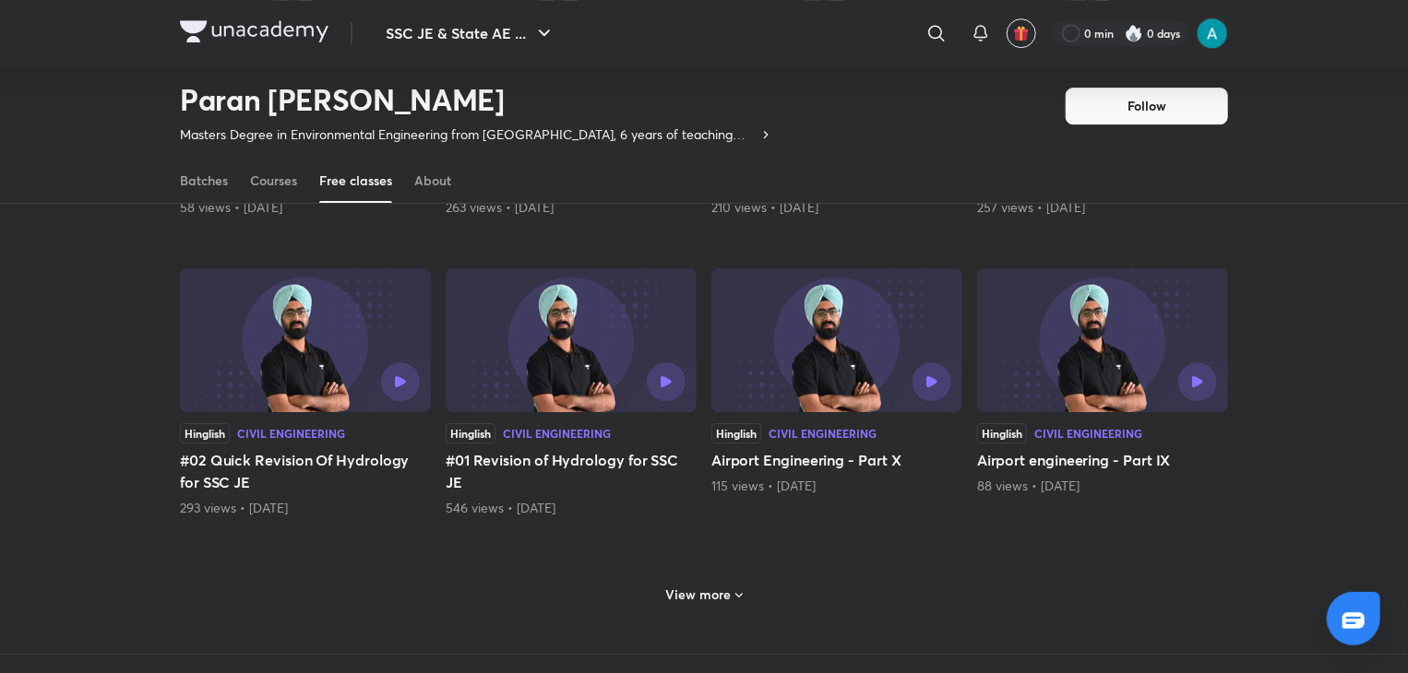
click at [716, 588] on div "View more" at bounding box center [704, 595] width 91 height 30
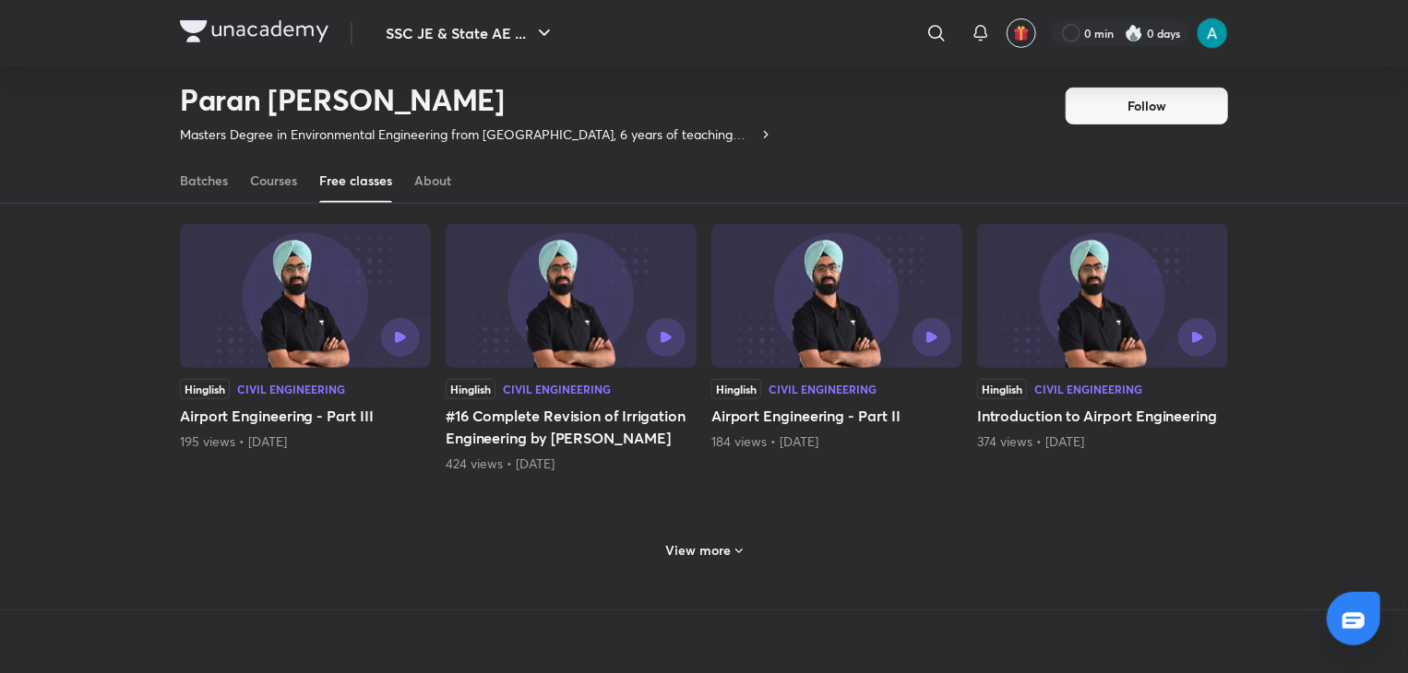
scroll to position [17953, 0]
click at [715, 543] on div "View more" at bounding box center [704, 550] width 1048 height 48
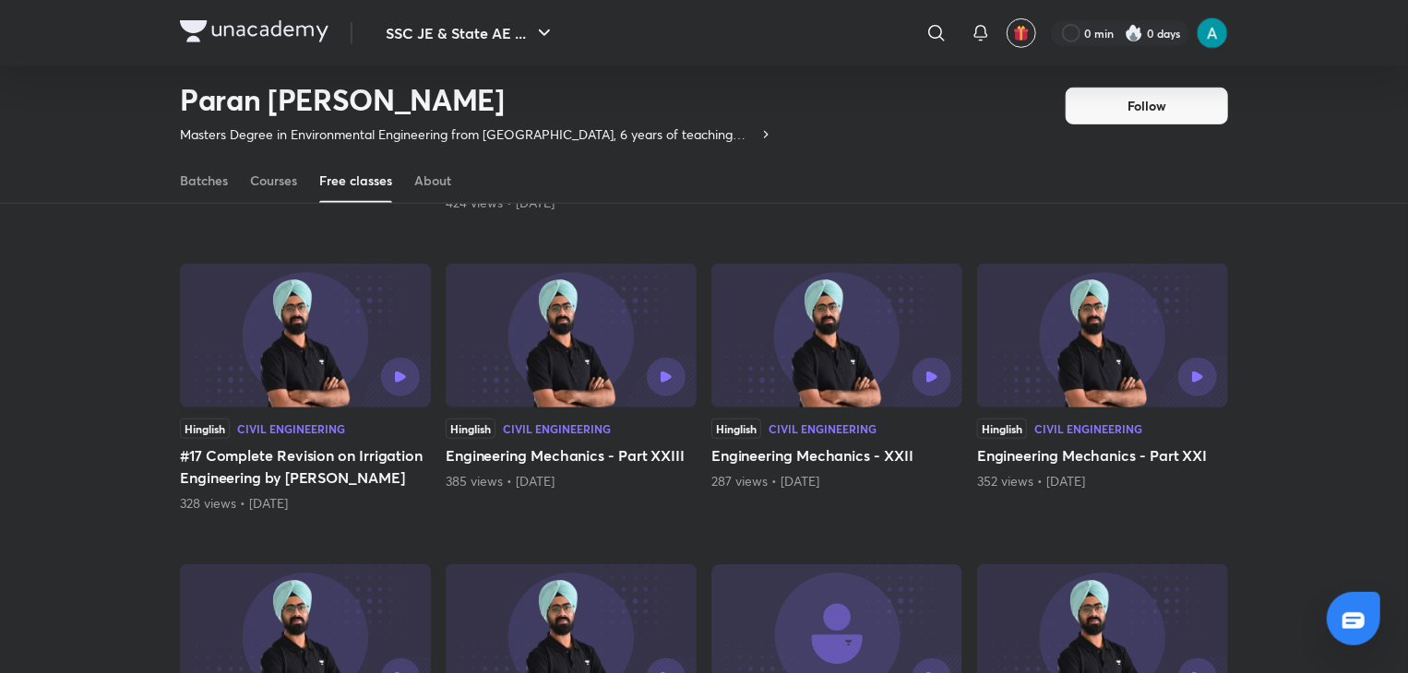
scroll to position [18126, 0]
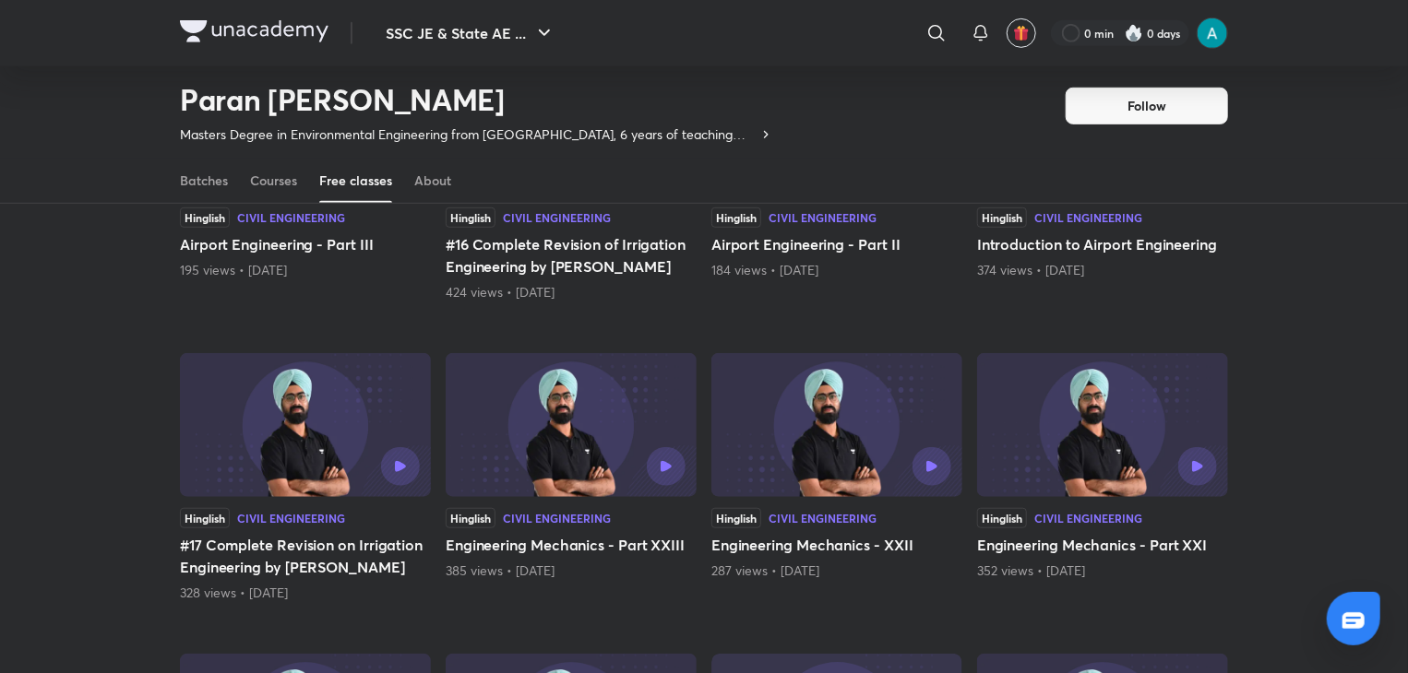
click at [321, 461] on div at bounding box center [362, 466] width 114 height 39
